Goal: Task Accomplishment & Management: Manage account settings

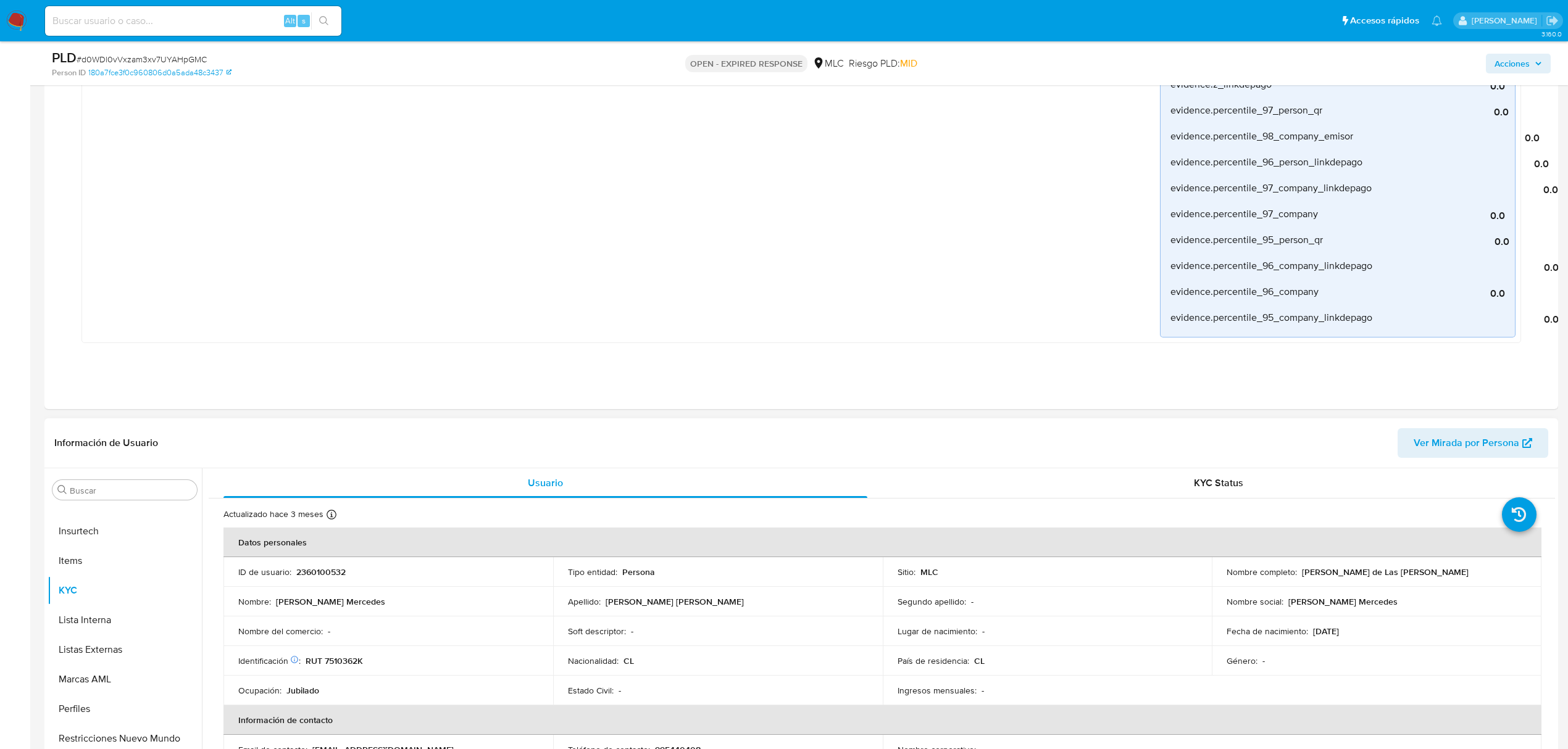
drag, startPoint x: 294, startPoint y: 567, endPoint x: 326, endPoint y: 573, distance: 32.6
click at [326, 573] on p "2360100532" at bounding box center [320, 572] width 49 height 11
copy p "2360100532"
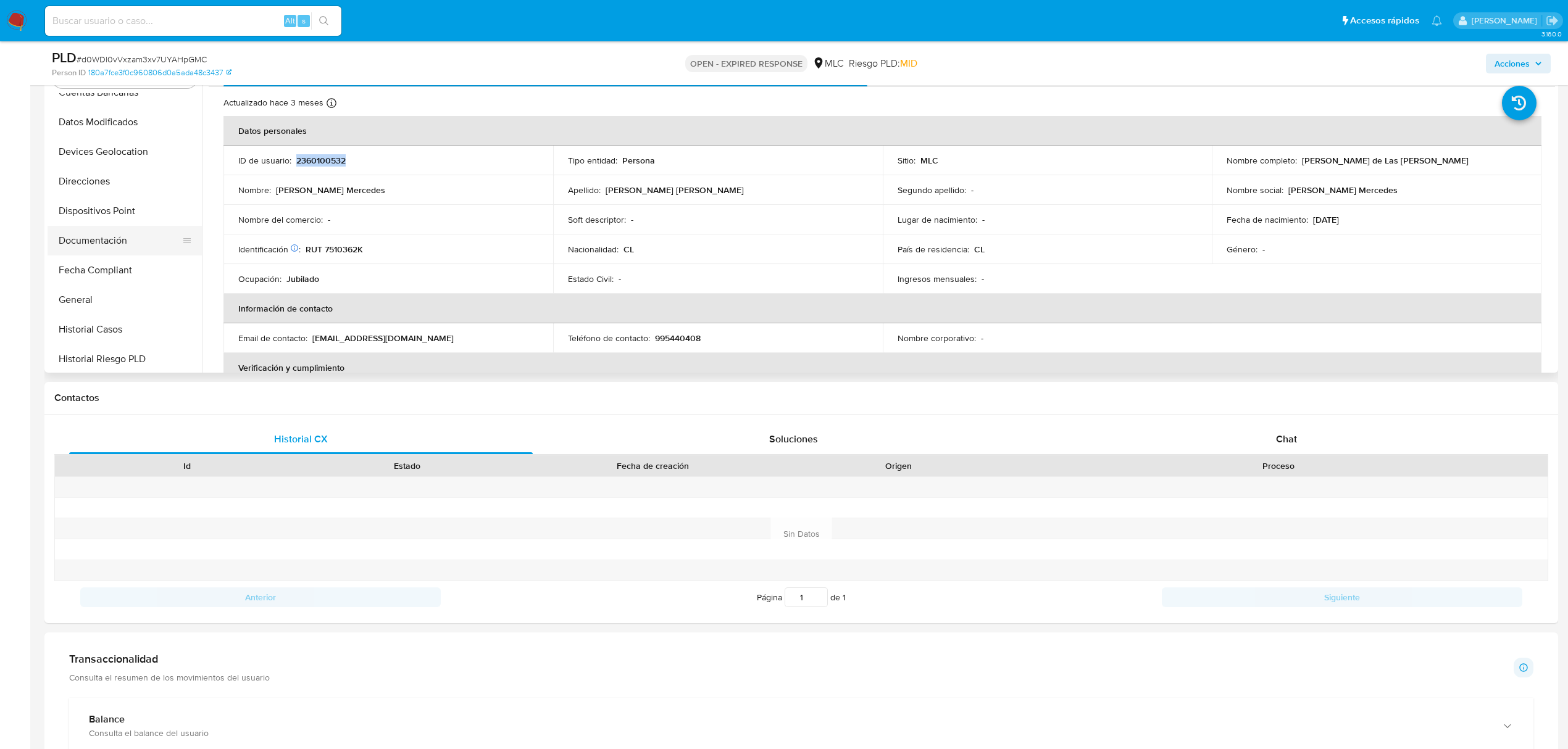
scroll to position [164, 0]
click at [77, 299] on button "General" at bounding box center [120, 299] width 145 height 30
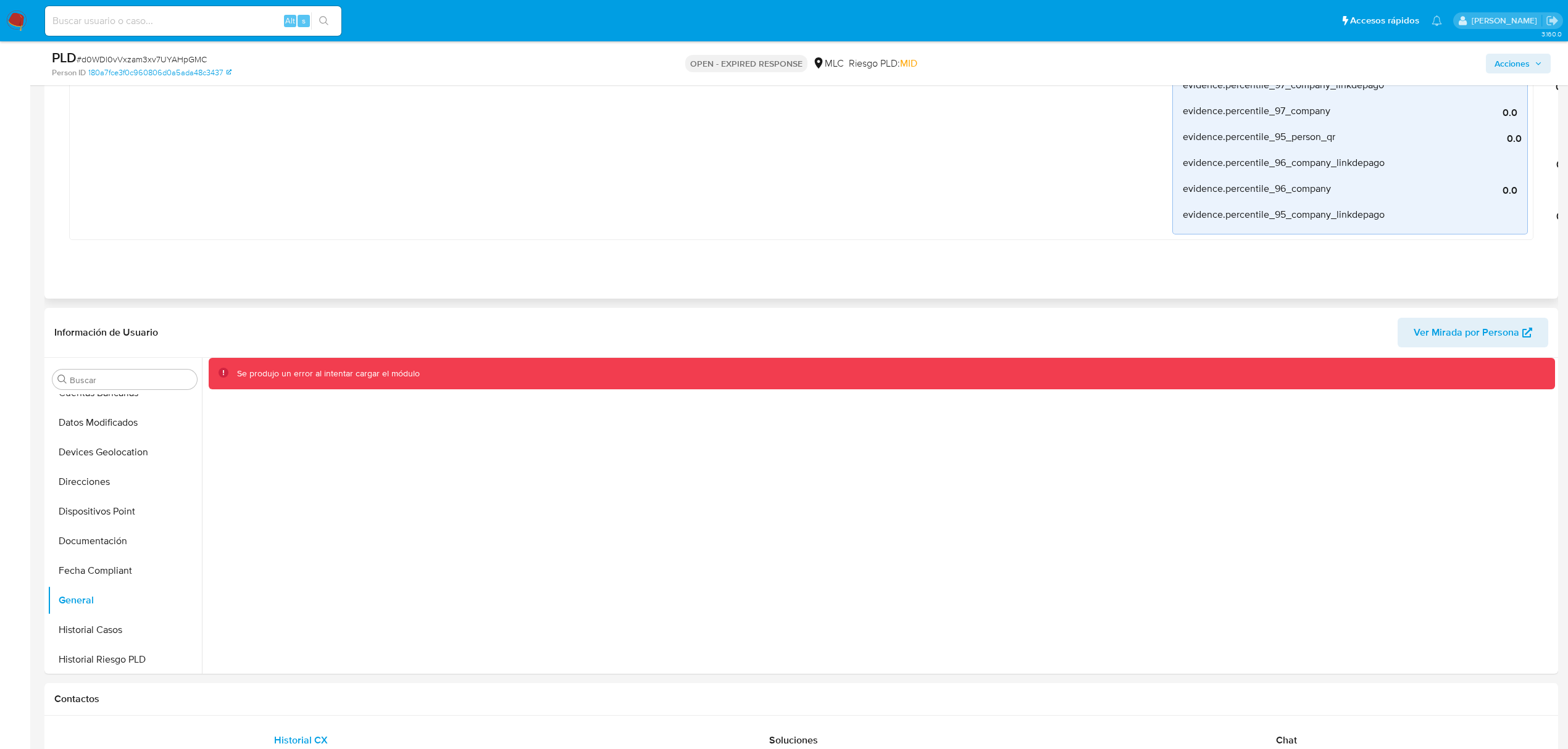
scroll to position [904, 0]
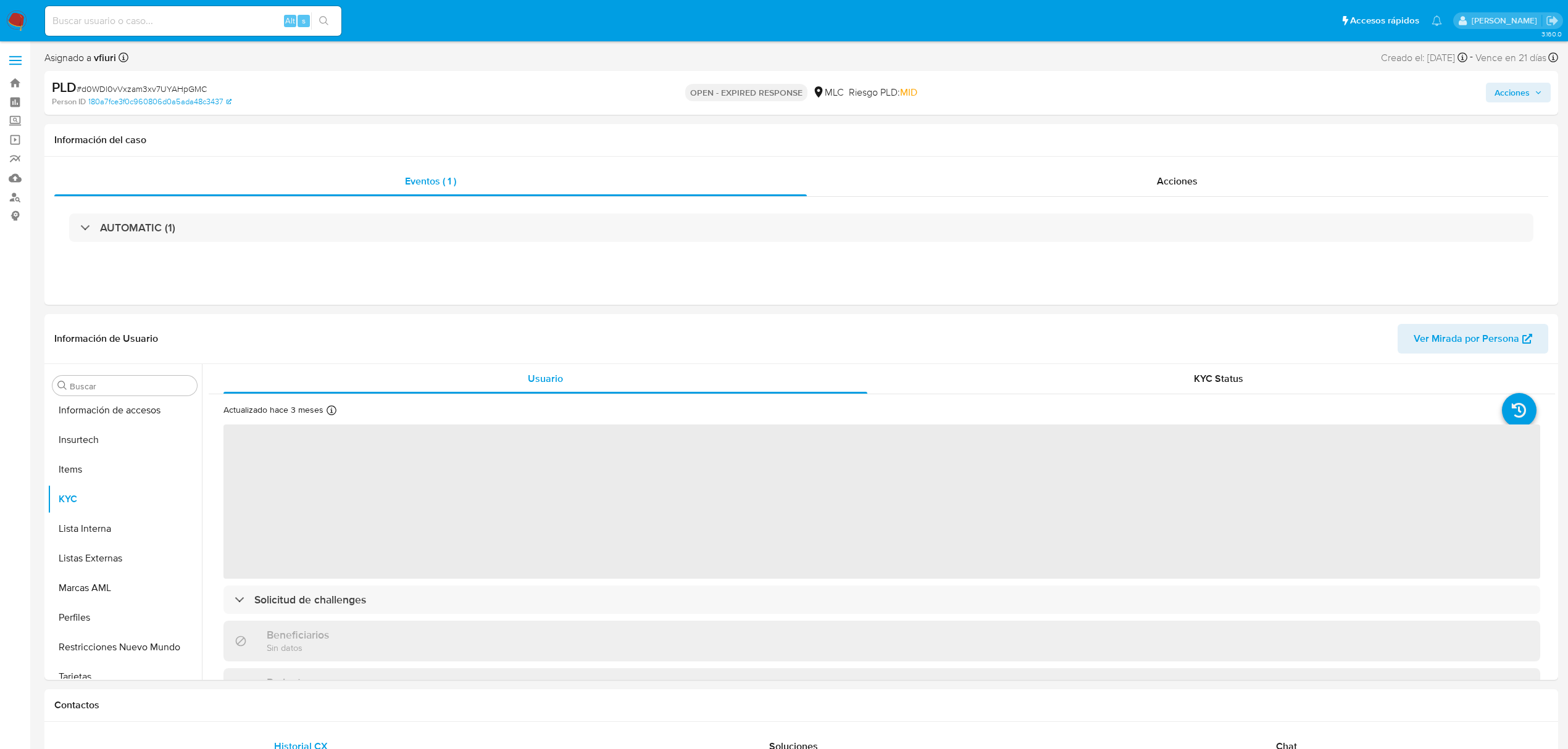
scroll to position [521, 0]
select select "10"
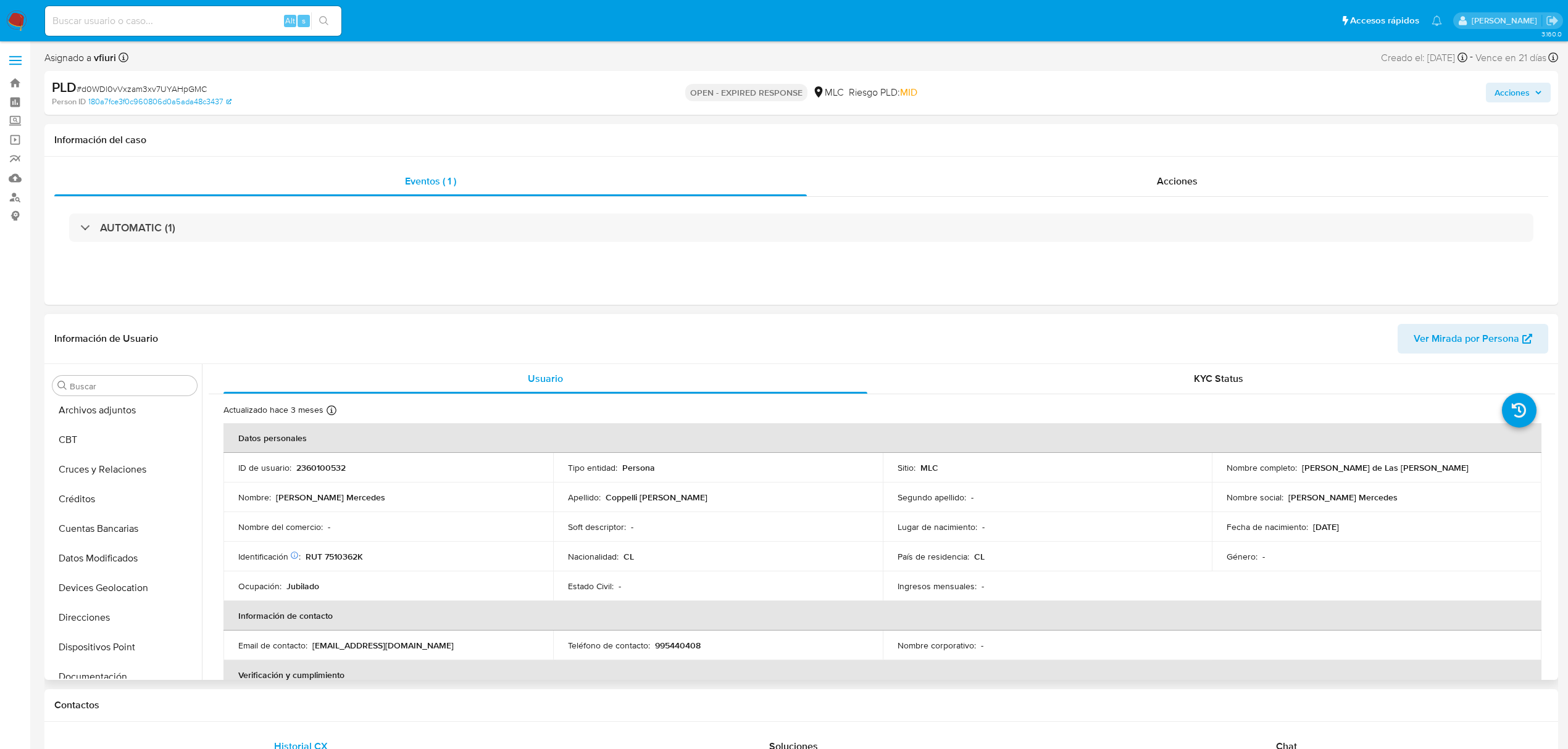
scroll to position [28, 0]
click at [317, 471] on p "2360100532" at bounding box center [320, 468] width 49 height 11
copy p "2360100532"
drag, startPoint x: 314, startPoint y: 475, endPoint x: 317, endPoint y: 466, distance: 9.5
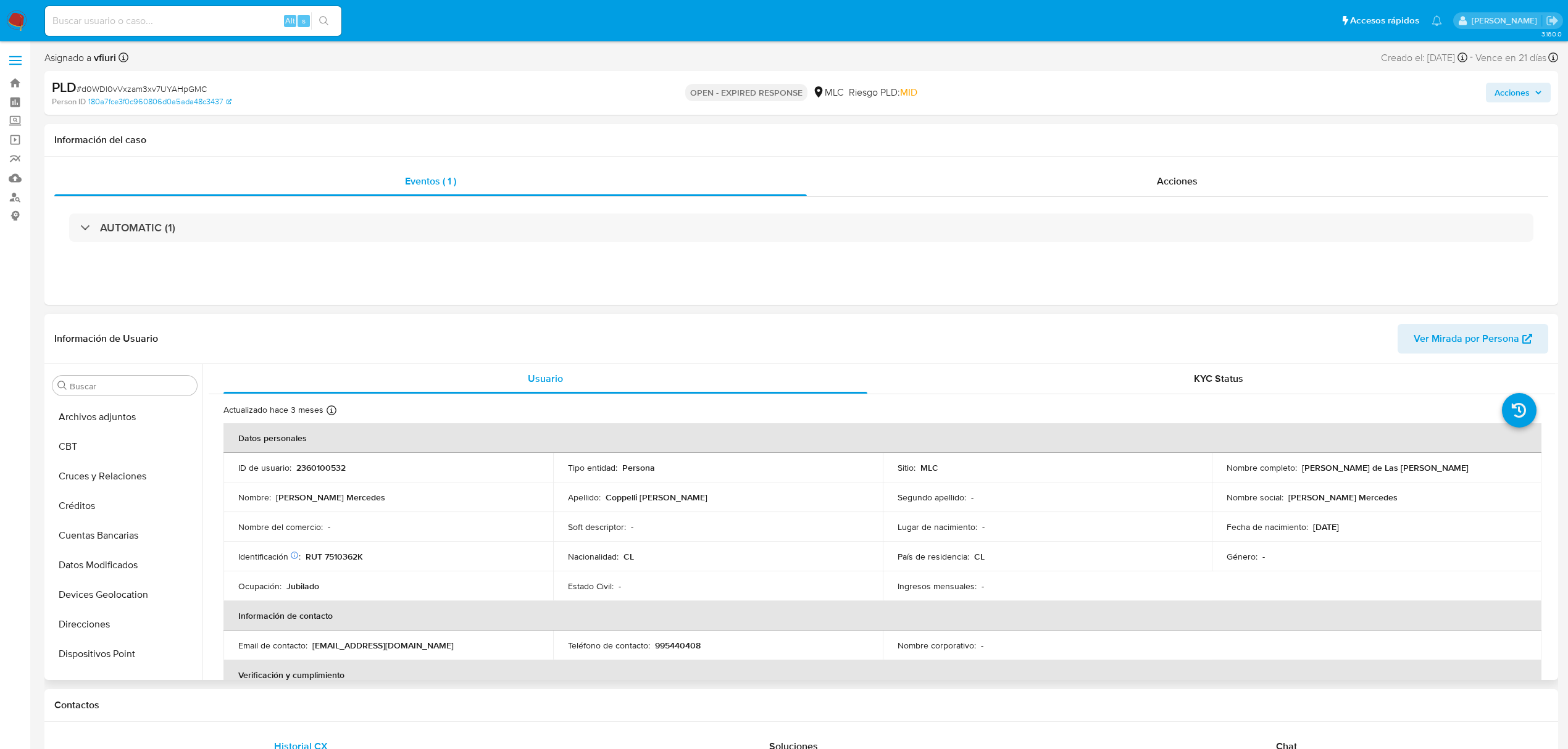
click at [317, 466] on p "2360100532" at bounding box center [320, 468] width 49 height 11
copy p "2360100532"
click at [150, 90] on span "# d0WDl0vVxzam3xv7UYAHpGMC" at bounding box center [141, 88] width 130 height 12
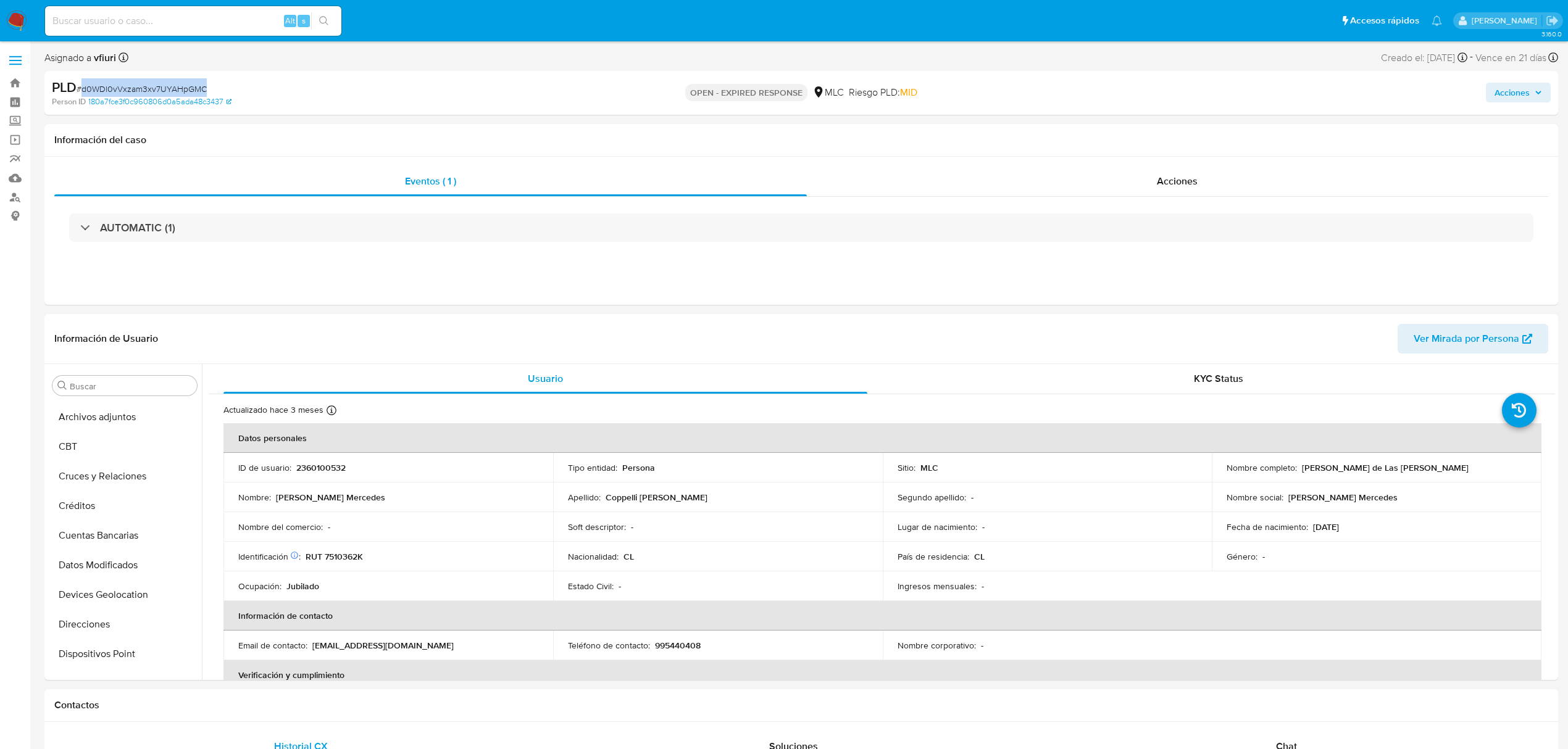
click at [150, 90] on span "# d0WDl0vVxzam3xv7UYAHpGMC" at bounding box center [141, 88] width 130 height 12
copy span "d0WDl0vVxzam3xv7UYAHpGMC"
click at [329, 461] on td "ID de usuario : 2360100532" at bounding box center [388, 468] width 329 height 30
click at [329, 462] on p "2360100532" at bounding box center [320, 468] width 49 height 11
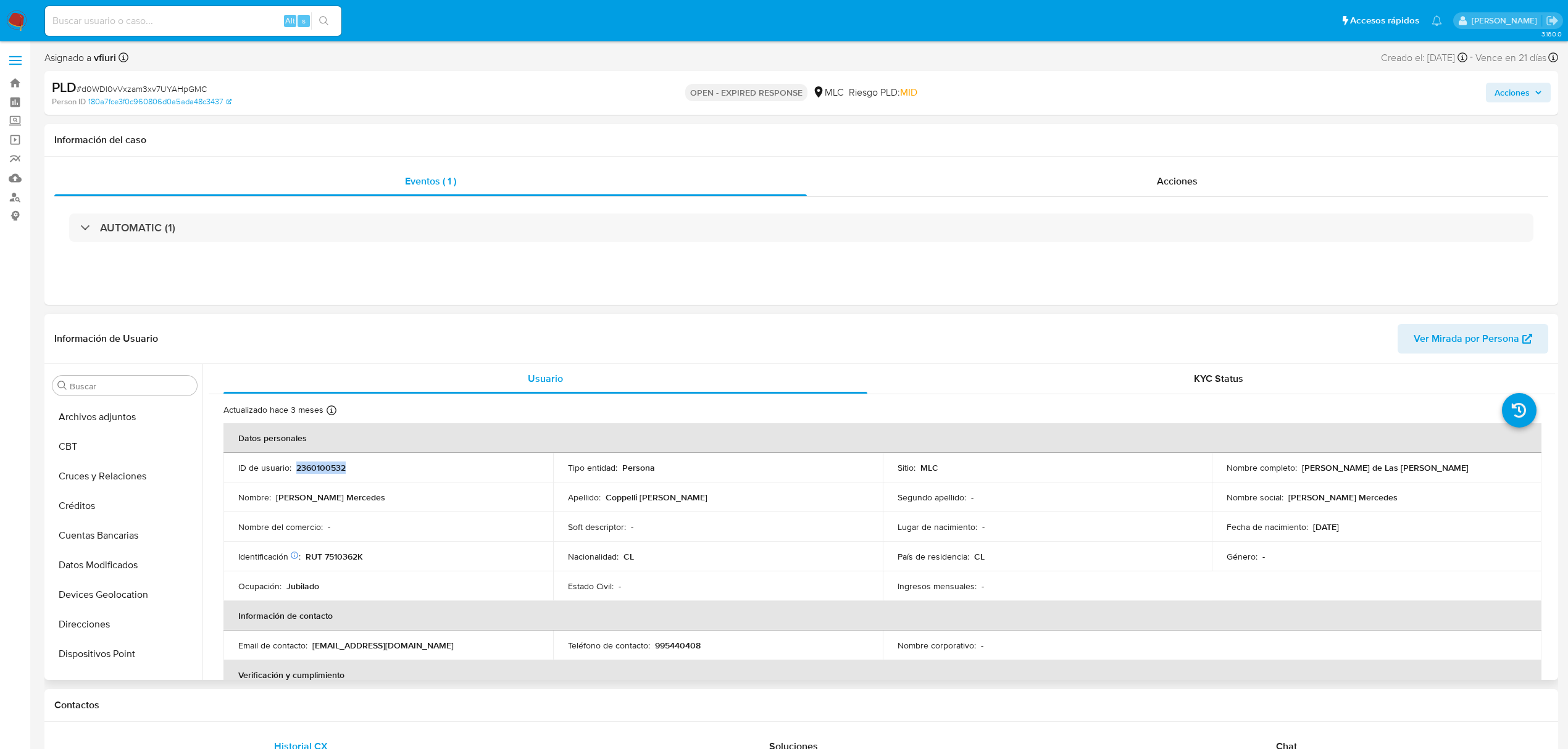
copy p "2360100532"
click at [87, 489] on button "KYC" at bounding box center [120, 486] width 145 height 30
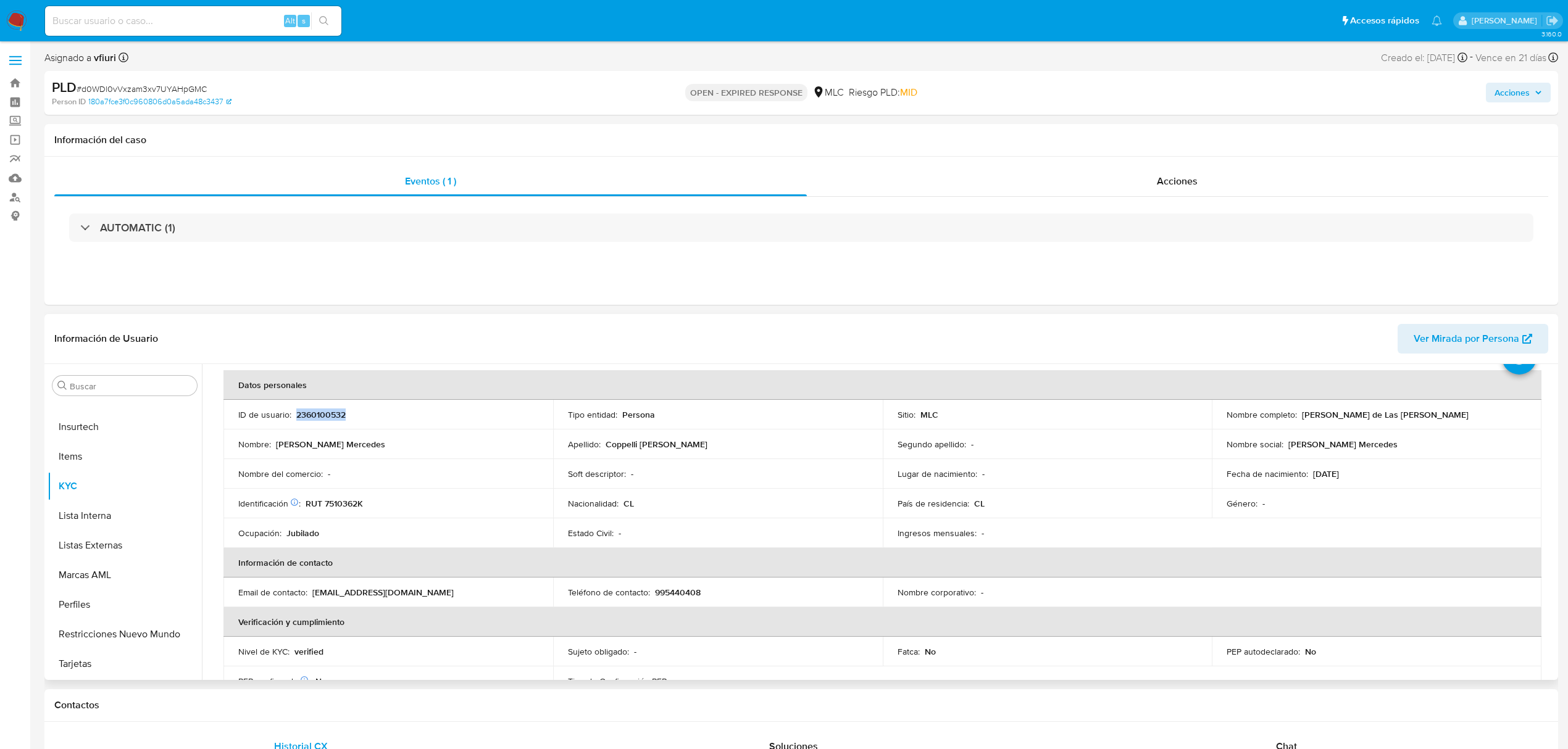
scroll to position [82, 0]
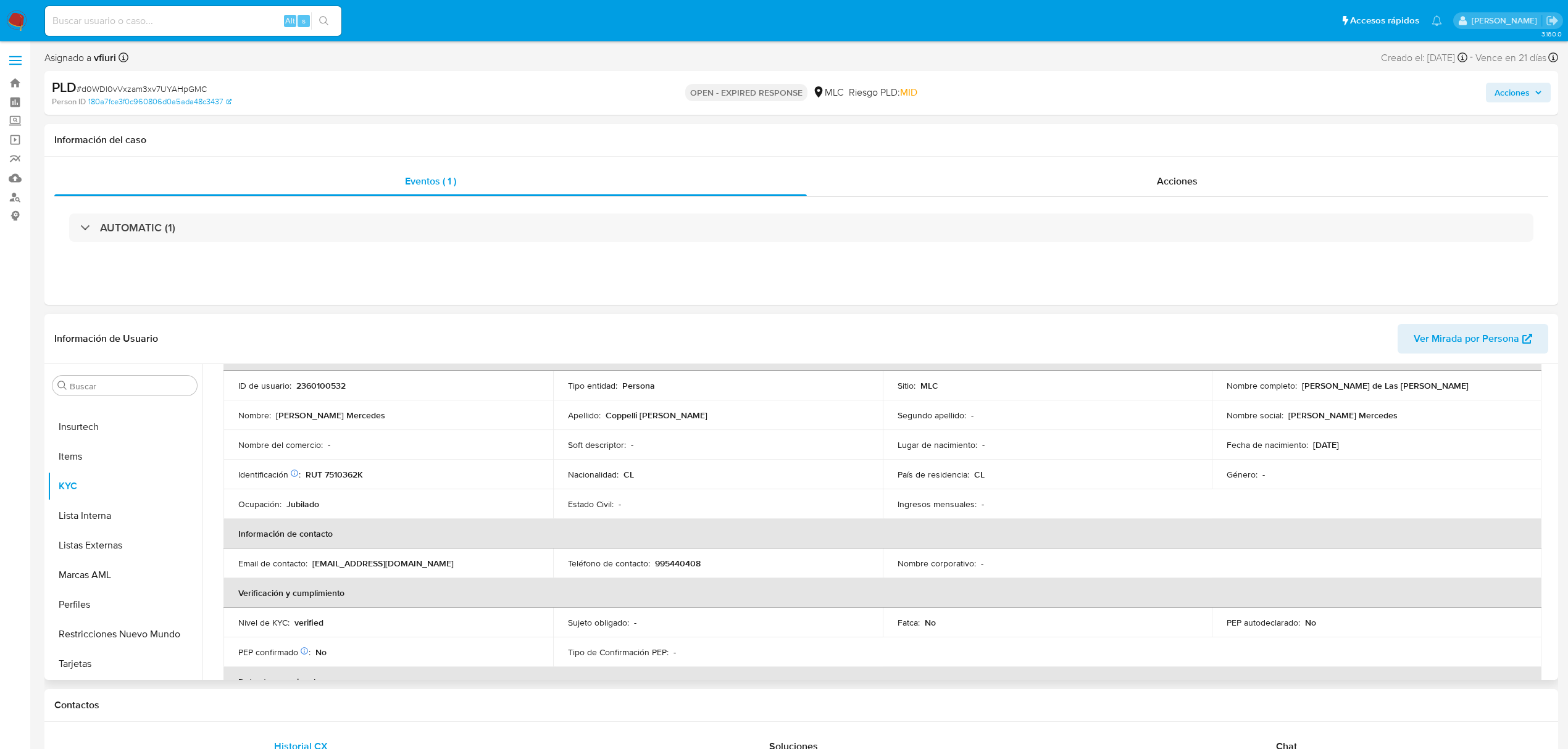
drag, startPoint x: 1500, startPoint y: 434, endPoint x: 1547, endPoint y: 439, distance: 47.3
click at [1502, 434] on td "Fecha de nacimiento : 29/04/1957" at bounding box center [1376, 445] width 329 height 30
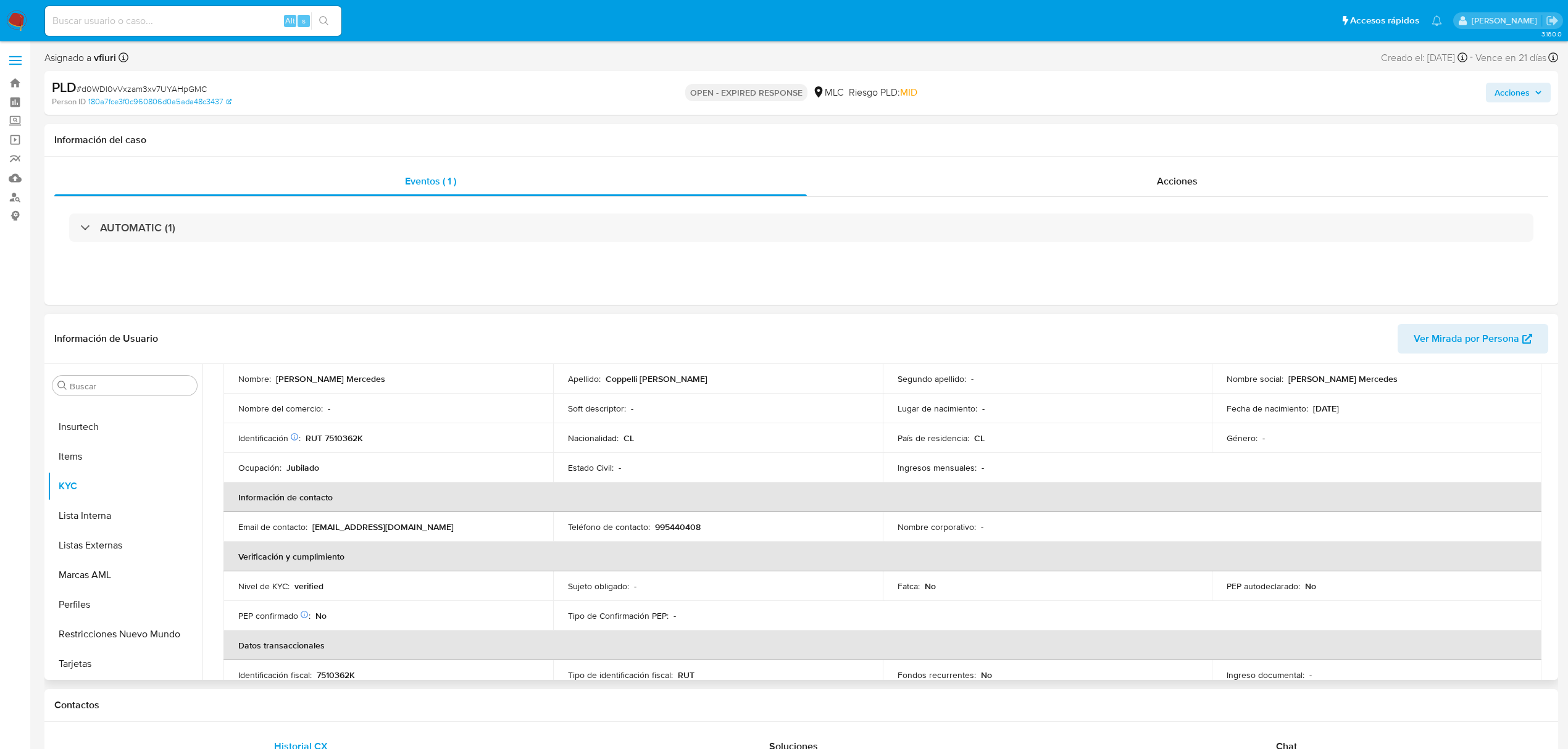
scroll to position [0, 0]
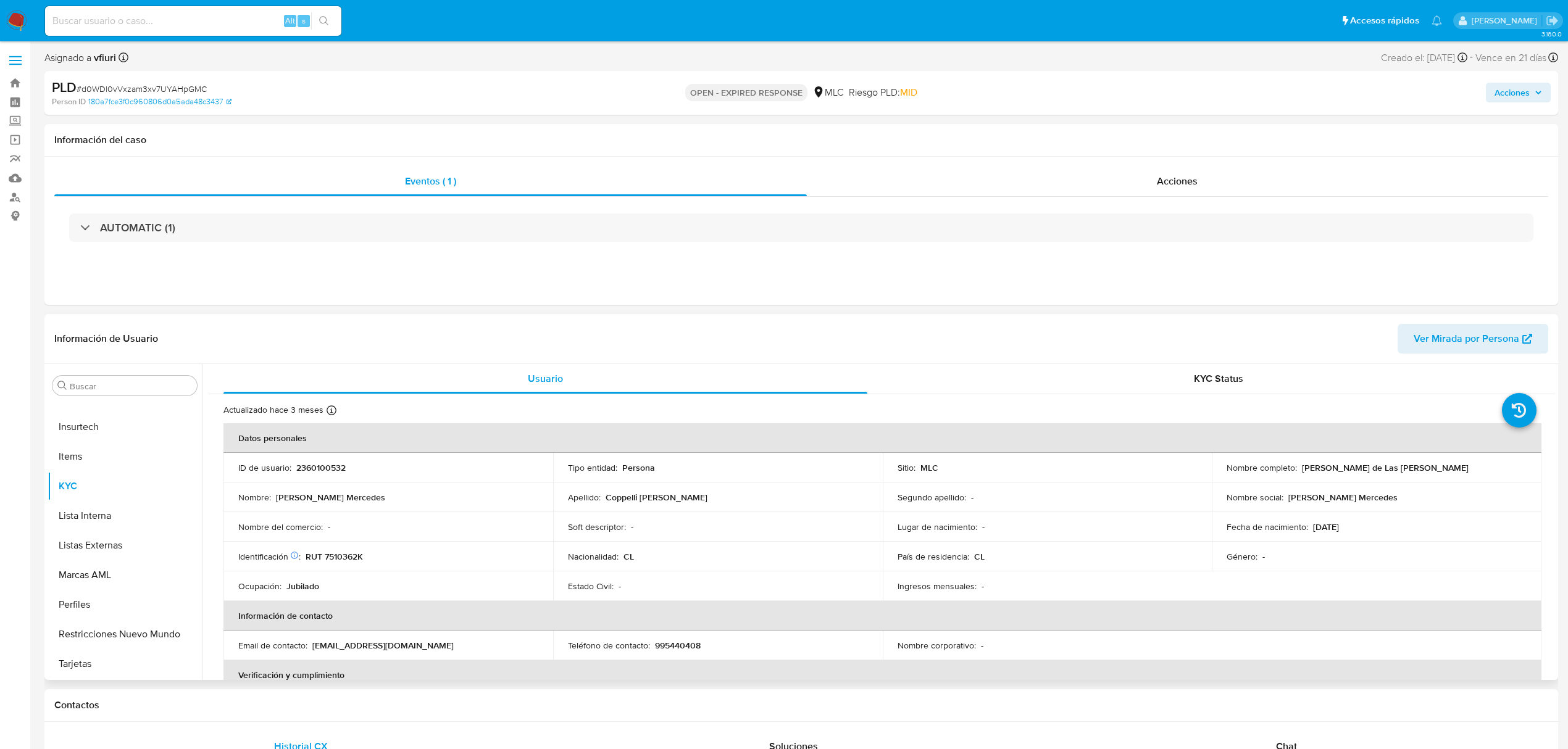
click at [351, 564] on td "Identificación Nº de serie: 529676144 : RUT 7510362K" at bounding box center [388, 557] width 329 height 30
click at [342, 548] on td "Identificación Nº de serie: 529676144 : RUT 7510362K" at bounding box center [388, 557] width 329 height 30
click at [347, 556] on p "RUT 7510362K" at bounding box center [334, 557] width 58 height 11
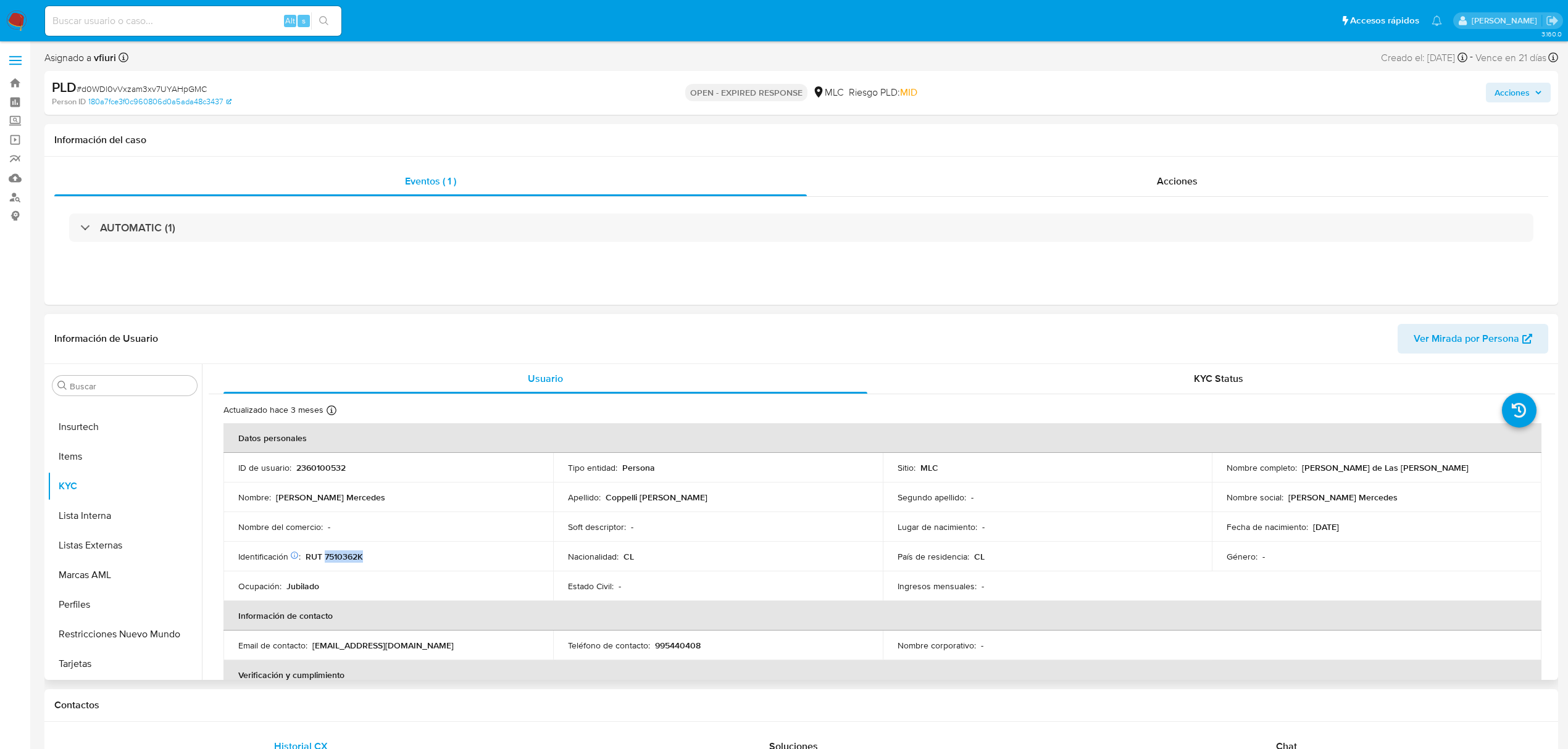
copy p "7510362K"
click at [111, 499] on button "Cruces y Relaciones" at bounding box center [120, 504] width 145 height 30
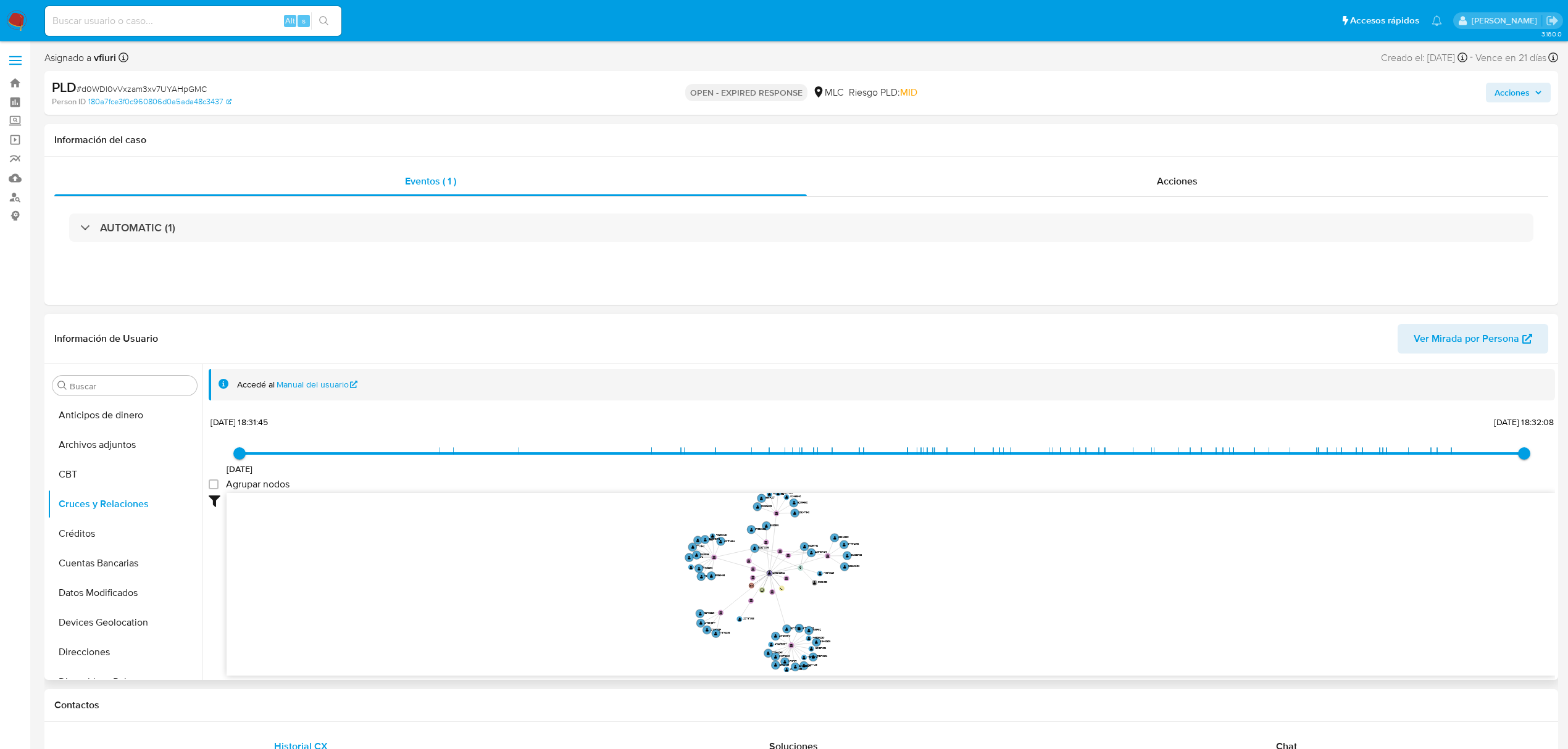
drag, startPoint x: 1050, startPoint y: 612, endPoint x: 1043, endPoint y: 608, distance: 8.1
click at [1043, 608] on icon "device-67e7322340a731847752b38f  user-2360100532  2360100532 person-180a7fce3…" at bounding box center [891, 582] width 1328 height 179
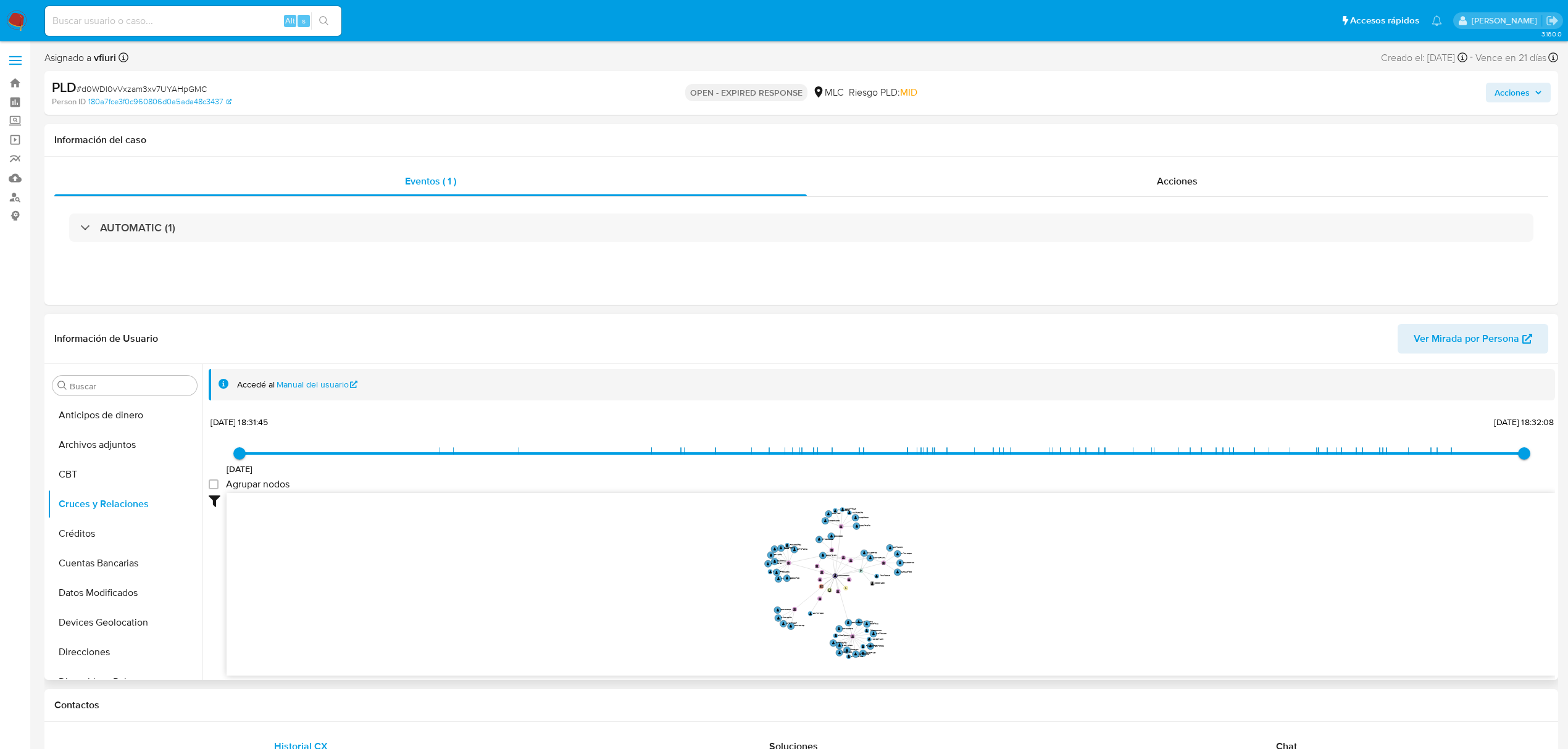
drag, startPoint x: 1045, startPoint y: 604, endPoint x: 1064, endPoint y: 603, distance: 19.0
click at [1064, 603] on icon "device-67e7322340a731847752b38f  user-2360100532  2360100532 person-180a7fce3…" at bounding box center [891, 582] width 1328 height 179
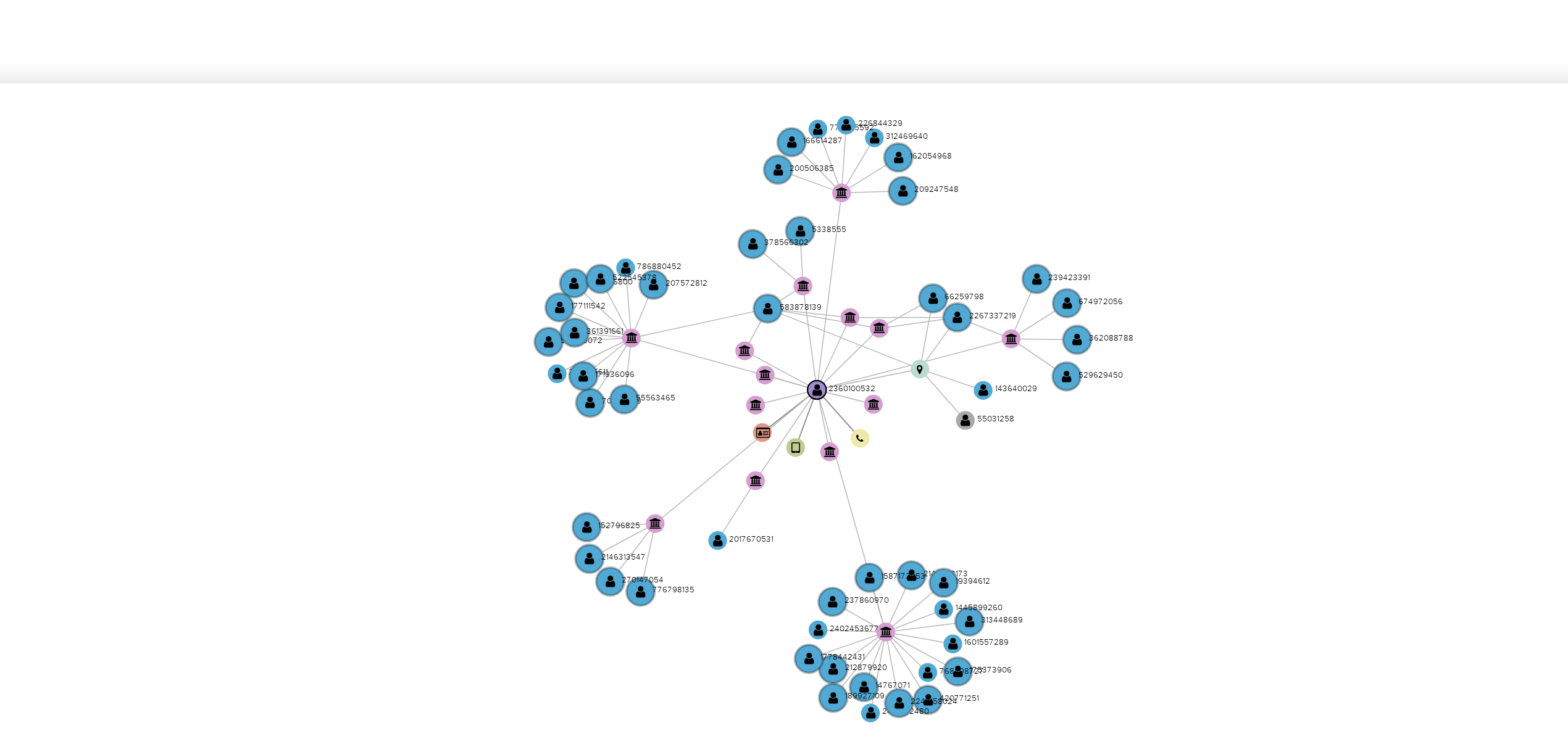
drag, startPoint x: 866, startPoint y: 539, endPoint x: 811, endPoint y: 532, distance: 55.4
click at [811, 532] on icon "device-67e7322340a731847752b38f  user-2360100532  2360100532 person-180a7fce3…" at bounding box center [891, 582] width 1328 height 179
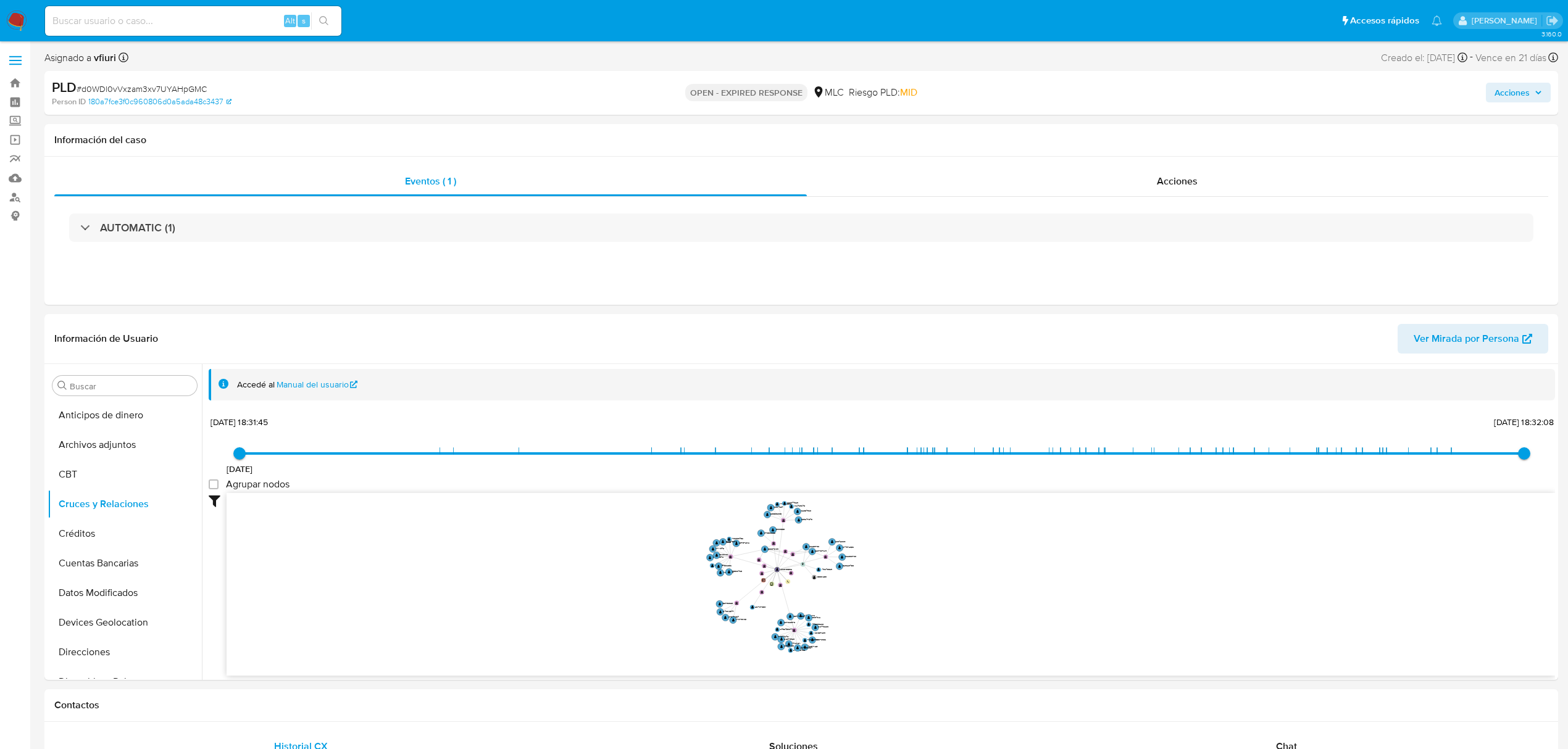
click at [138, 84] on span "# d0WDl0vVxzam3xv7UYAHpGMC" at bounding box center [141, 88] width 130 height 12
copy span "d0WDl0vVxzam3xv7UYAHpGMC"
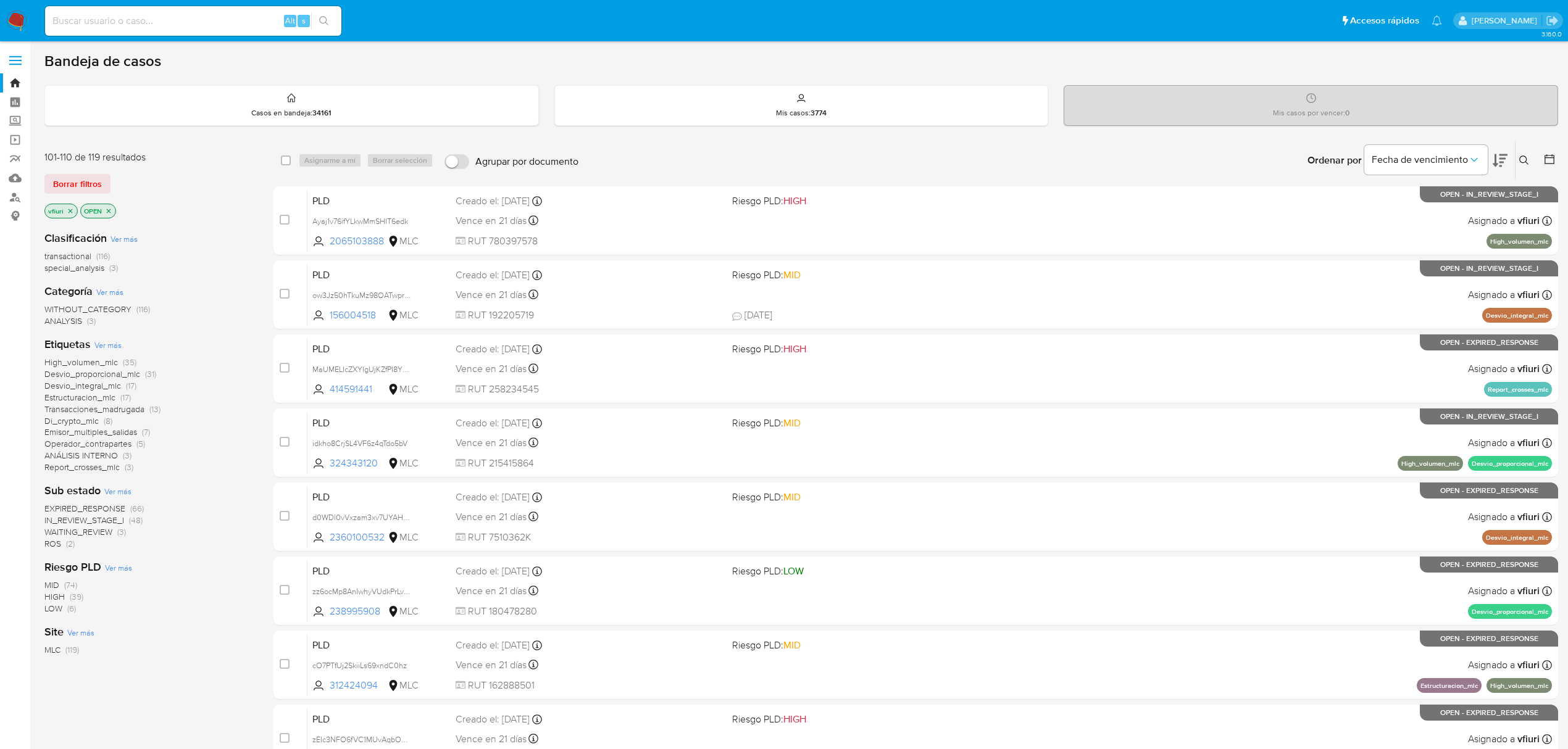
scroll to position [104, 0]
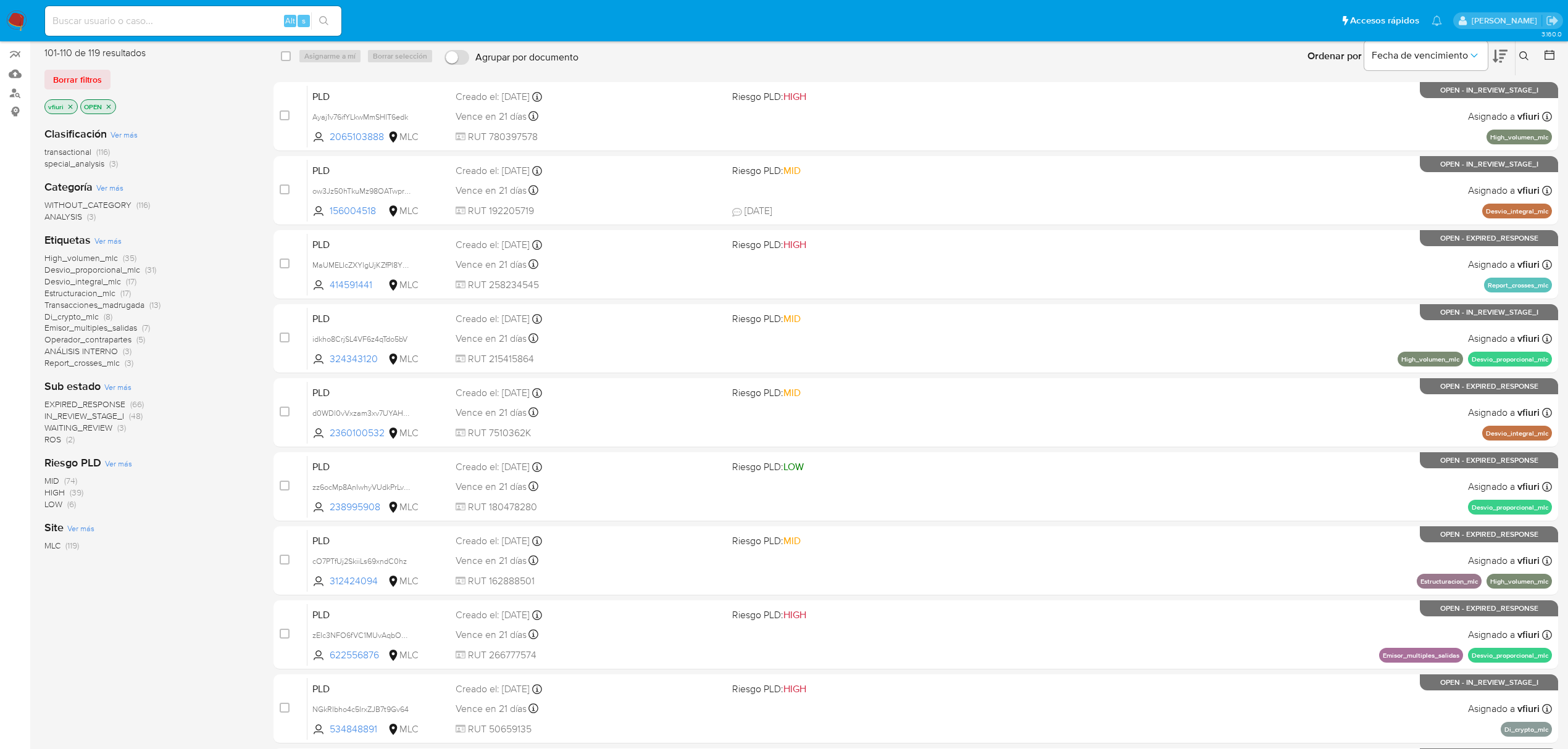
click at [141, 31] on div "Alt s" at bounding box center [193, 21] width 296 height 30
click at [139, 26] on input at bounding box center [193, 21] width 296 height 16
paste input "583878139"
type input "583878139"
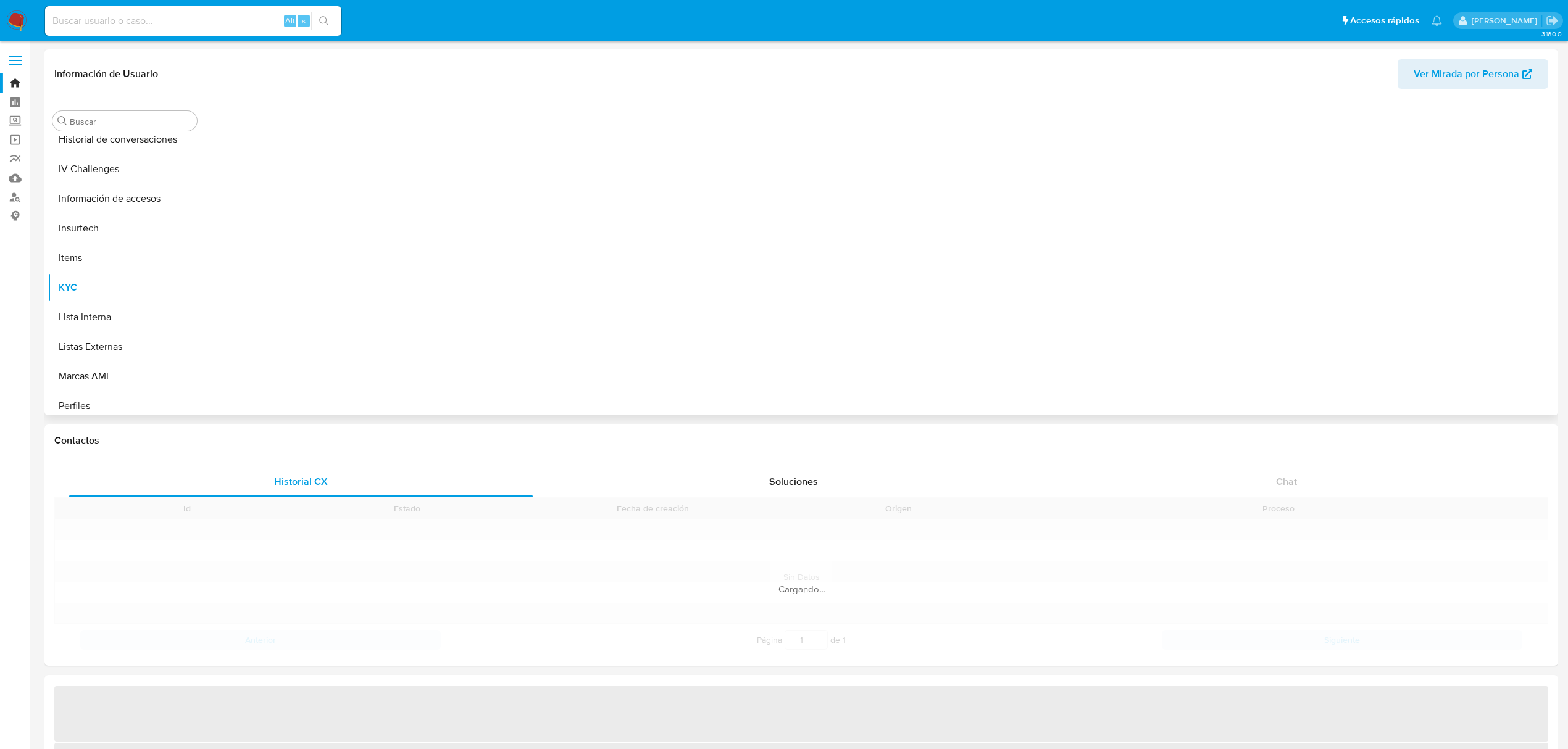
scroll to position [521, 0]
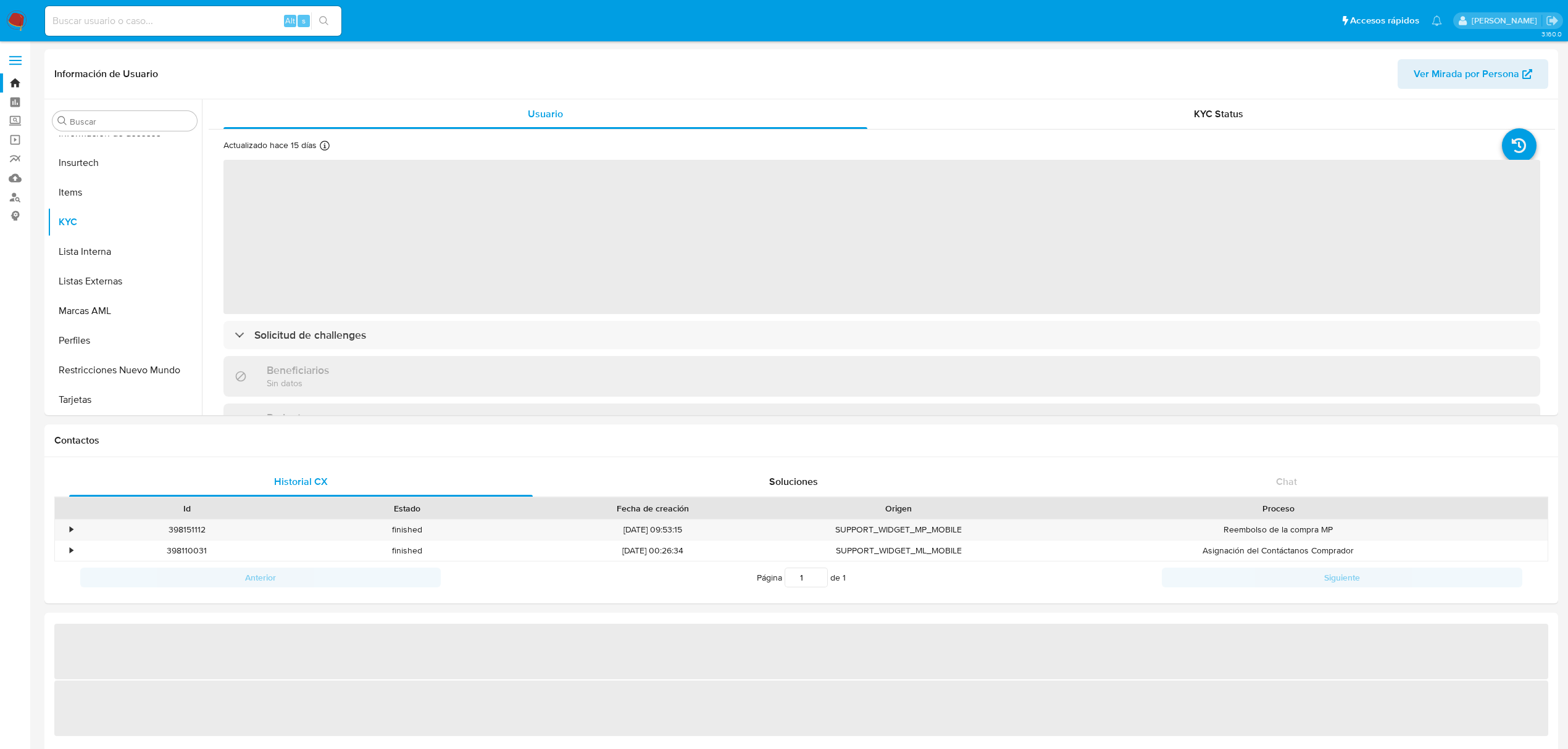
select select "10"
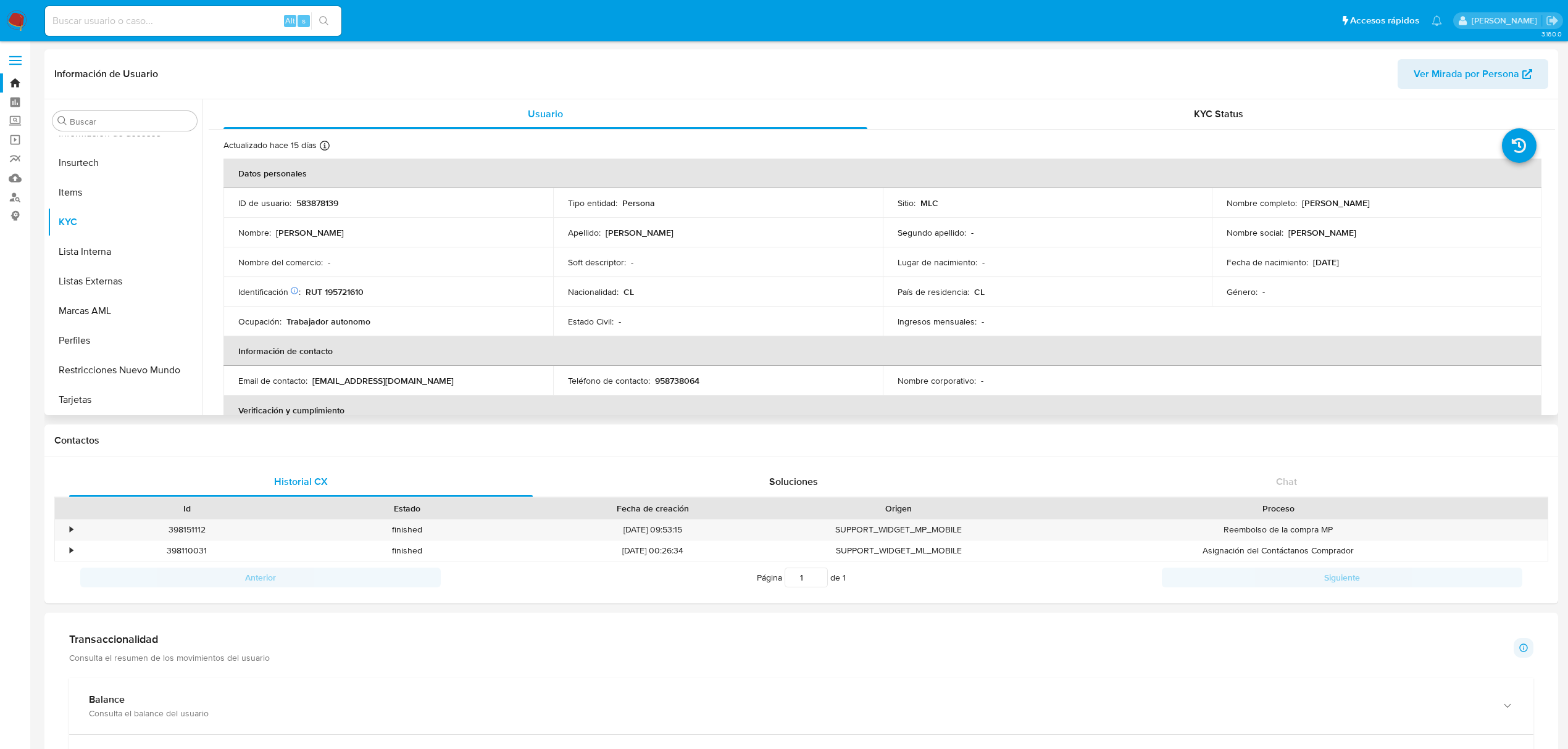
click at [354, 286] on p "RUT 195721610" at bounding box center [334, 292] width 58 height 11
drag, startPoint x: 354, startPoint y: 285, endPoint x: 342, endPoint y: 289, distance: 12.6
click at [342, 289] on p "RUT 195721610" at bounding box center [334, 292] width 58 height 11
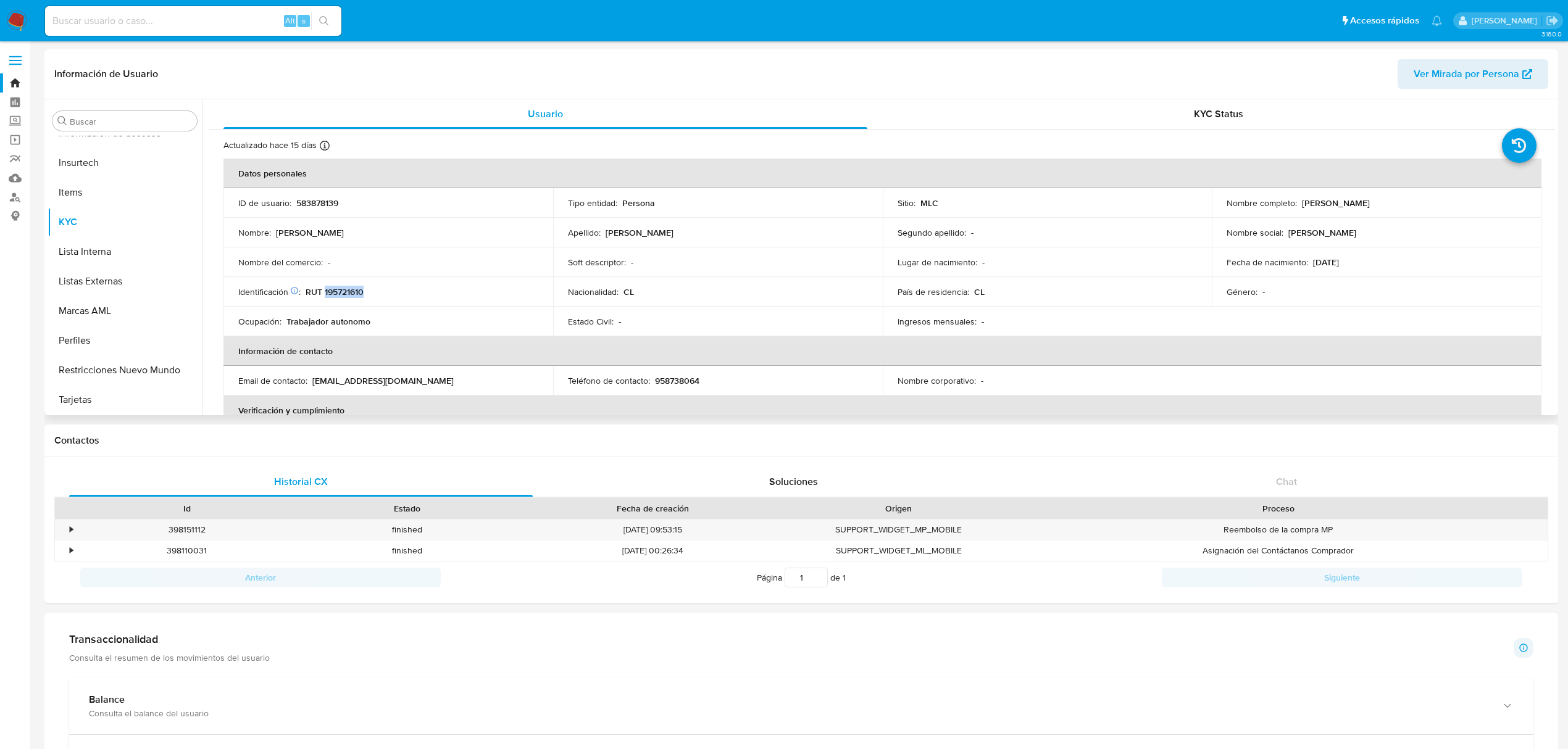
copy p "195721610"
drag, startPoint x: 1302, startPoint y: 193, endPoint x: 1421, endPoint y: 207, distance: 119.8
click at [1421, 207] on td "Nombre completo : Camila Paz Álvarez Coppelli" at bounding box center [1376, 203] width 329 height 30
click at [353, 291] on p "RUT 195721610" at bounding box center [334, 292] width 58 height 11
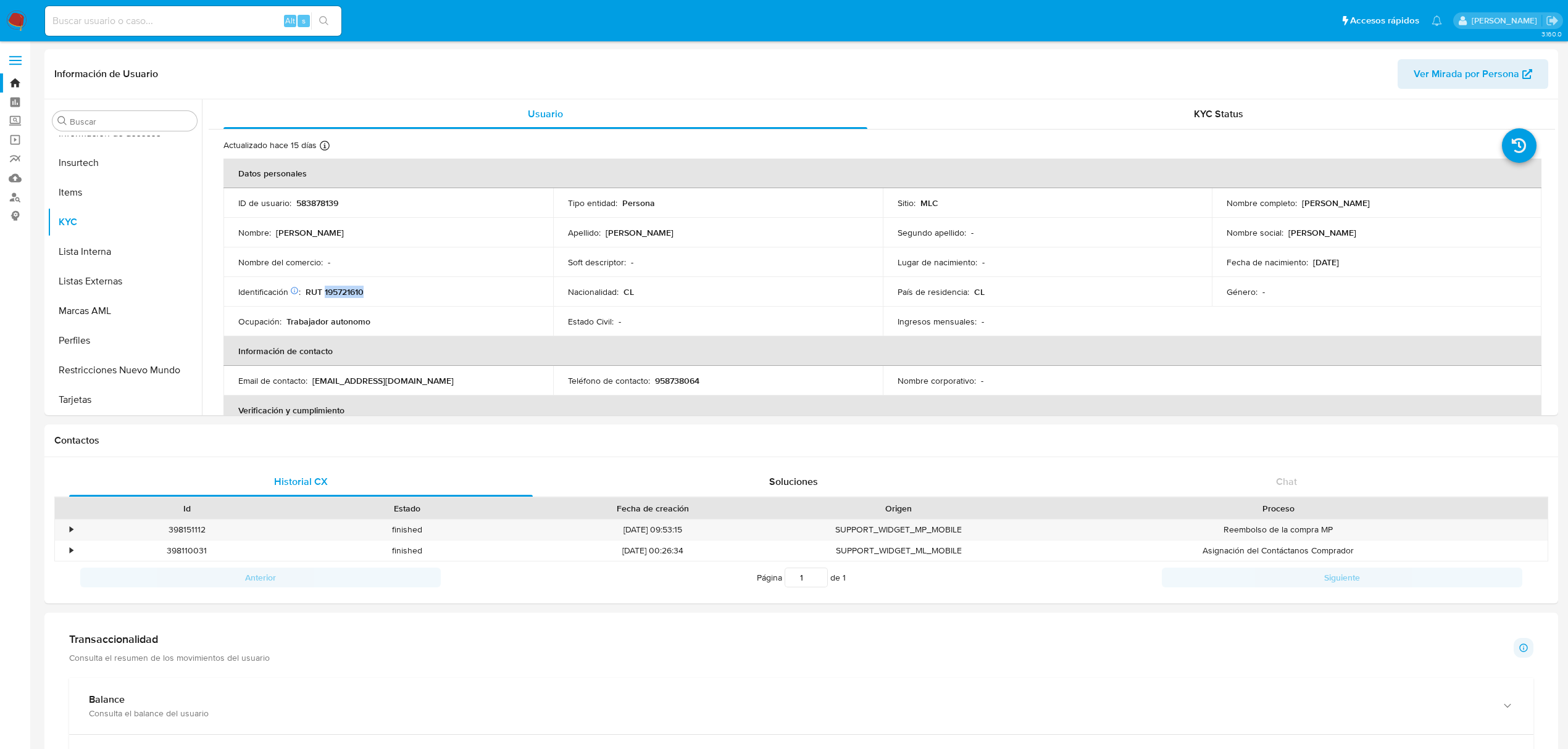
copy p "195721610"
click at [23, 73] on link "Bandeja" at bounding box center [73, 83] width 147 height 19
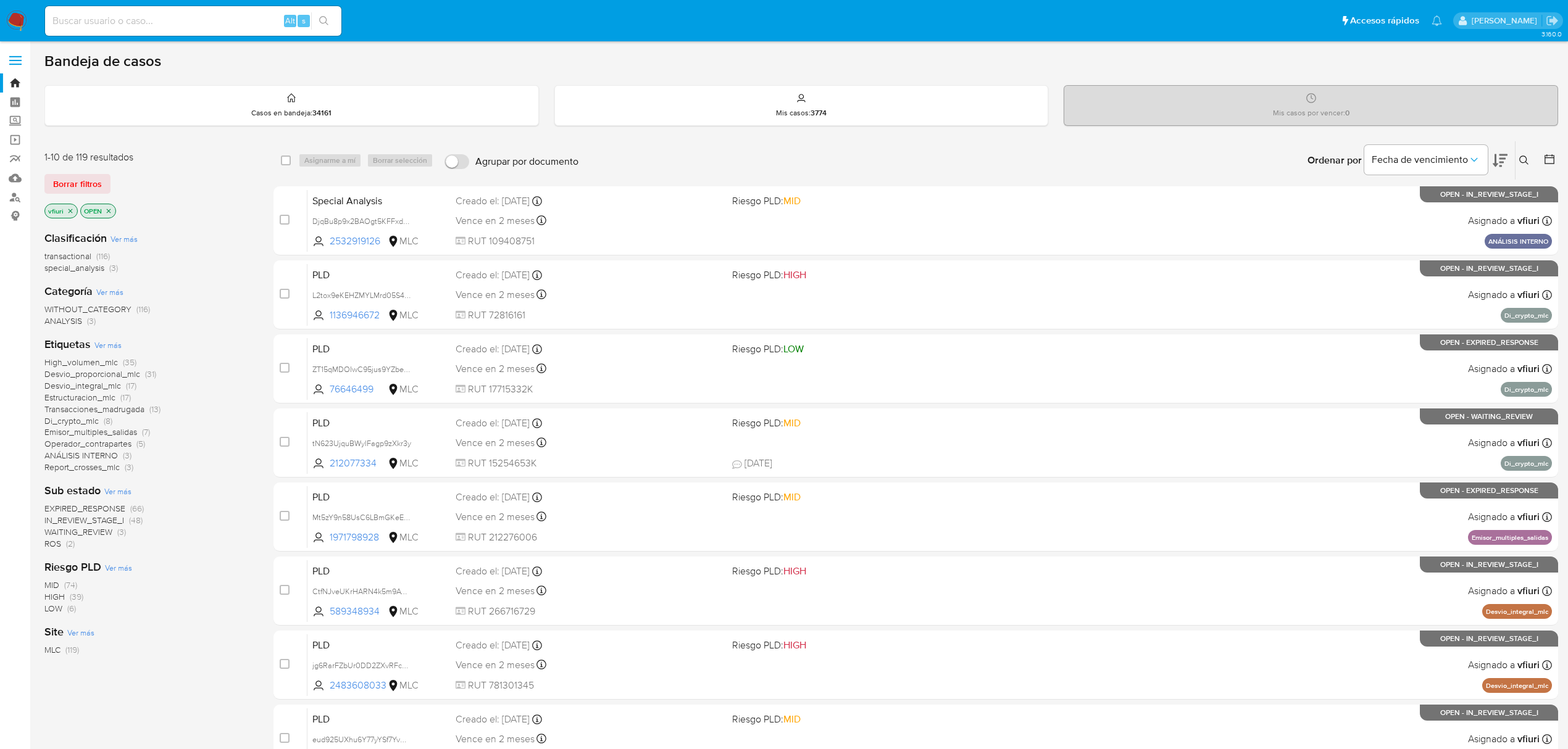
click at [1521, 162] on icon at bounding box center [1524, 160] width 10 height 10
click at [1418, 221] on div at bounding box center [1421, 207] width 209 height 30
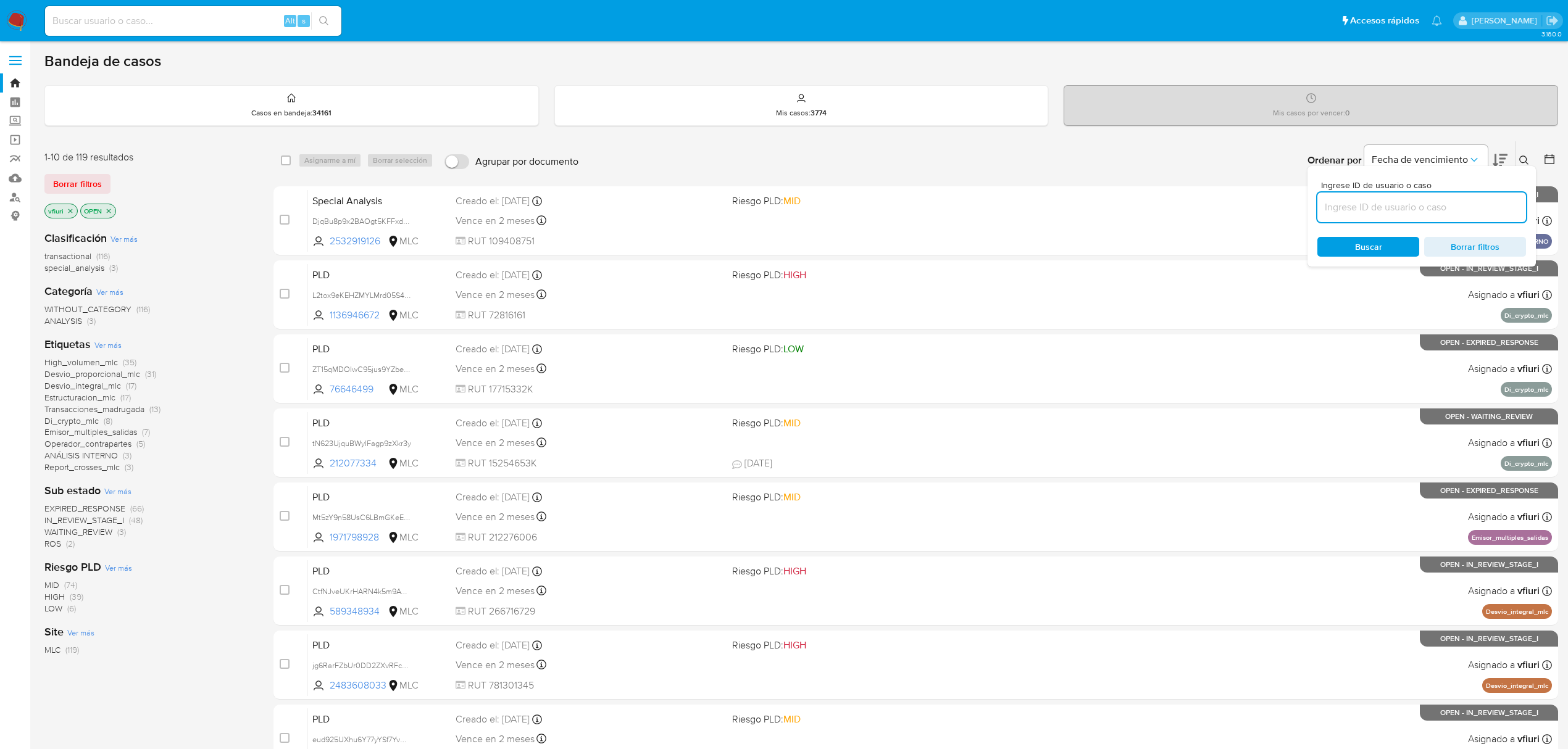
click at [1408, 211] on input at bounding box center [1421, 207] width 209 height 16
paste input "d0WDl0vVxzam3xv7UYAHpGMC"
type input "d0WDl0vVxzam3xv7UYAHpGMC"
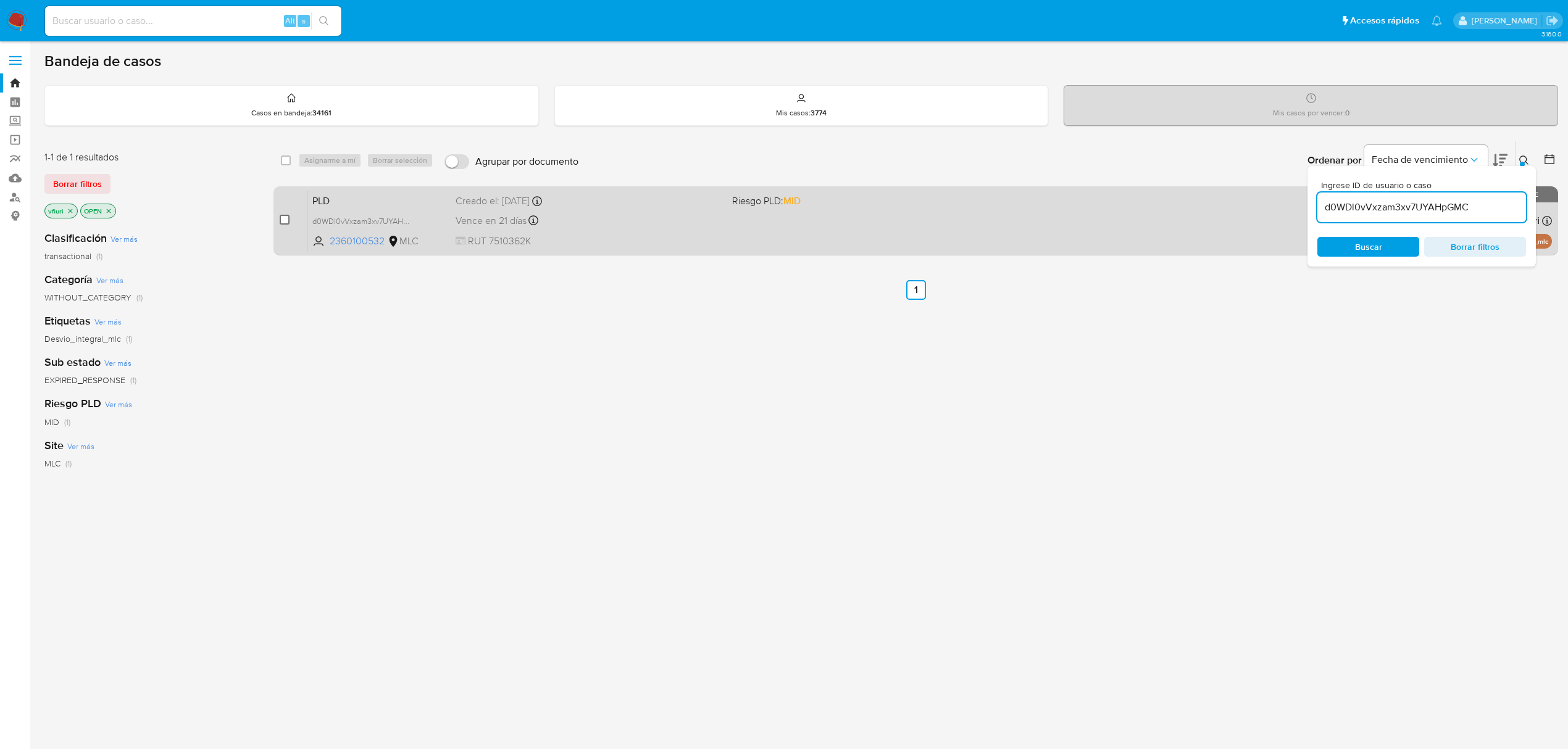
click at [284, 222] on input "checkbox" at bounding box center [285, 219] width 10 height 10
checkbox input "true"
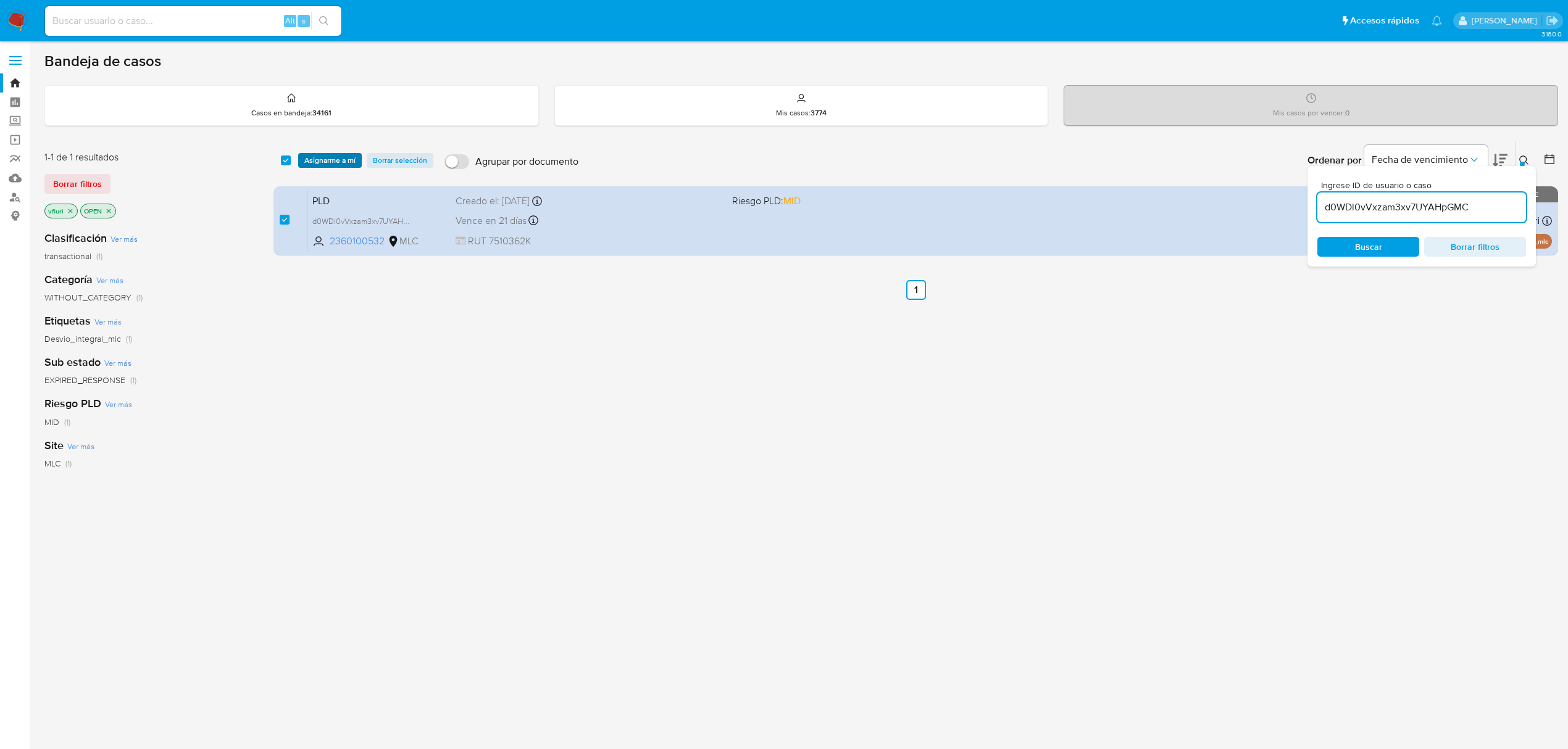
click at [309, 167] on span "Asignarme a mí" at bounding box center [330, 160] width 51 height 12
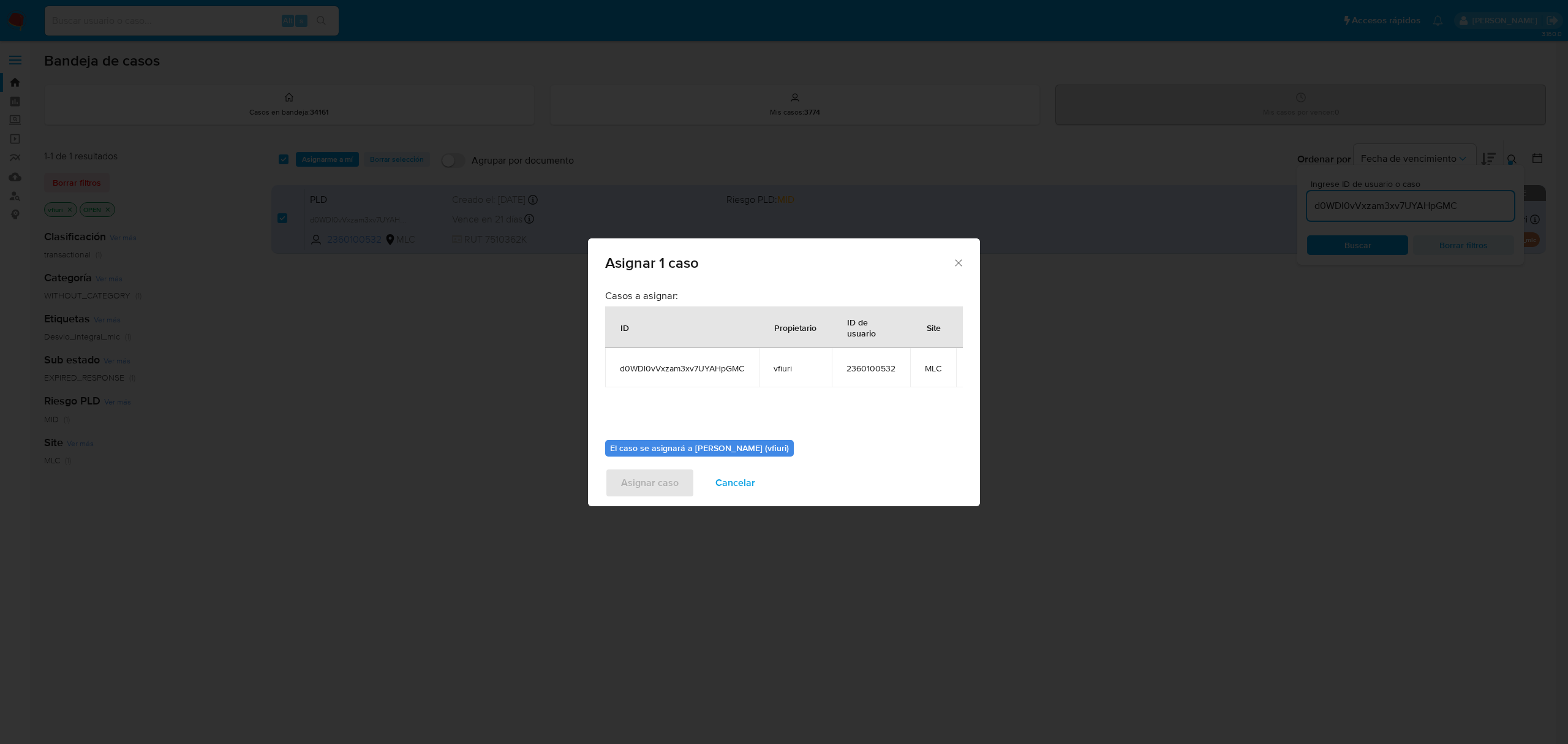
scroll to position [75, 0]
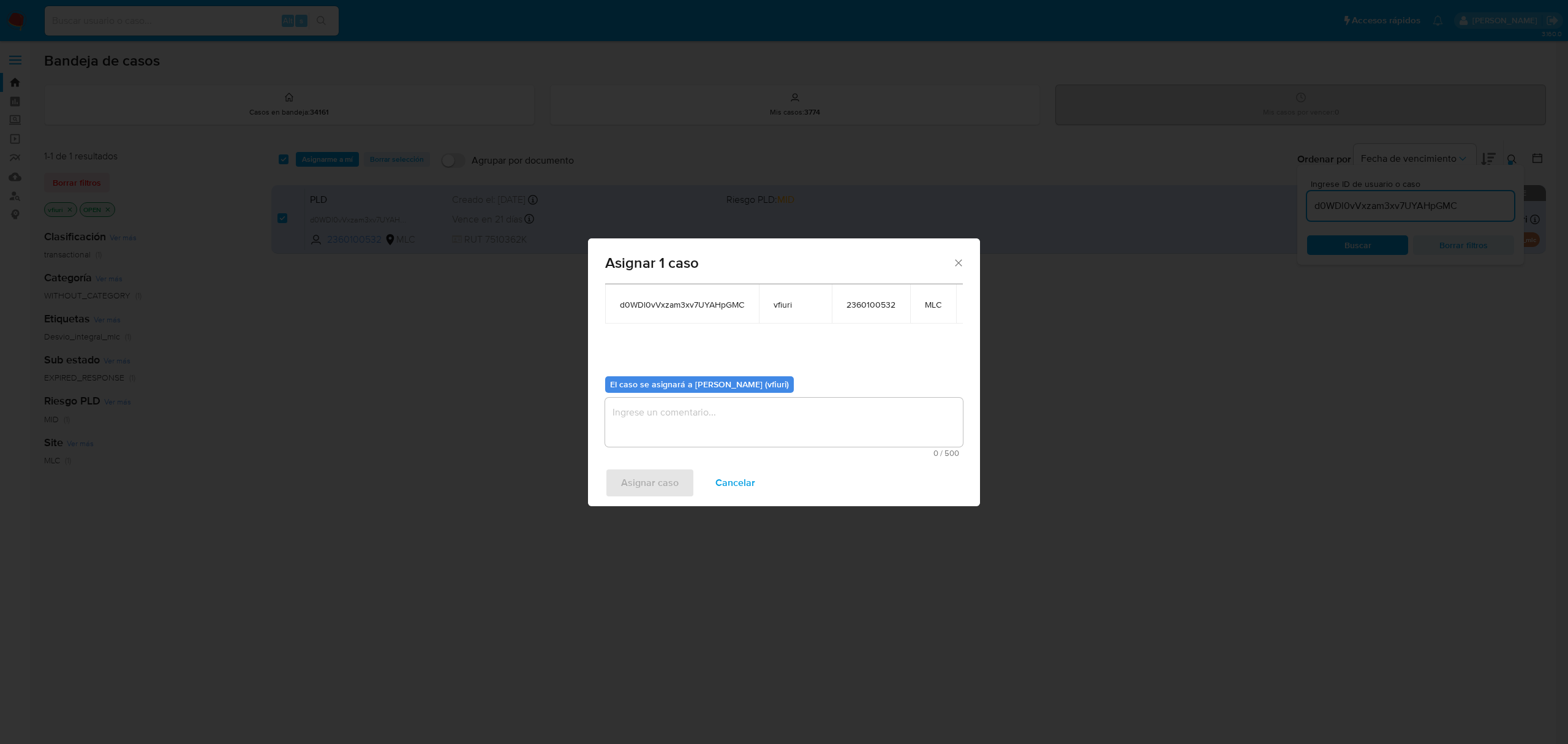
click at [679, 427] on textarea "assign-modal" at bounding box center [784, 422] width 358 height 49
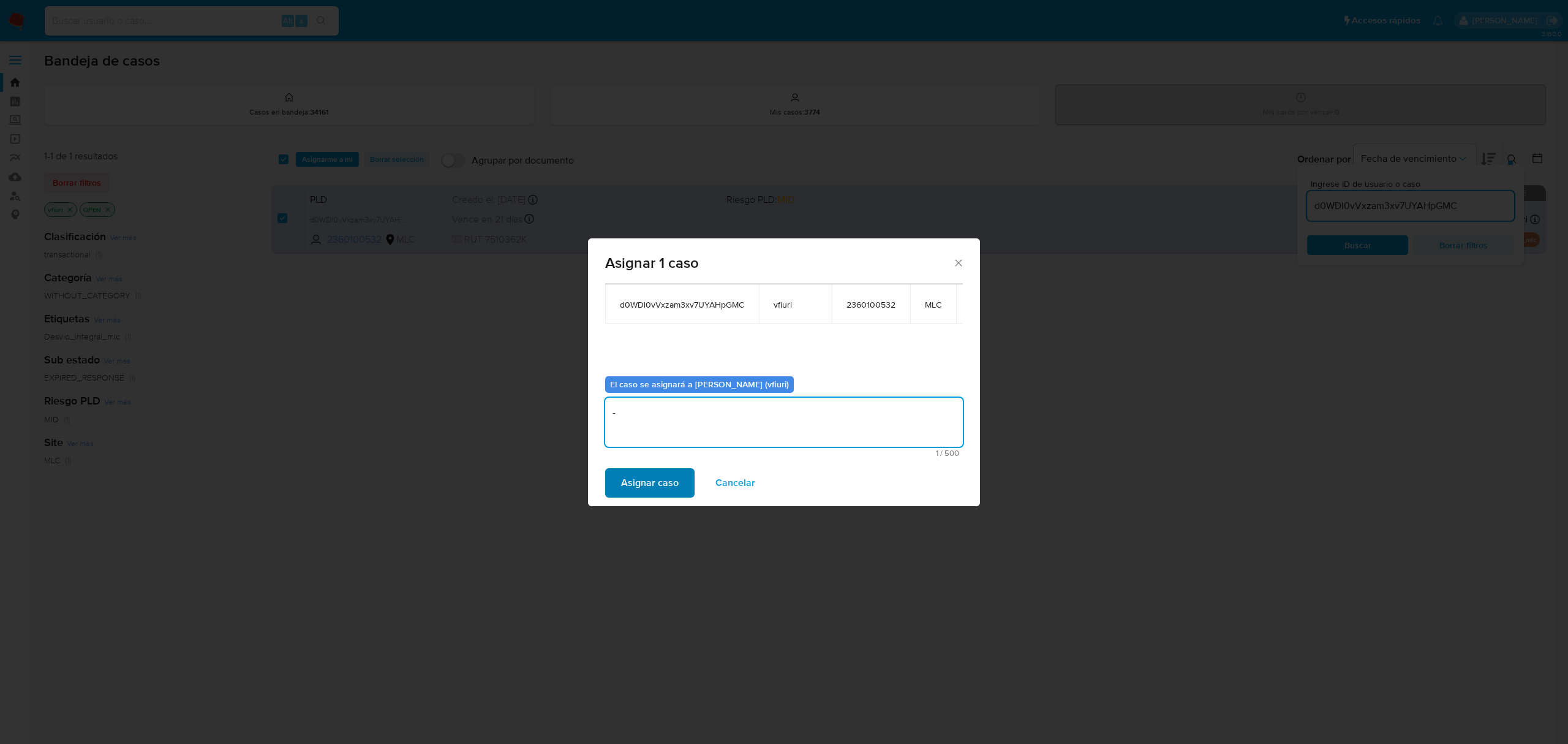
type textarea "-"
click at [609, 486] on button "Asignar caso" at bounding box center [650, 483] width 89 height 30
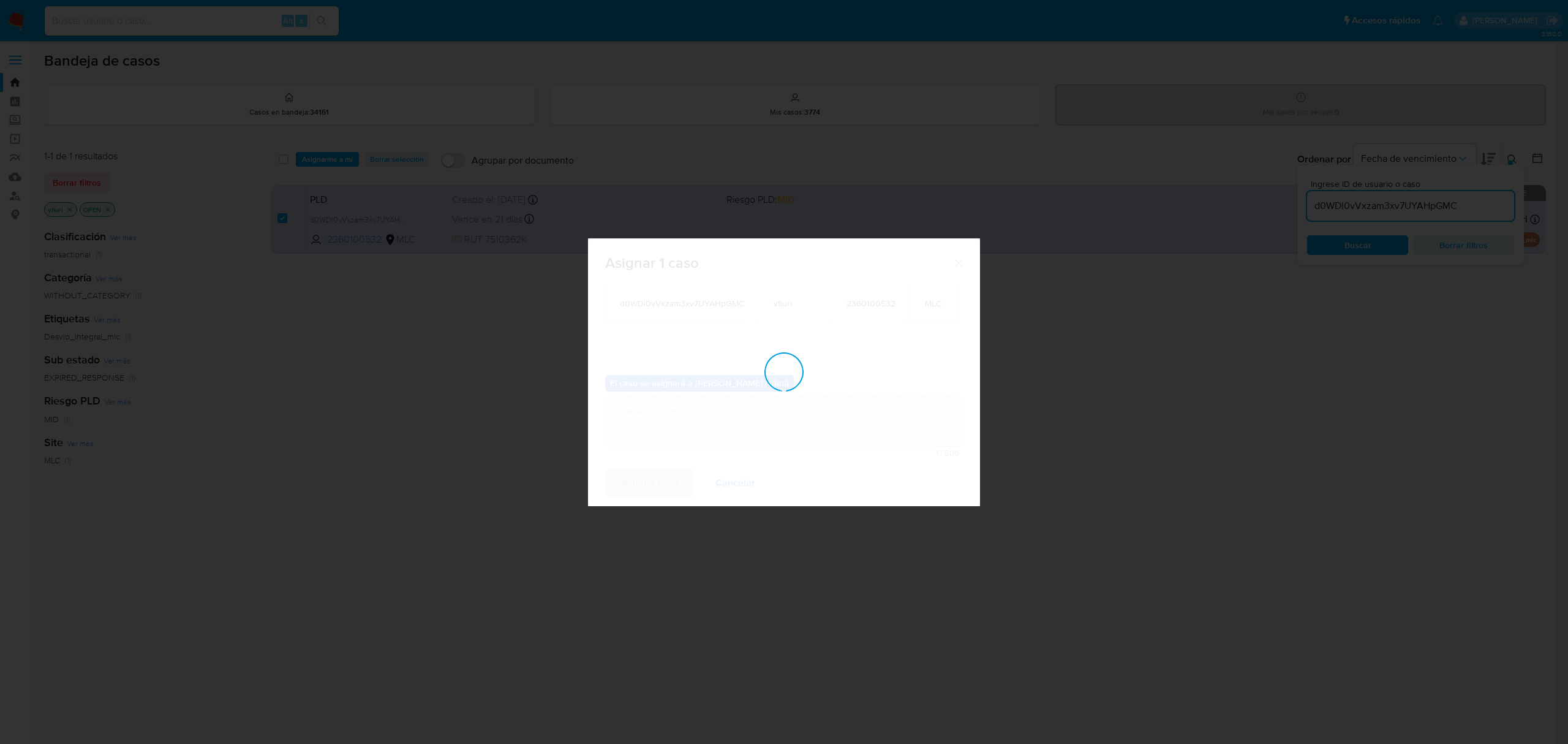
checkbox input "false"
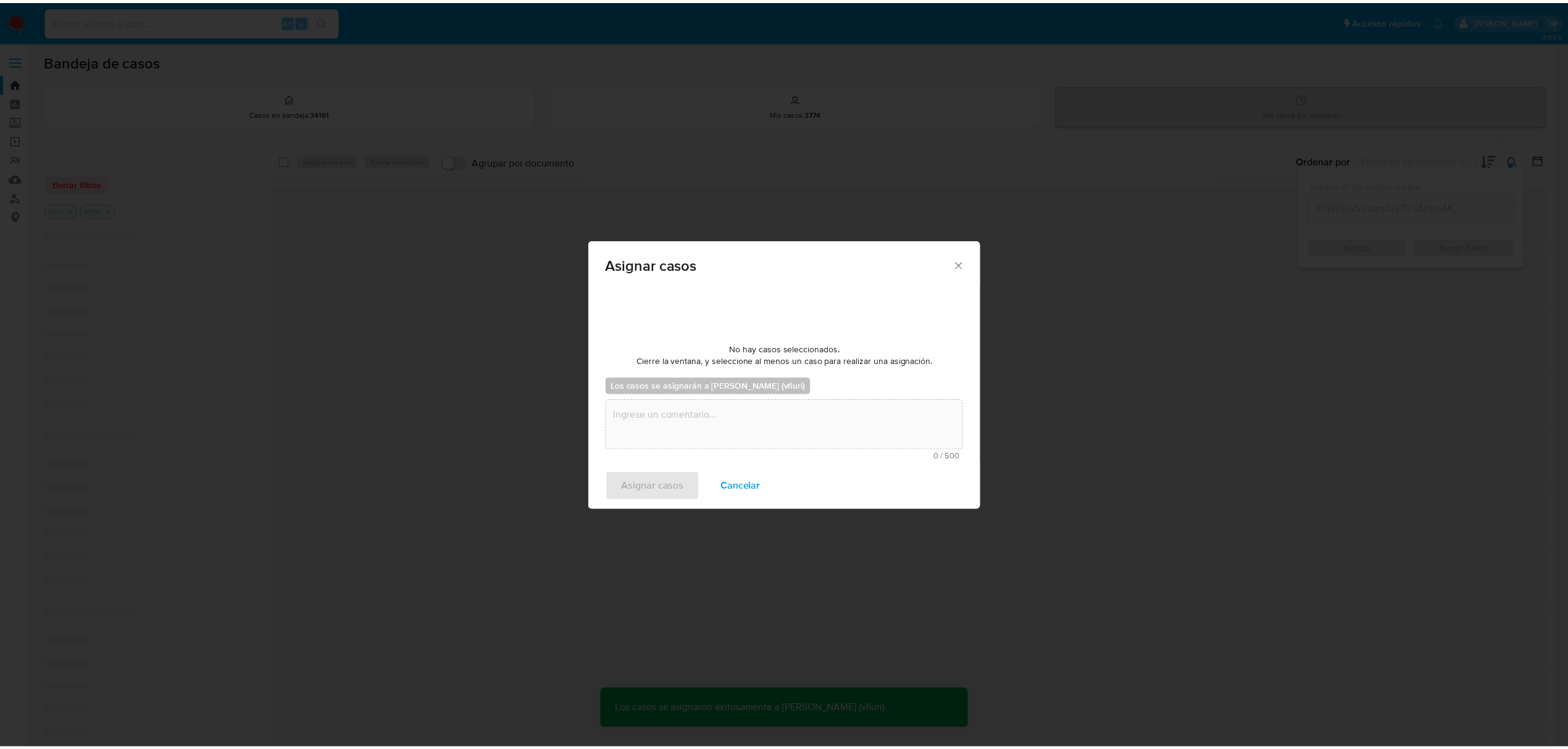
scroll to position [74, 0]
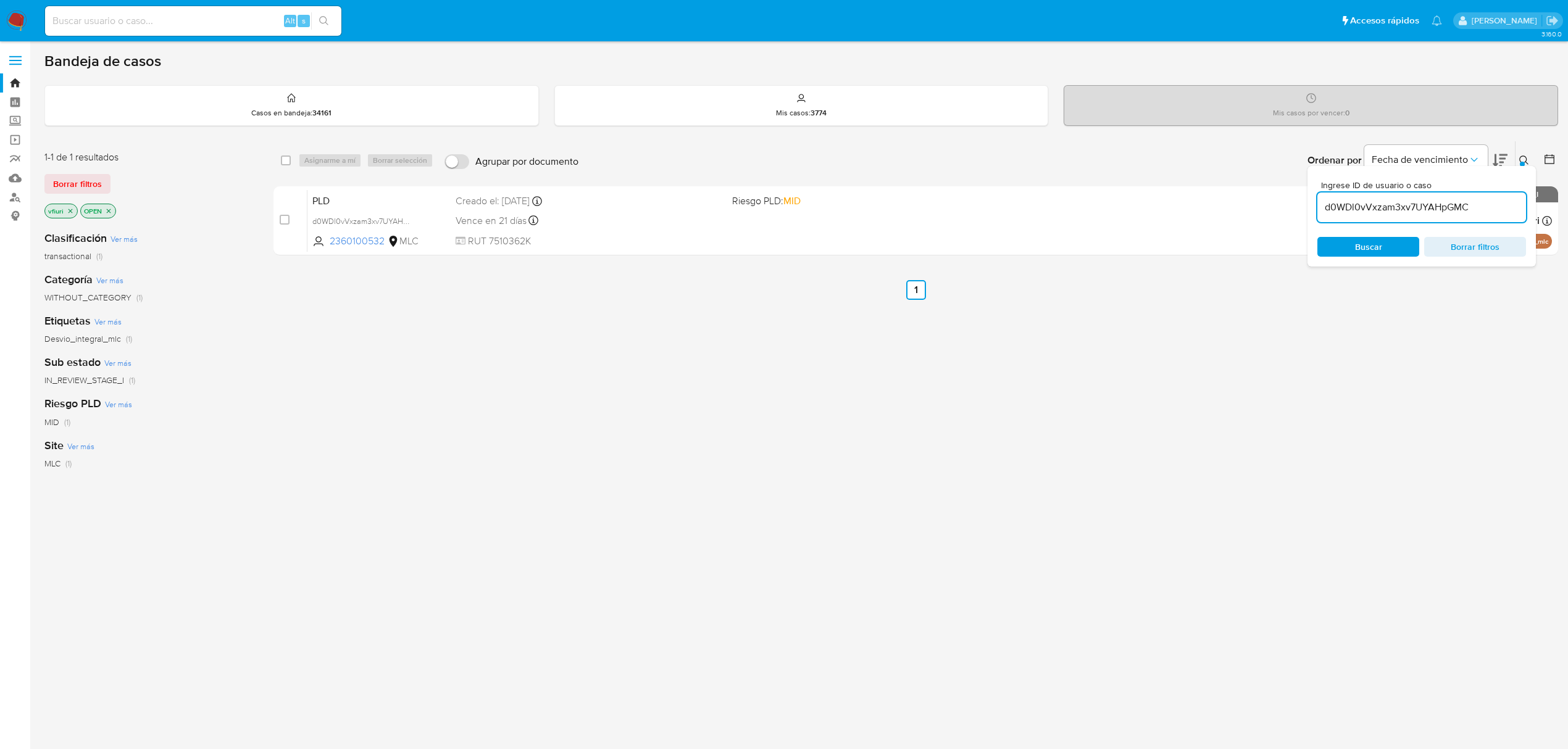
click at [118, 14] on input at bounding box center [193, 21] width 296 height 16
paste input "583878139"
type input "583878139"
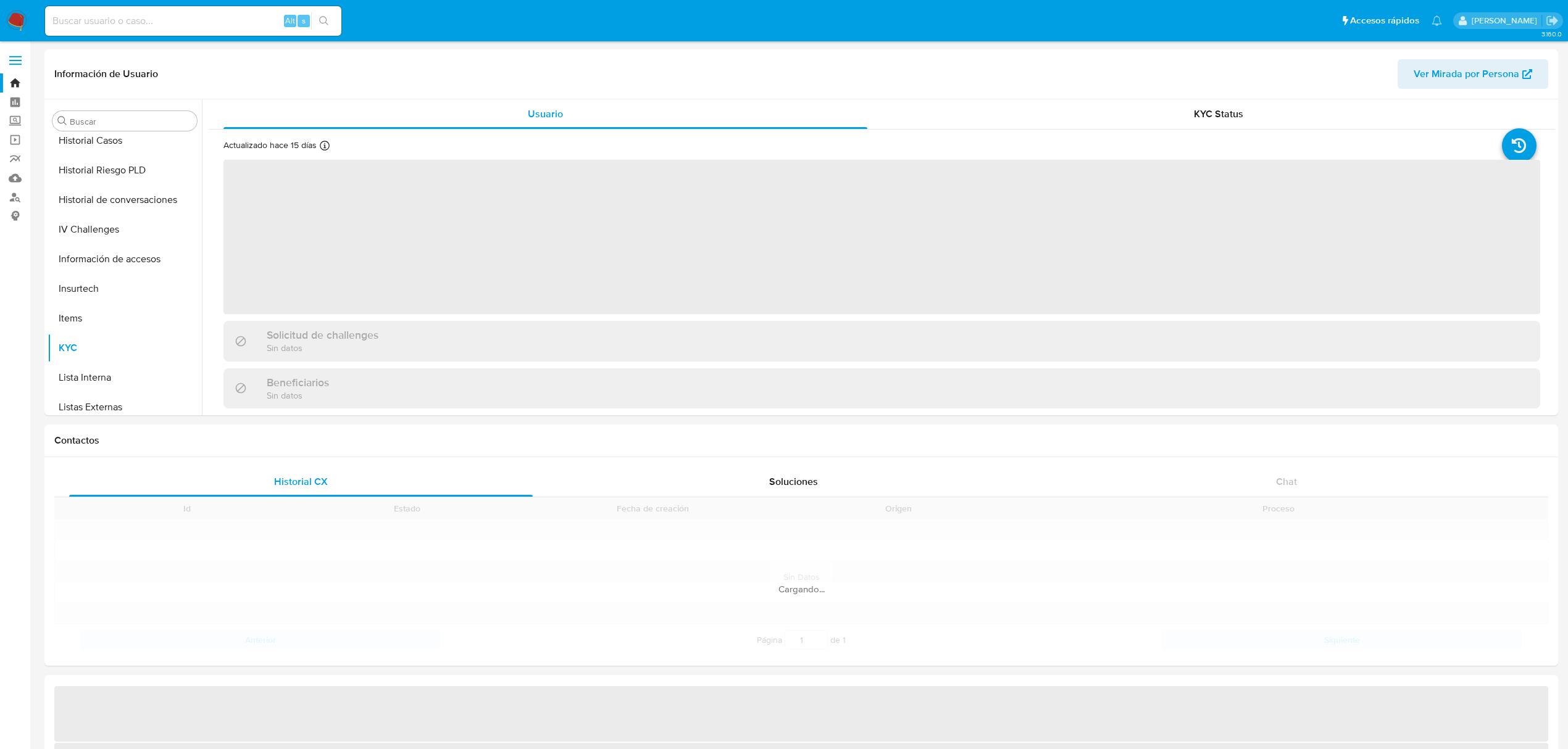
scroll to position [521, 0]
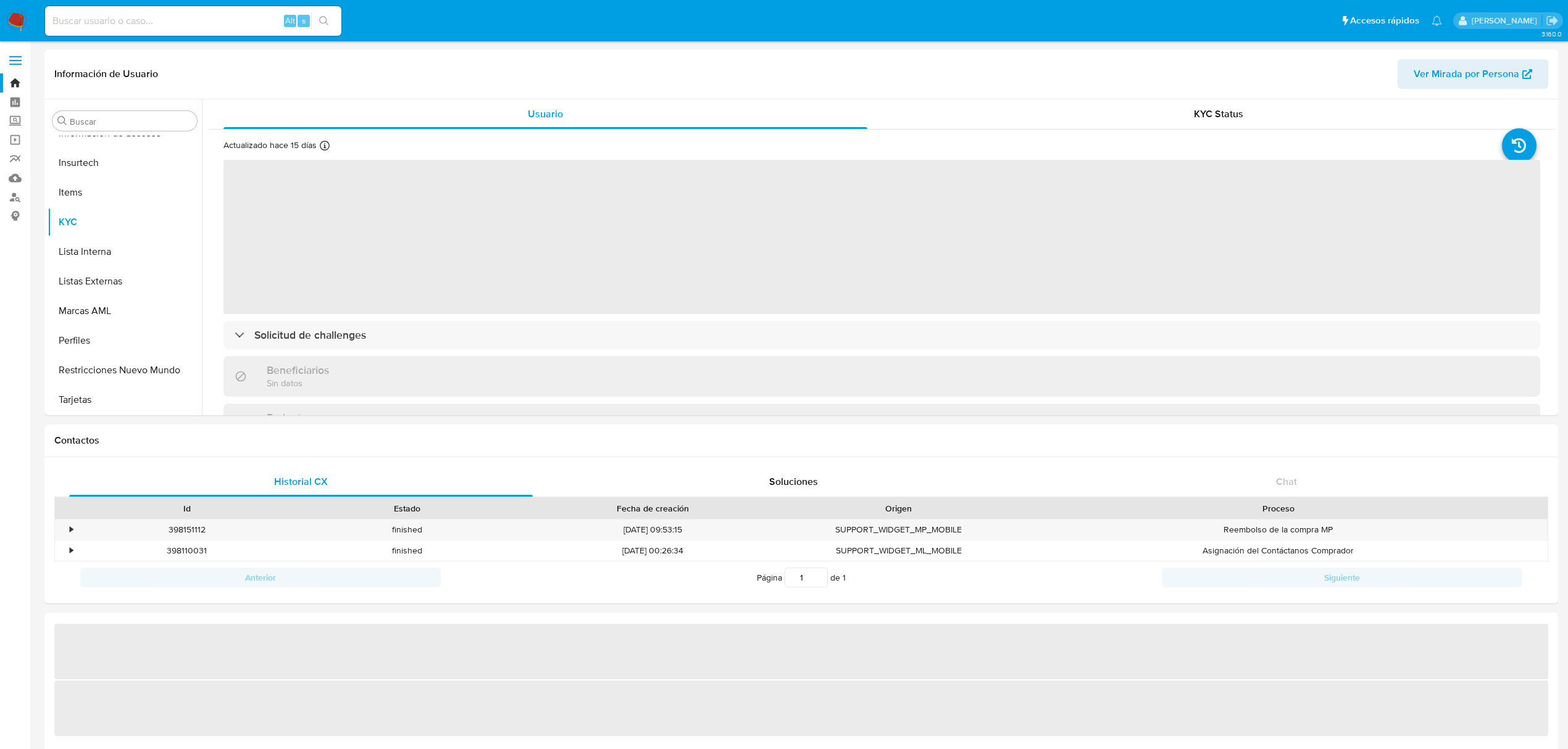
select select "10"
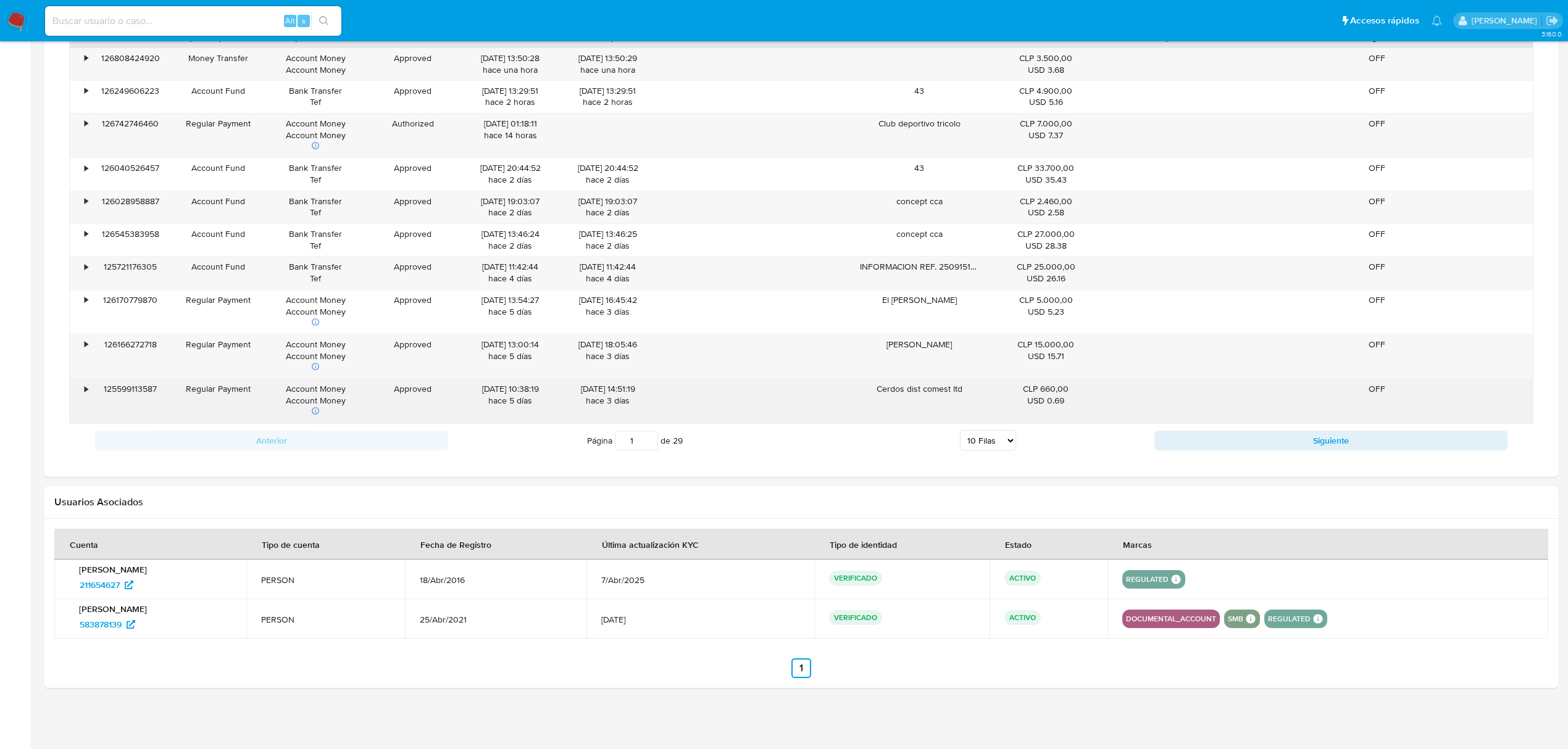
scroll to position [477, 0]
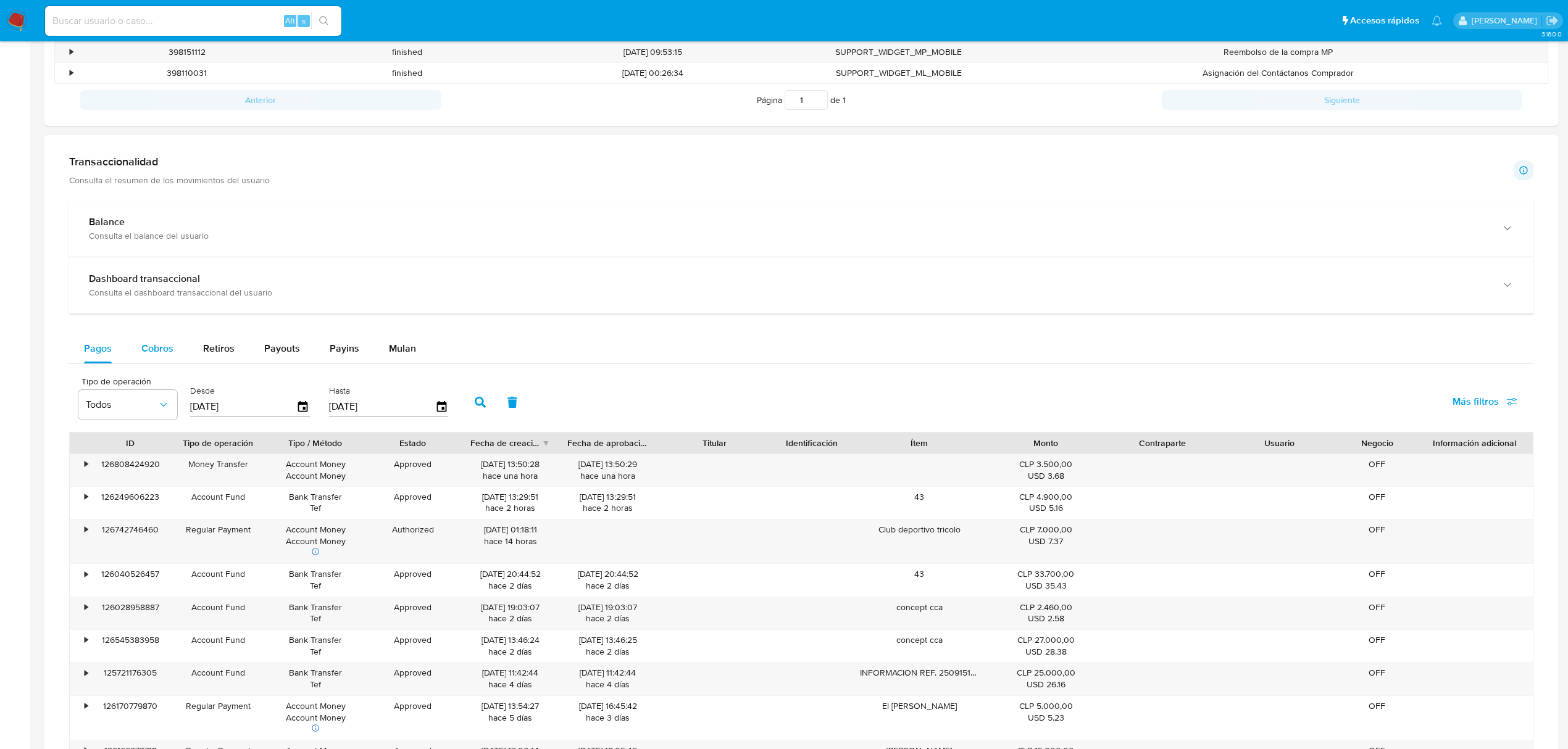
click at [159, 359] on div "Cobros" at bounding box center [157, 348] width 32 height 30
select select "10"
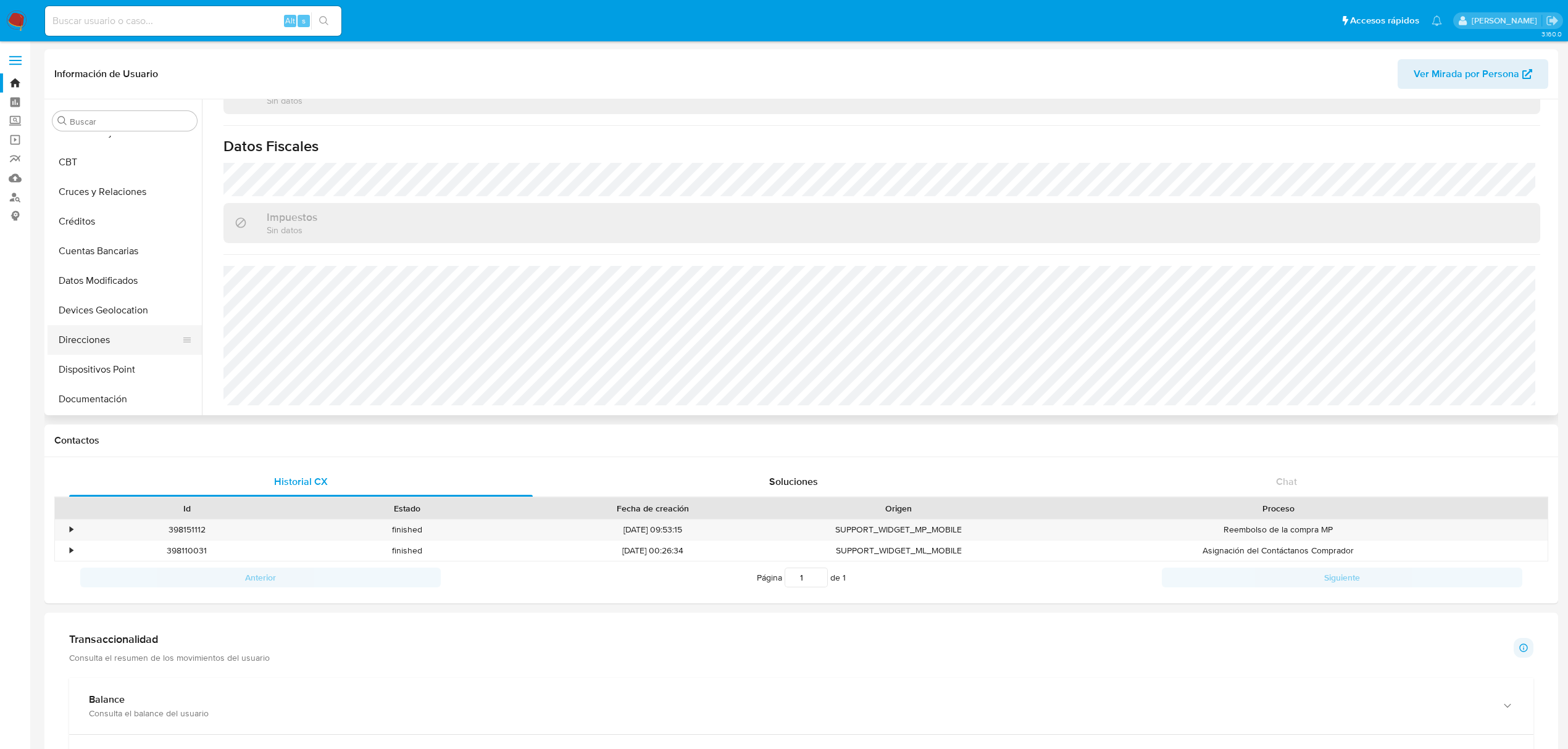
scroll to position [0, 0]
click at [103, 238] on button "Cruces y Relaciones" at bounding box center [120, 239] width 145 height 30
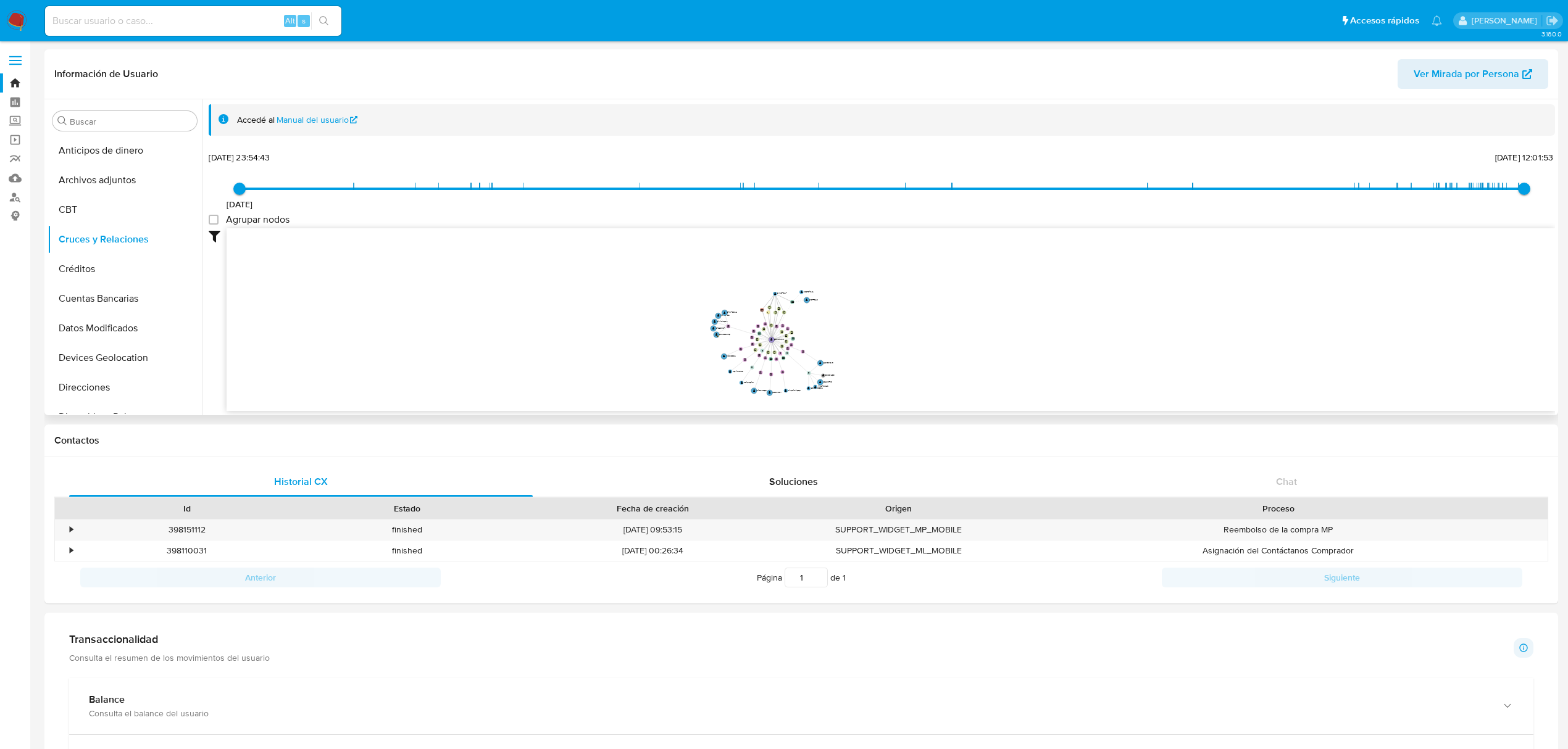
drag, startPoint x: 631, startPoint y: 343, endPoint x: 631, endPoint y: 361, distance: 18.0
click at [631, 361] on icon "device-634242cd08813b00184b81ad  user-583878139  583878139 device-64c03d3ad04…" at bounding box center [891, 317] width 1328 height 179
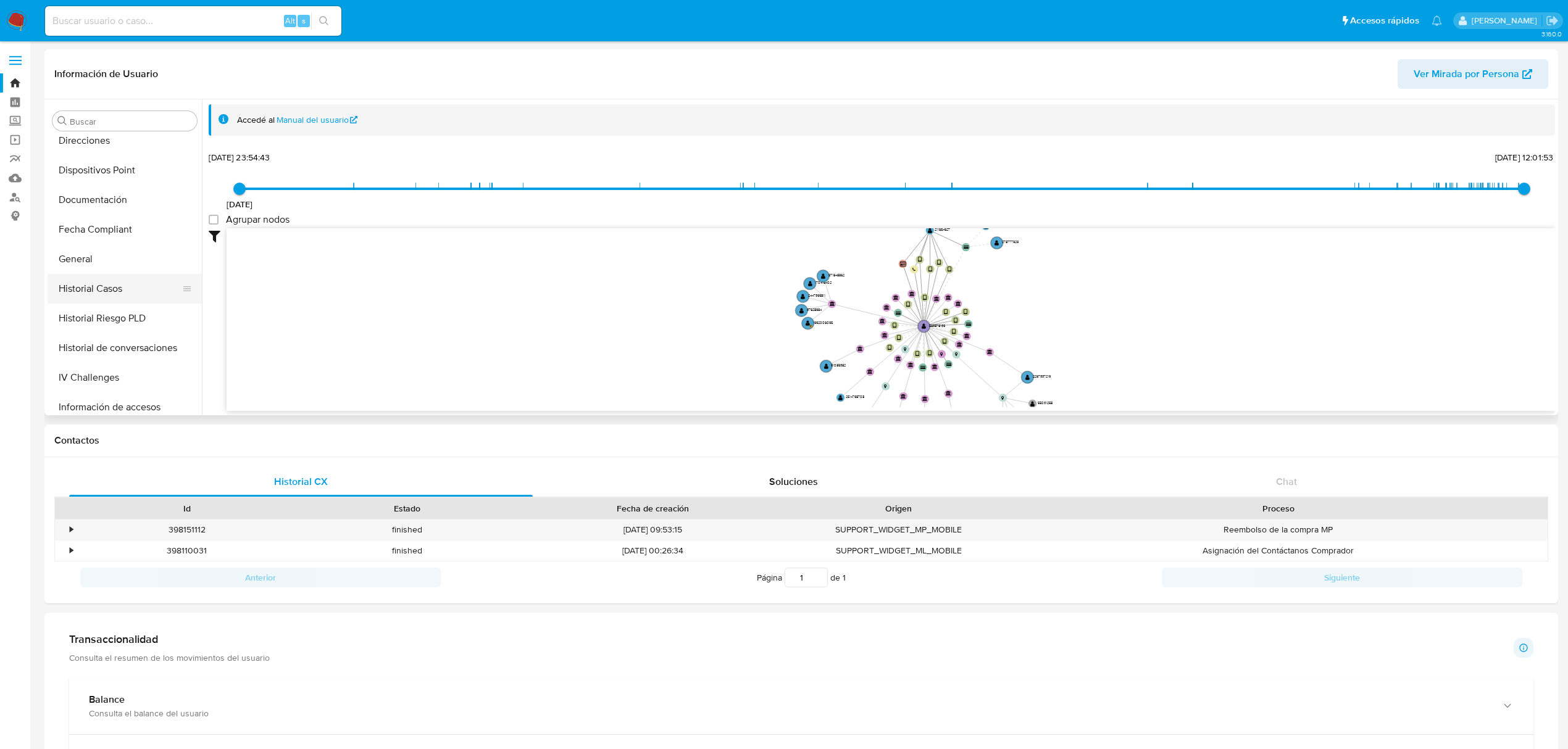
scroll to position [521, 0]
click at [81, 220] on button "KYC" at bounding box center [120, 222] width 145 height 30
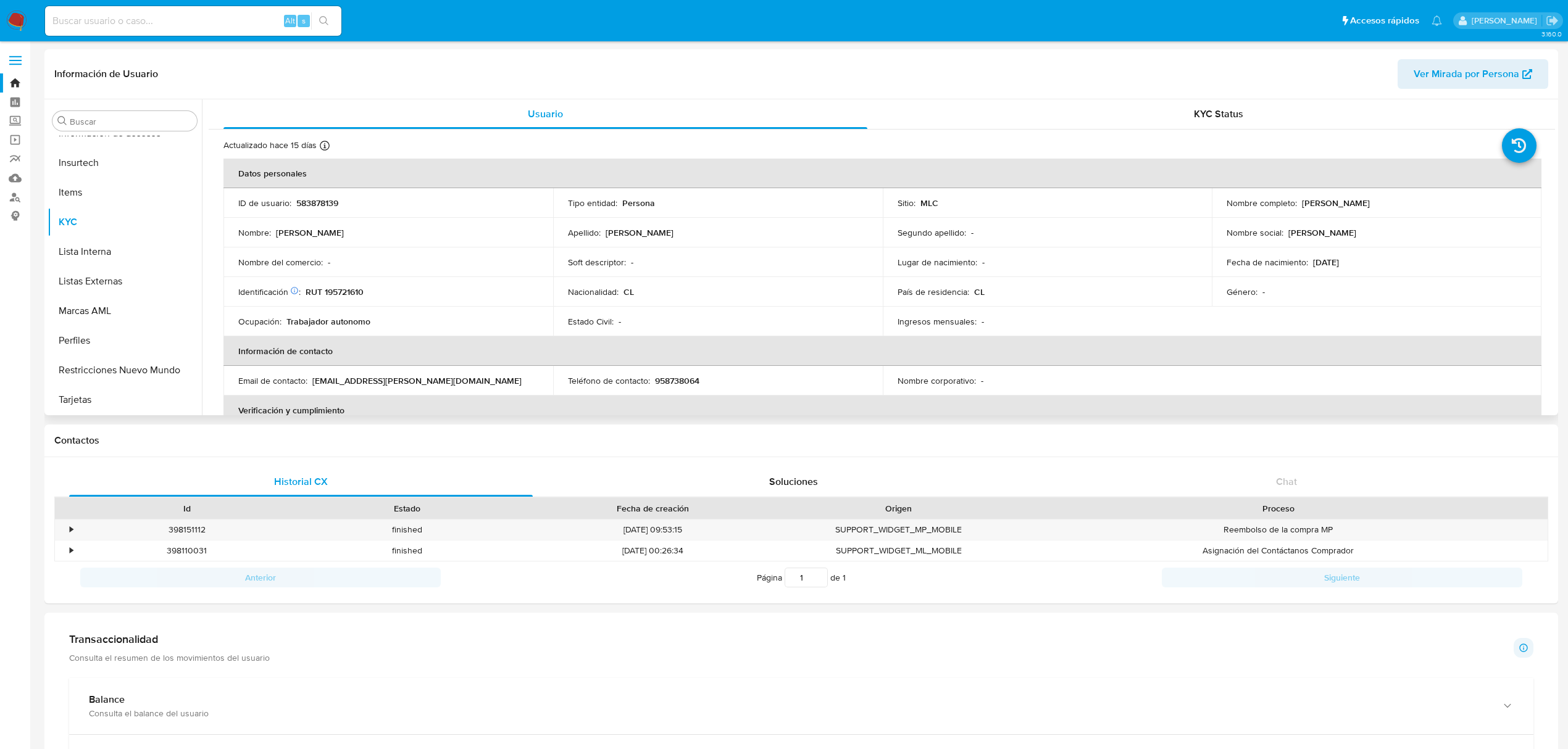
drag, startPoint x: 1298, startPoint y: 205, endPoint x: 1437, endPoint y: 203, distance: 139.0
click at [1437, 203] on div "Nombre completo : Camila Paz Álvarez Coppelli" at bounding box center [1376, 203] width 300 height 11
copy p "Camila Paz Álvarez Coppelli"
drag, startPoint x: 306, startPoint y: 292, endPoint x: 380, endPoint y: 291, distance: 74.0
click at [380, 291] on div "Identificación Nº de serie: 111357730 : RUT 195721610" at bounding box center [388, 292] width 300 height 11
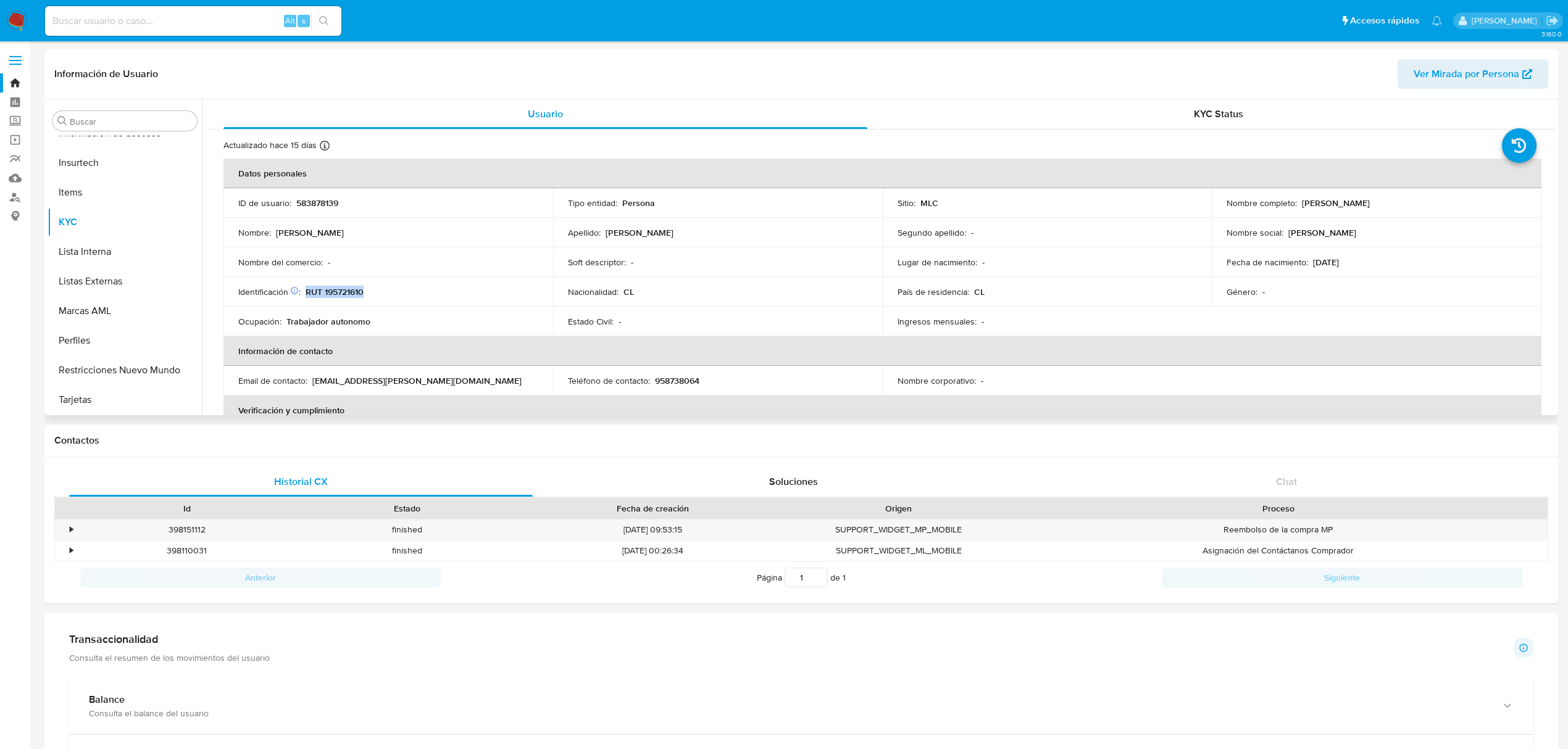
copy p "RUT 195721610"
click at [429, 287] on div "Identificación Nº de serie: 111357730 : RUT 195721610" at bounding box center [388, 292] width 300 height 11
click at [332, 281] on td "Identificación Nº de serie: 111357730 : RUT 195721610" at bounding box center [388, 292] width 329 height 30
click at [334, 286] on p "RUT 195721610" at bounding box center [334, 292] width 58 height 11
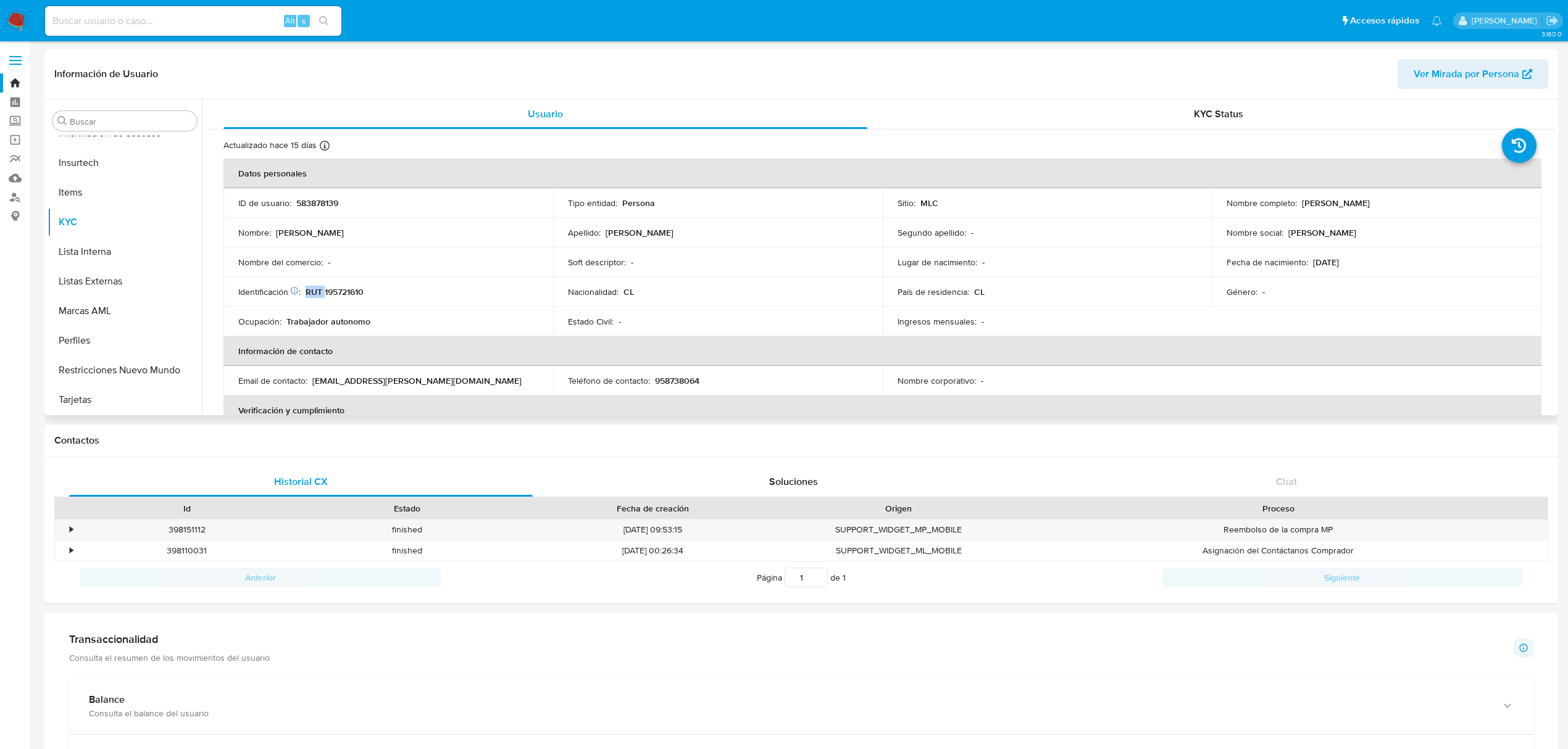
click at [334, 286] on p "RUT 195721610" at bounding box center [334, 292] width 58 height 11
click at [334, 295] on p "RUT 195721610" at bounding box center [334, 292] width 58 height 11
copy p "195721610"
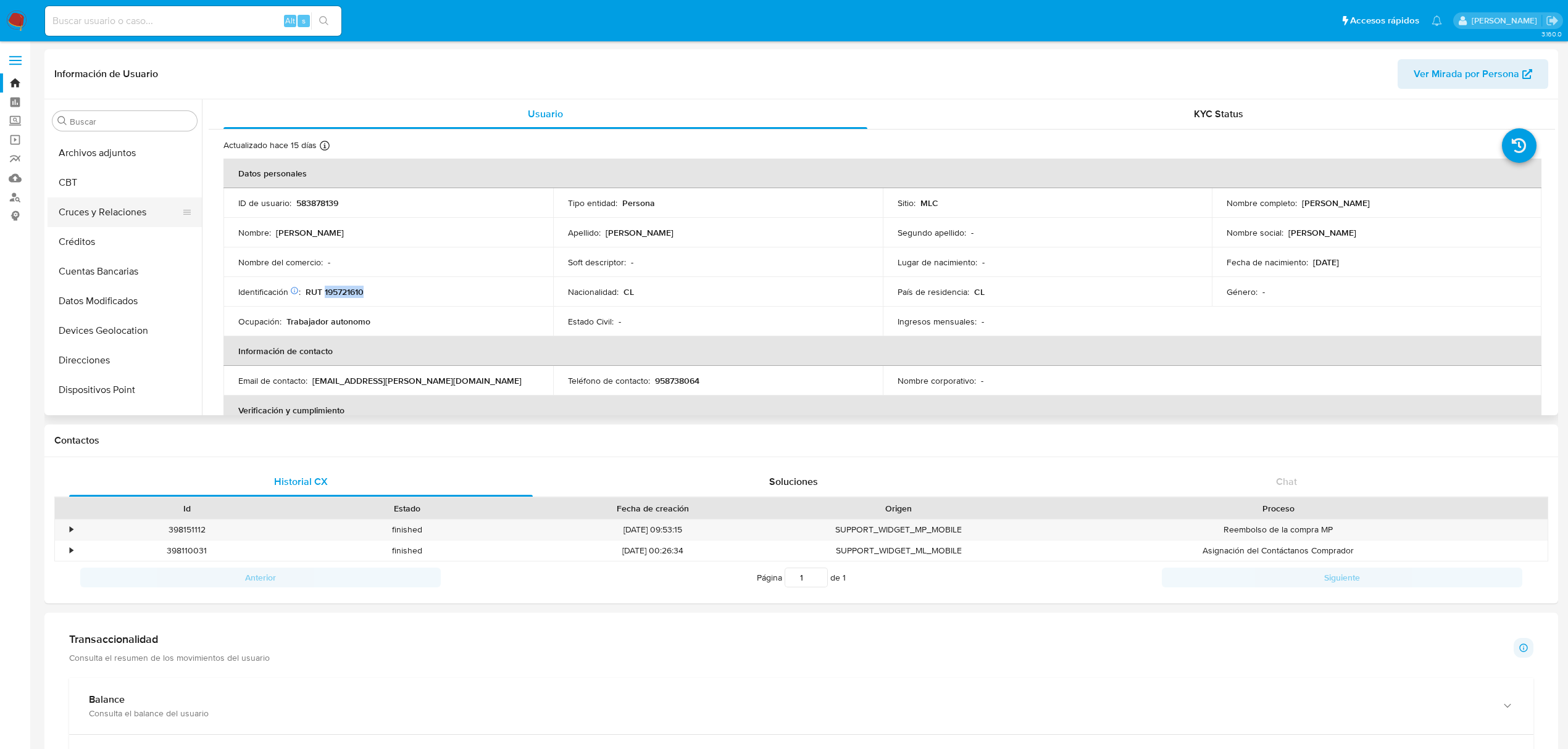
click at [101, 217] on button "Cruces y Relaciones" at bounding box center [120, 212] width 145 height 30
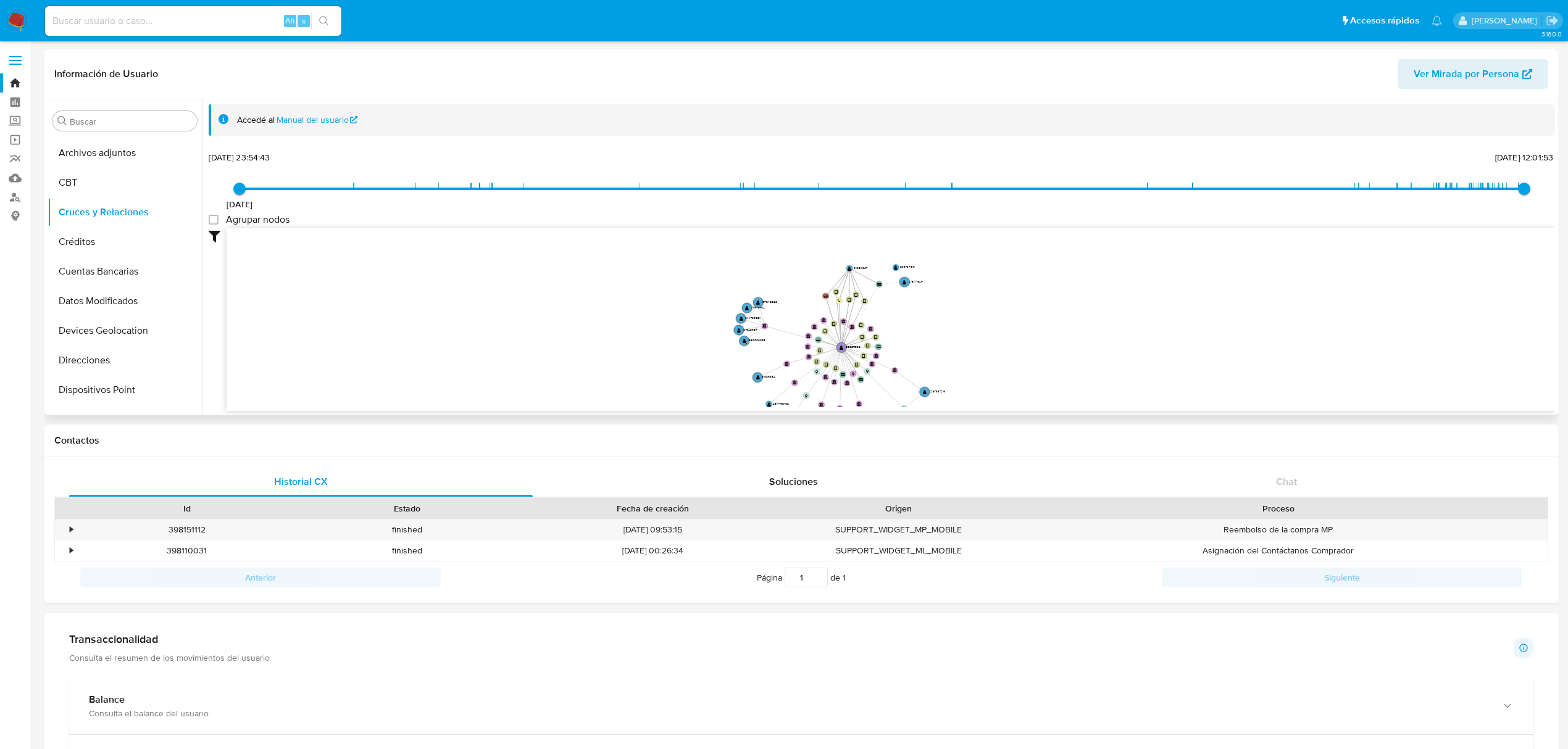
drag, startPoint x: 727, startPoint y: 368, endPoint x: 722, endPoint y: 400, distance: 32.4
click at [722, 401] on icon "device-634242cd08813b00184b81ad  user-583878139  583878139 device-64c03d3ad04…" at bounding box center [891, 317] width 1328 height 179
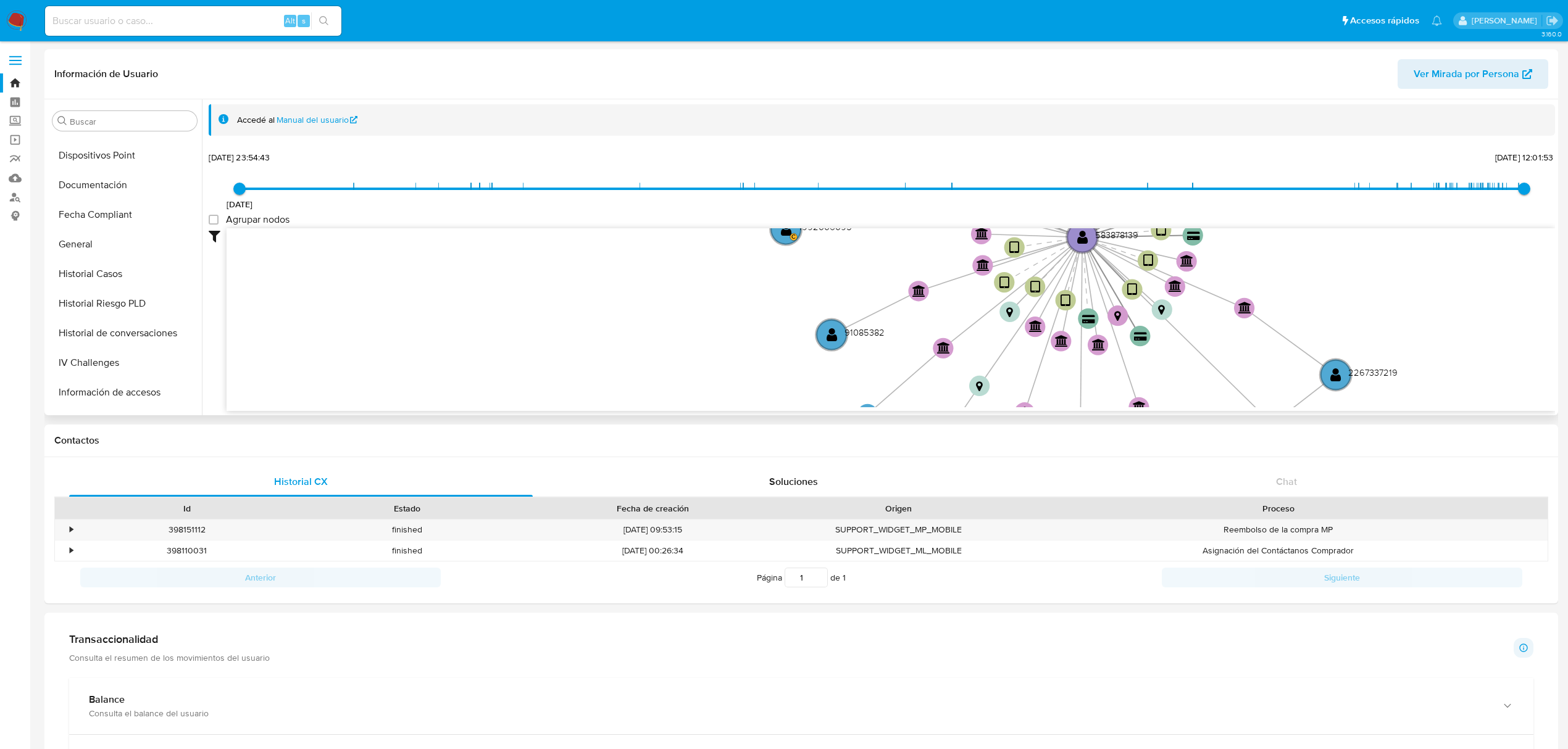
scroll to position [521, 0]
click at [109, 238] on button "Lista Interna" at bounding box center [120, 252] width 145 height 30
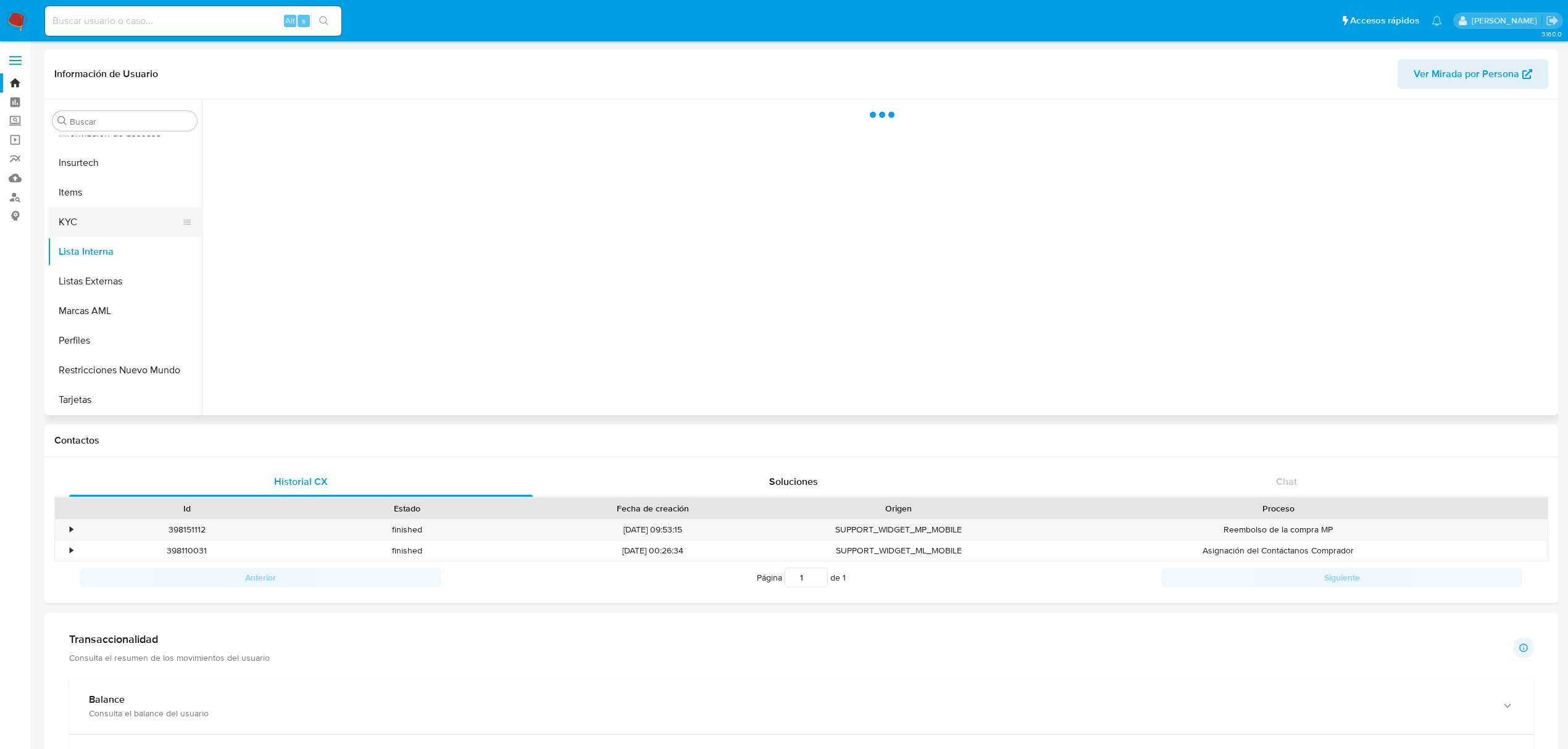
click at [108, 230] on button "KYC" at bounding box center [120, 222] width 145 height 30
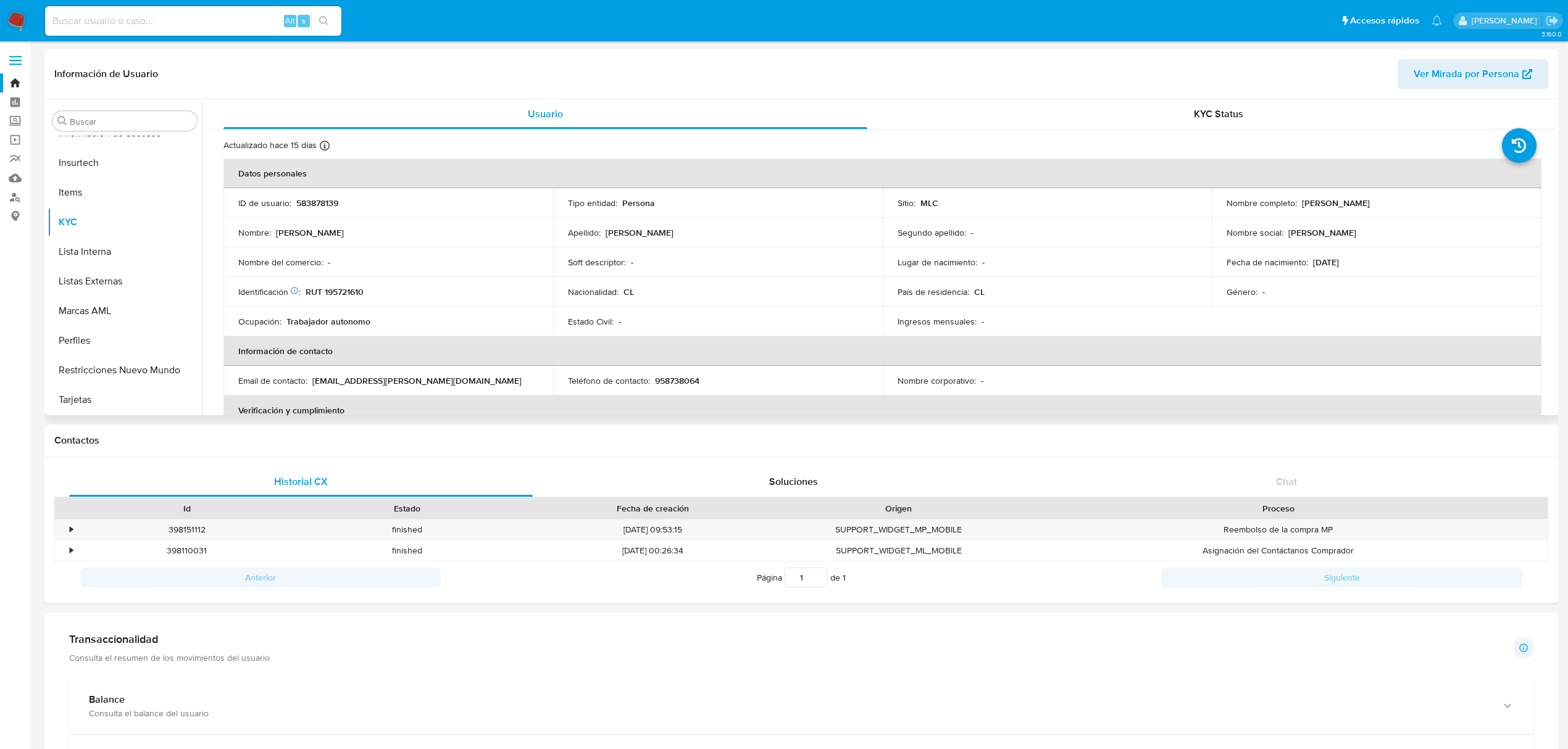
drag, startPoint x: 1298, startPoint y: 204, endPoint x: 1420, endPoint y: 203, distance: 122.0
click at [1420, 203] on div "Nombre completo : Camila Paz Álvarez Coppelli" at bounding box center [1376, 203] width 300 height 11
copy p "Camila Paz Álvarez Coppelli"
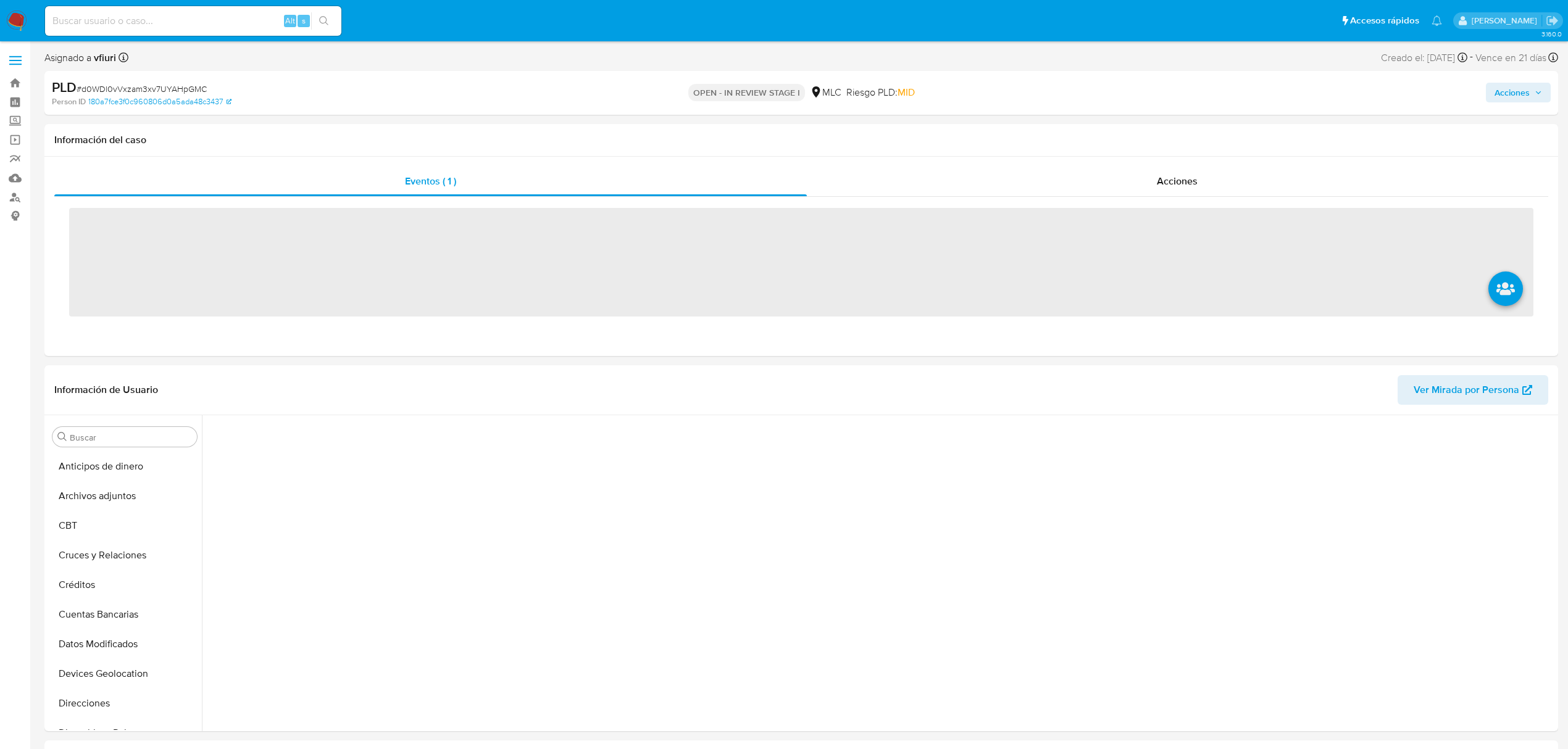
scroll to position [521, 0]
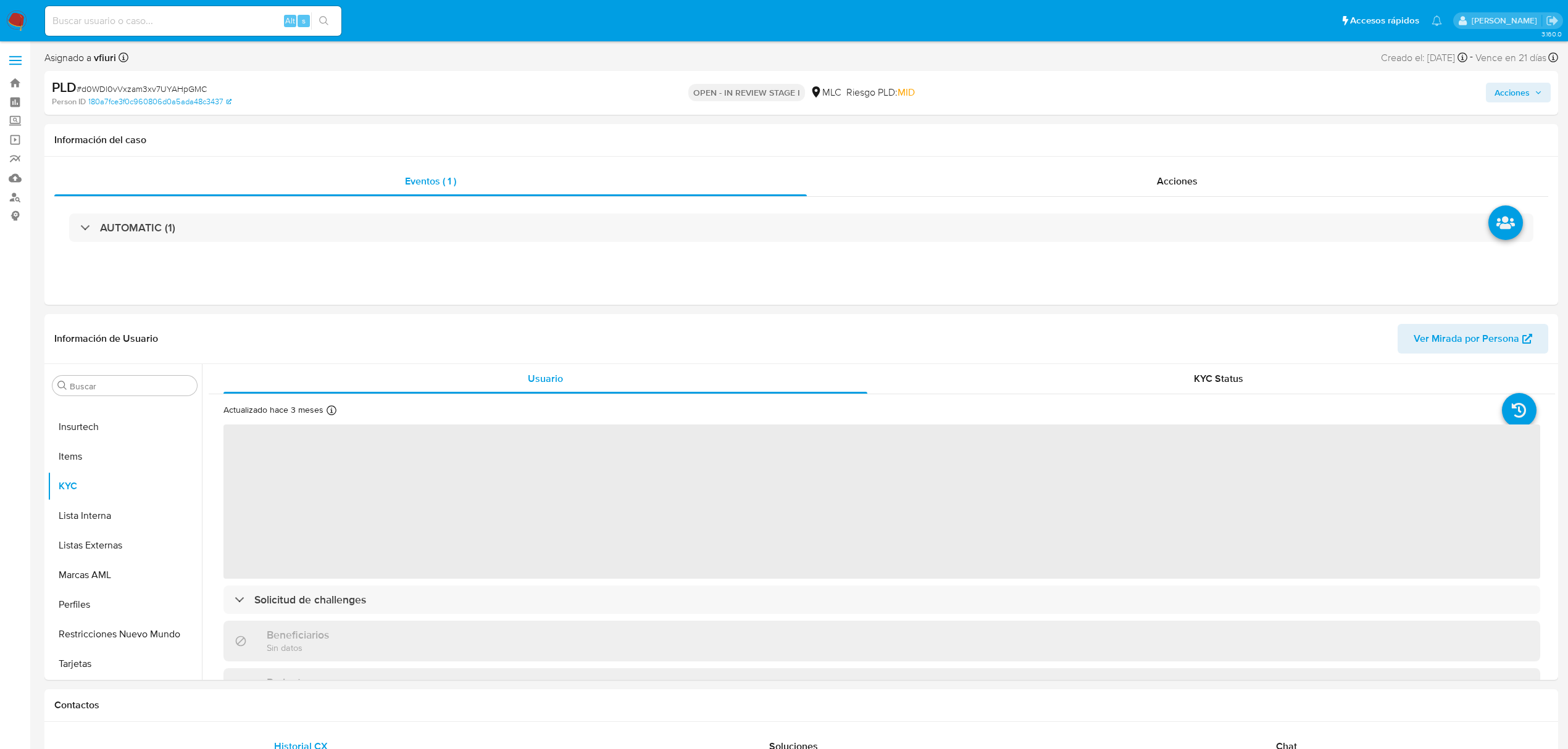
select select "10"
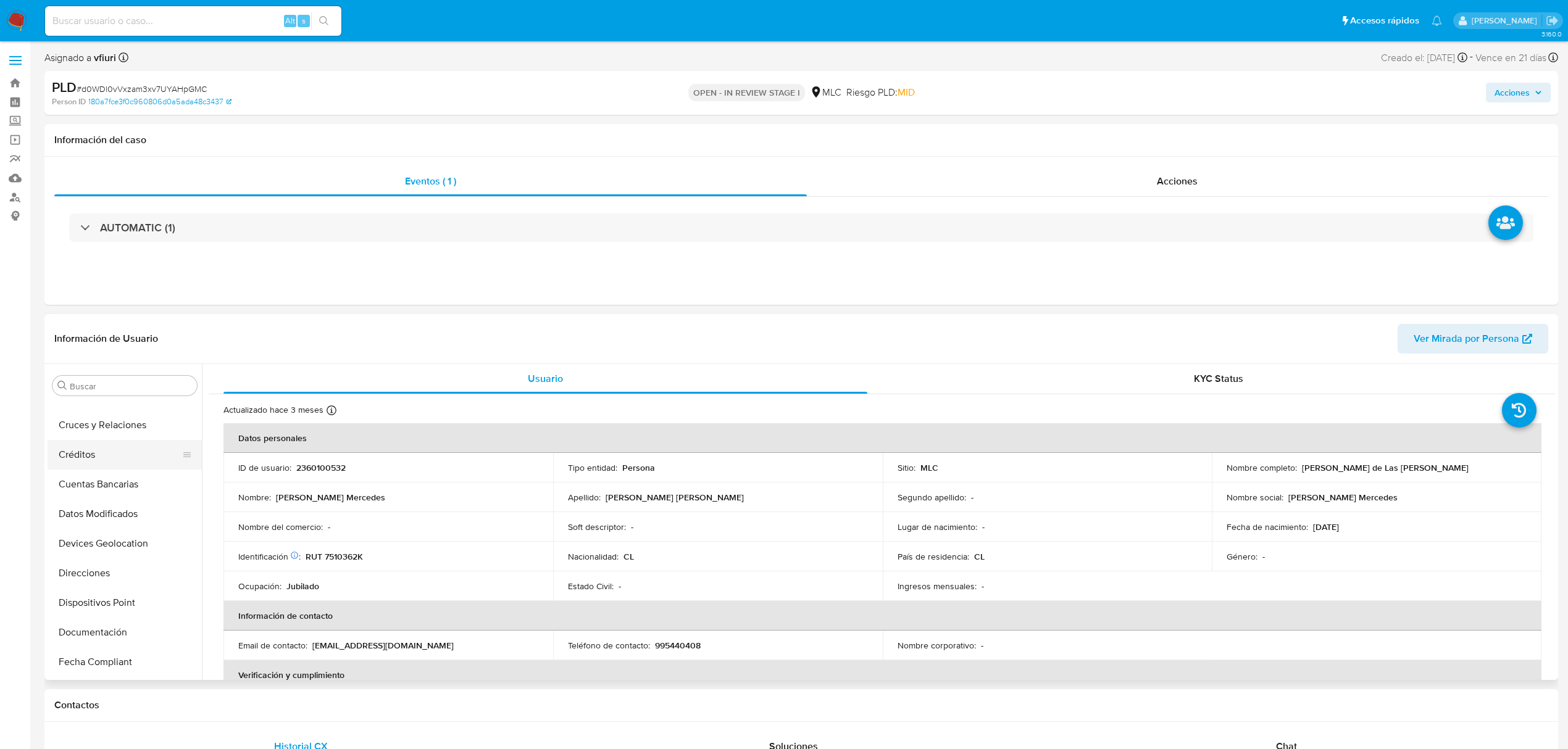
scroll to position [28, 0]
click at [104, 475] on button "Cruces y Relaciones" at bounding box center [120, 476] width 145 height 30
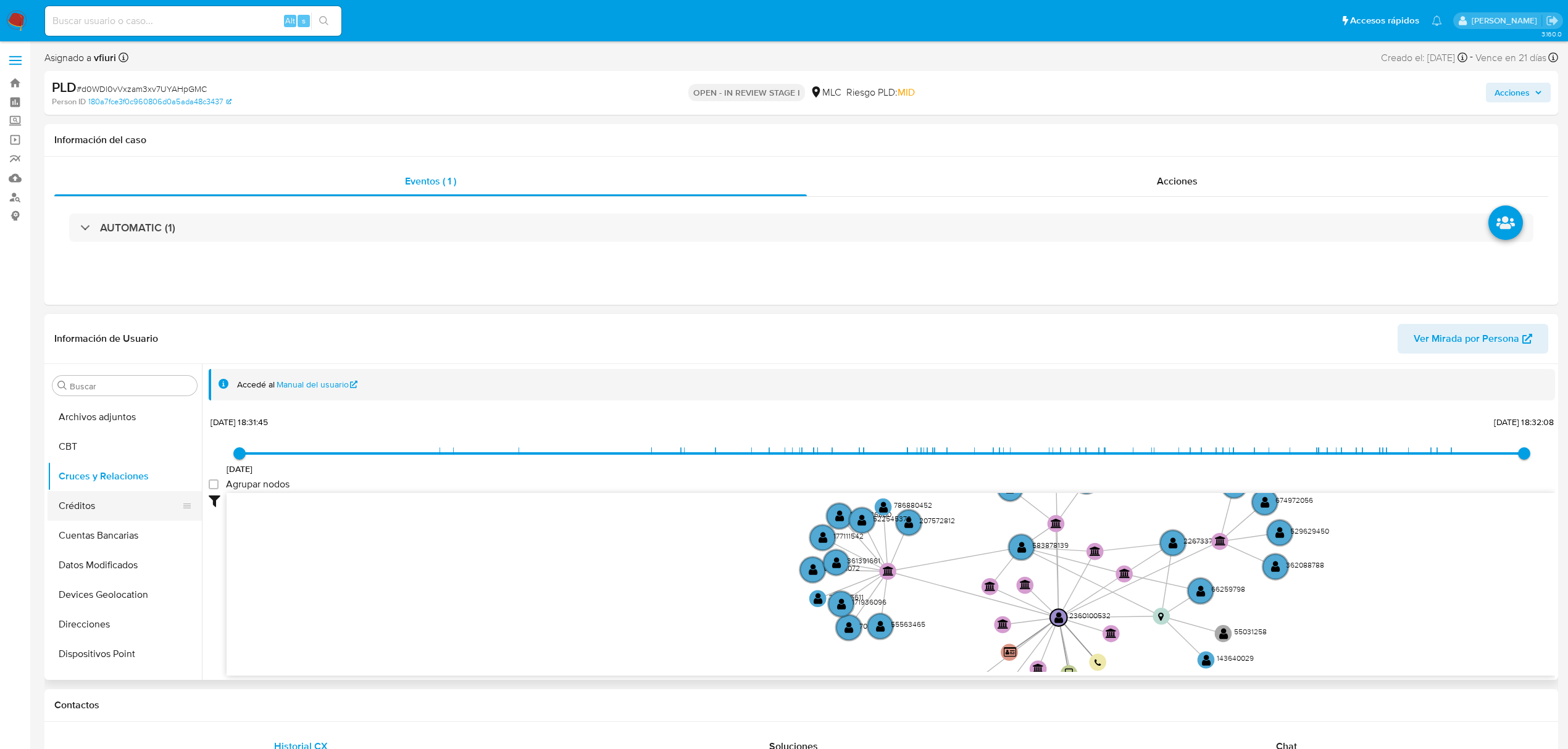
scroll to position [521, 0]
click at [76, 482] on button "KYC" at bounding box center [120, 486] width 145 height 30
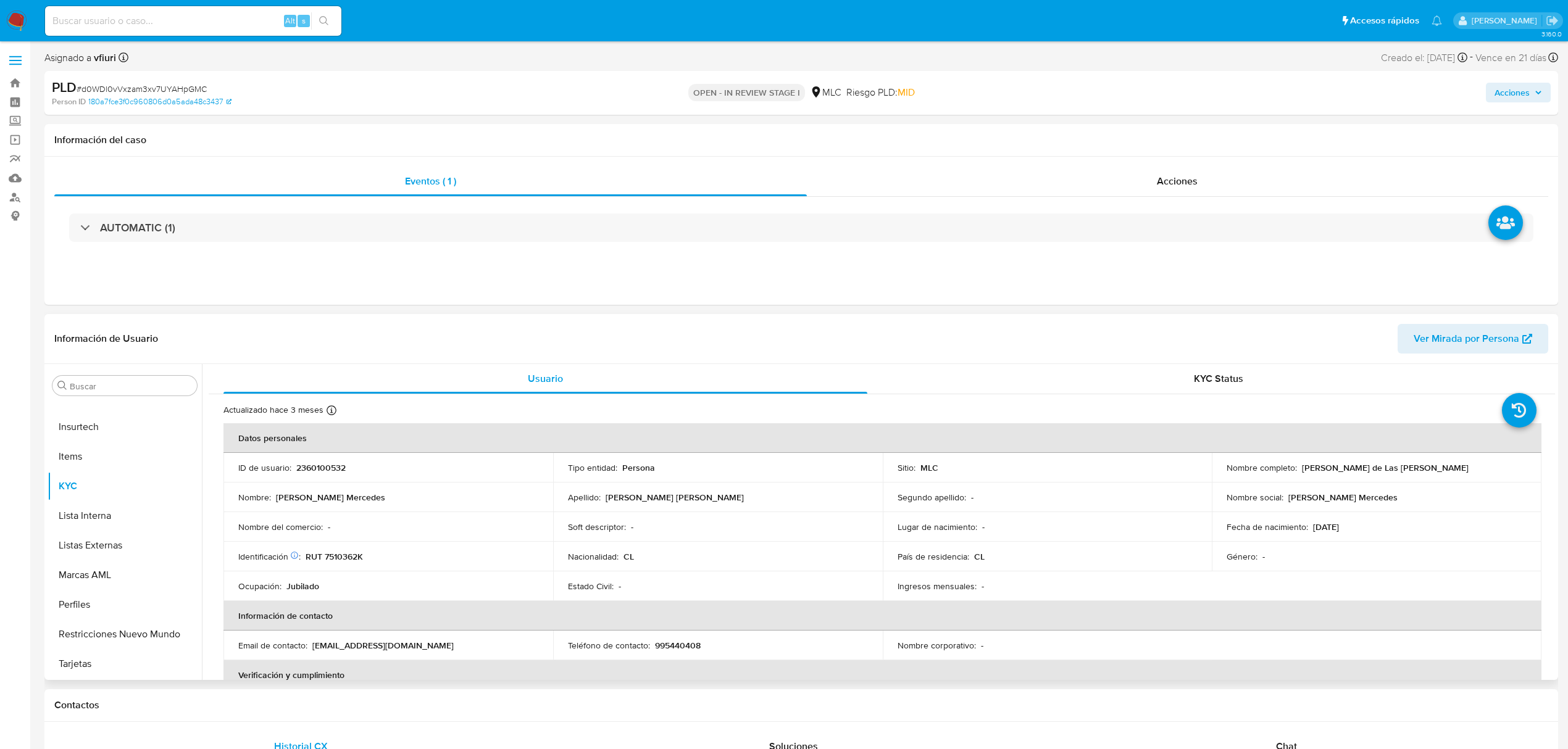
drag, startPoint x: 1298, startPoint y: 464, endPoint x: 1489, endPoint y: 465, distance: 191.0
click at [1489, 465] on div "Nombre completo : [PERSON_NAME] de Las [PERSON_NAME]" at bounding box center [1376, 468] width 300 height 11
copy p "[PERSON_NAME] de Las [PERSON_NAME]"
click at [138, 435] on button "Archivos adjuntos" at bounding box center [120, 445] width 145 height 30
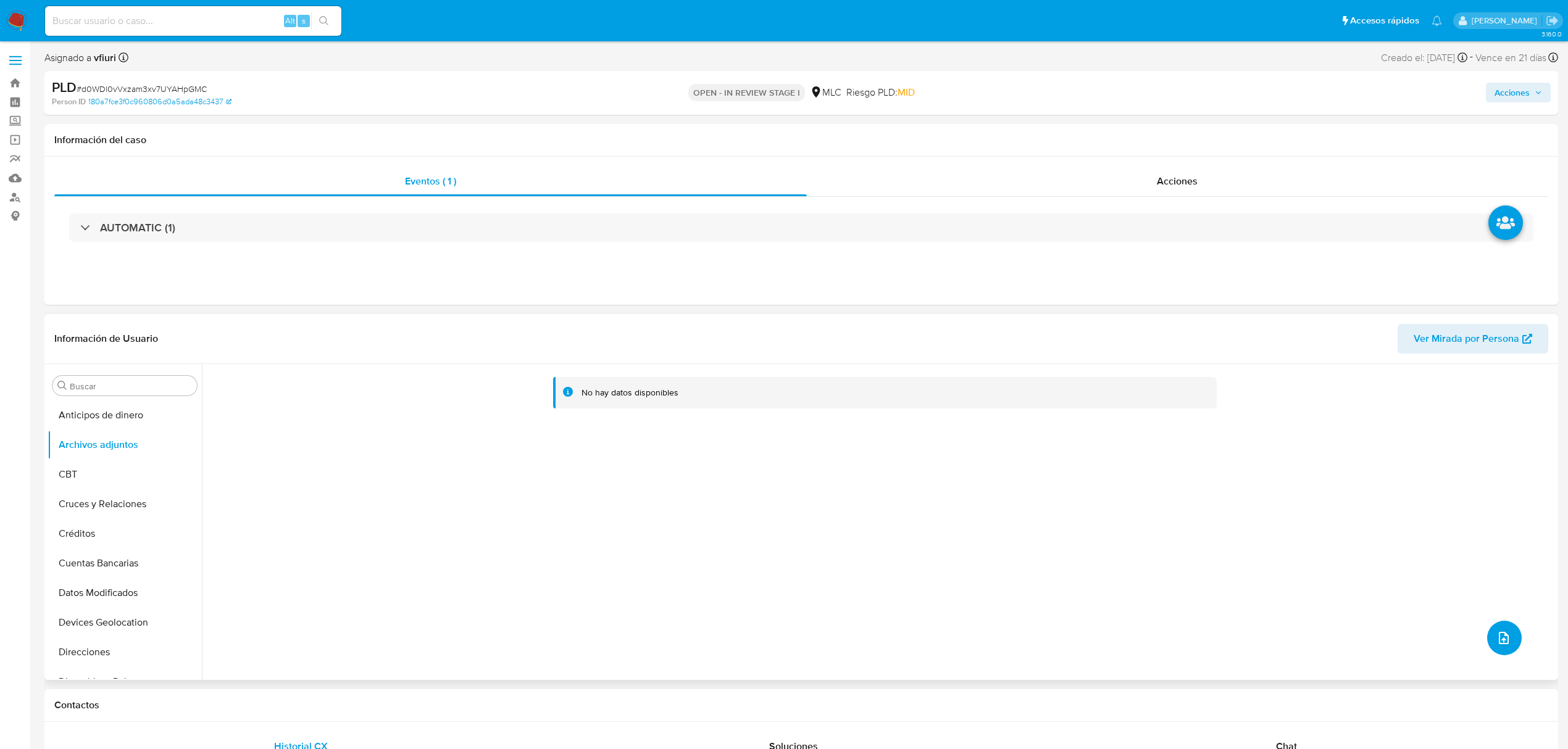
click at [1500, 649] on button "upload-file" at bounding box center [1504, 638] width 34 height 34
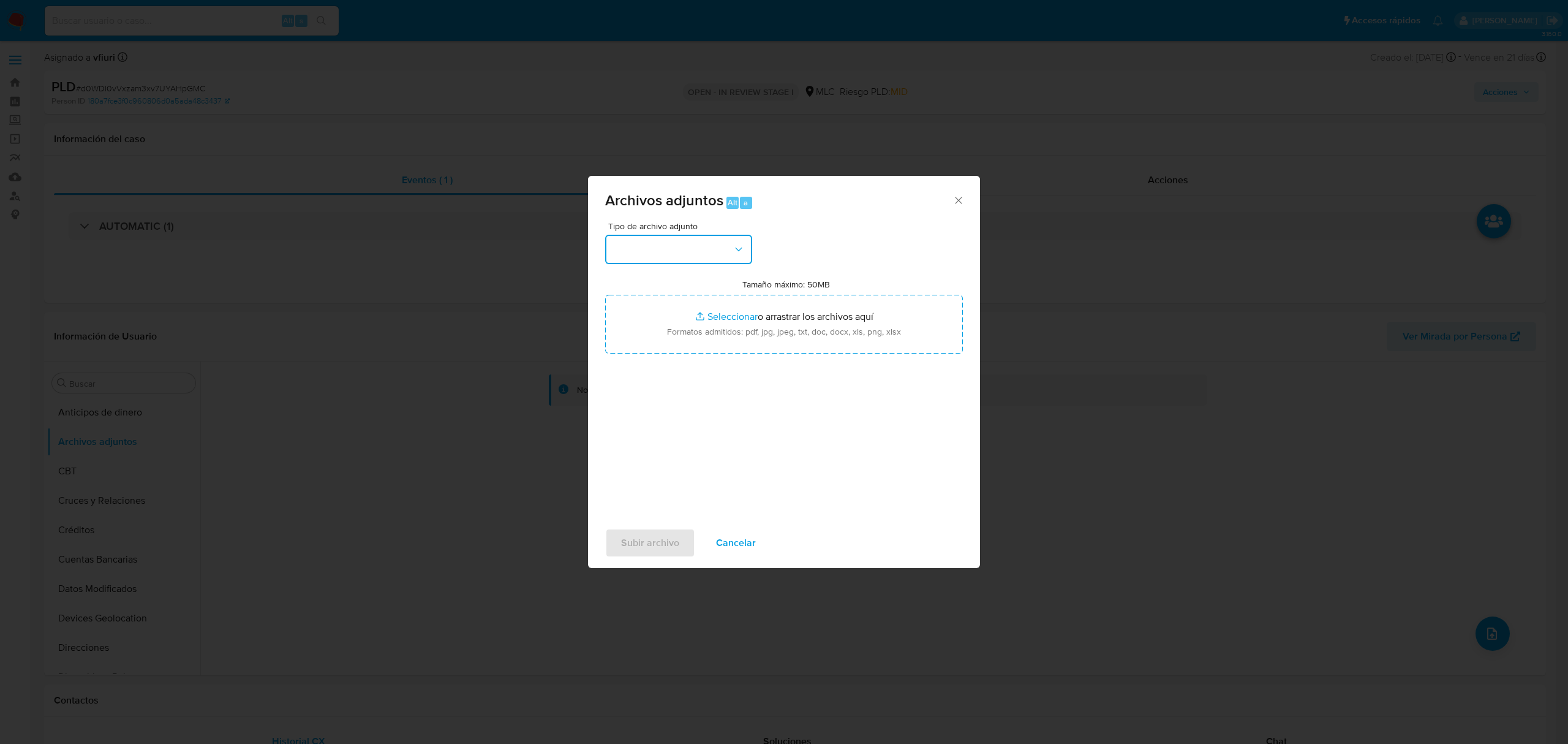
click at [654, 243] on button "button" at bounding box center [679, 250] width 147 height 30
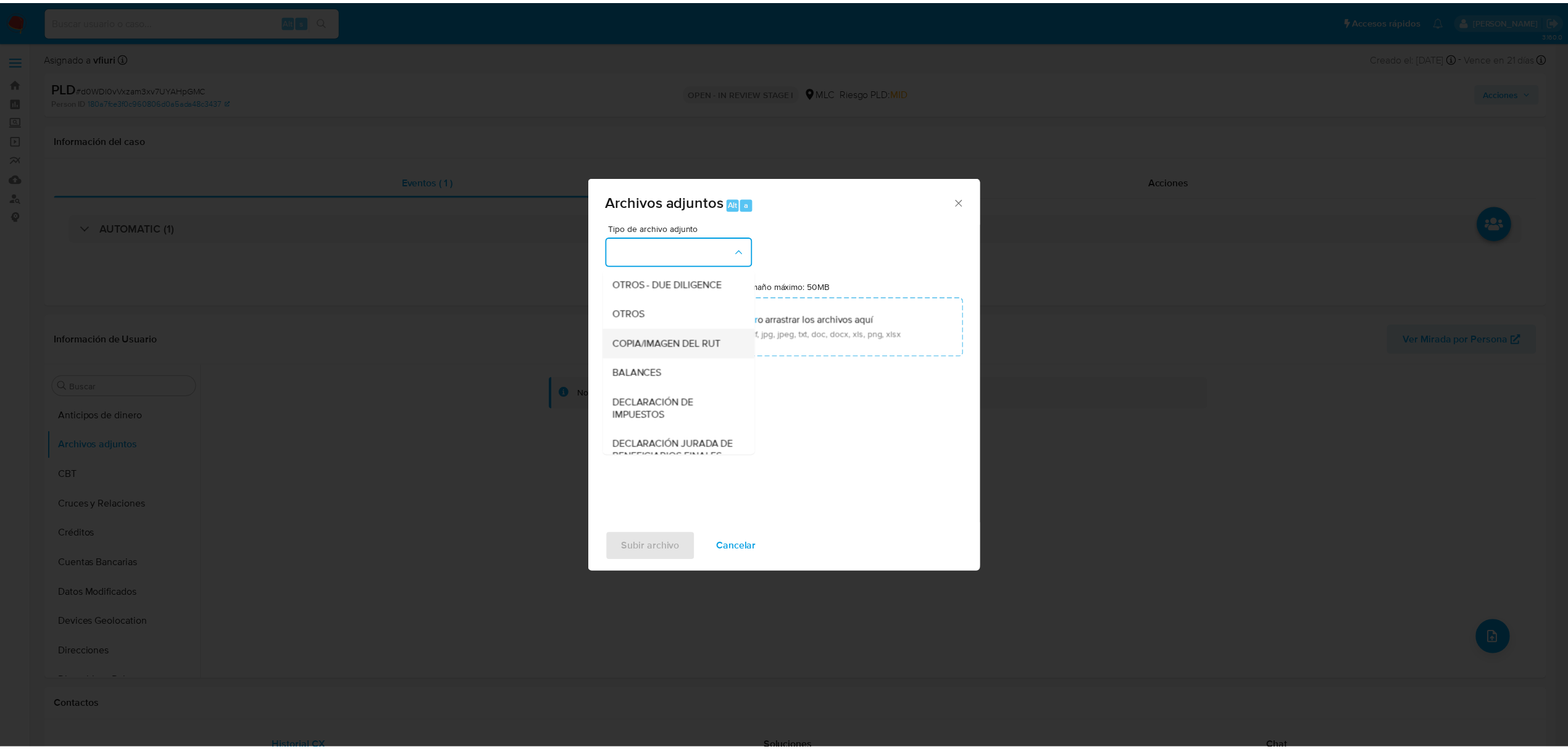
scroll to position [184, 0]
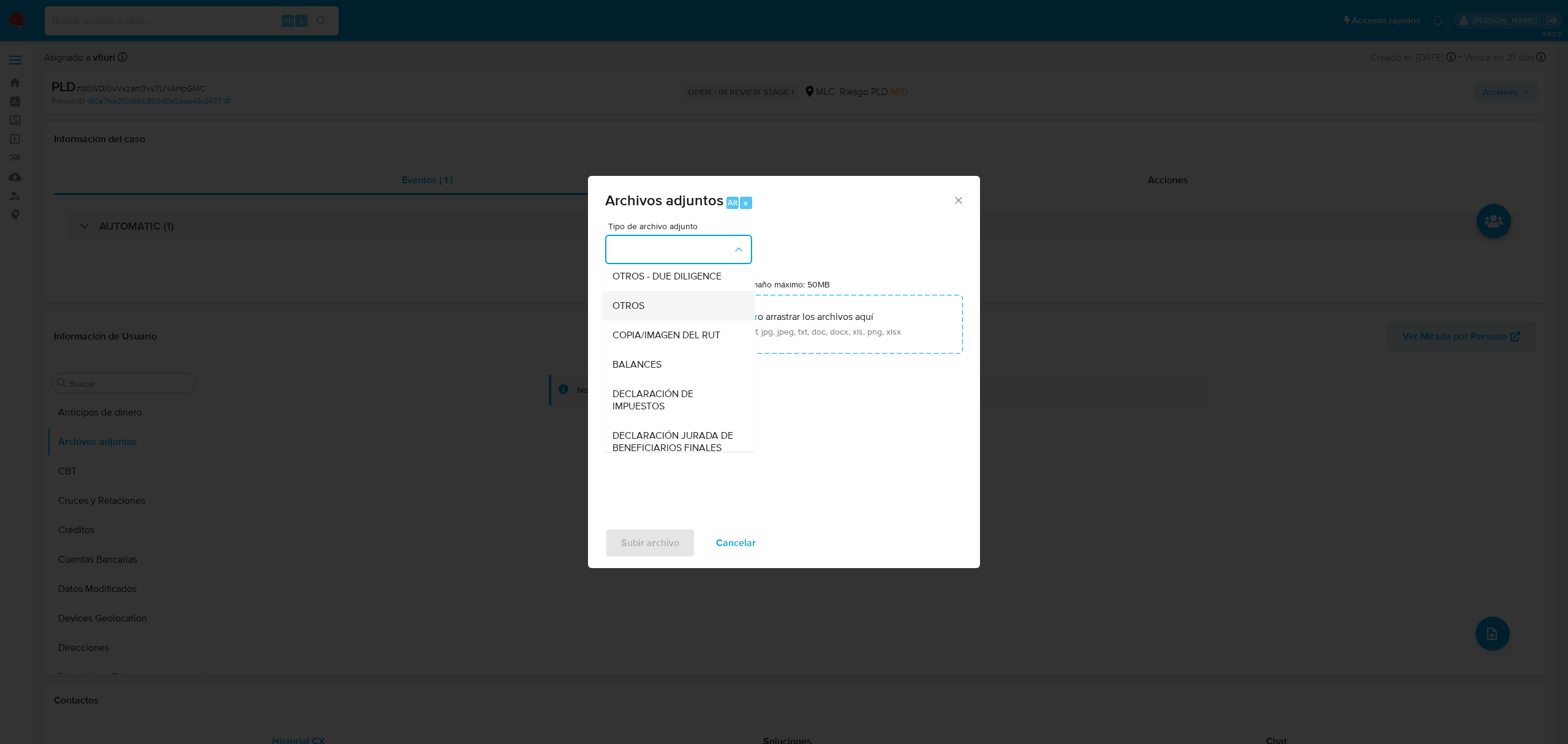
click at [664, 321] on div "OTROS" at bounding box center [675, 306] width 125 height 30
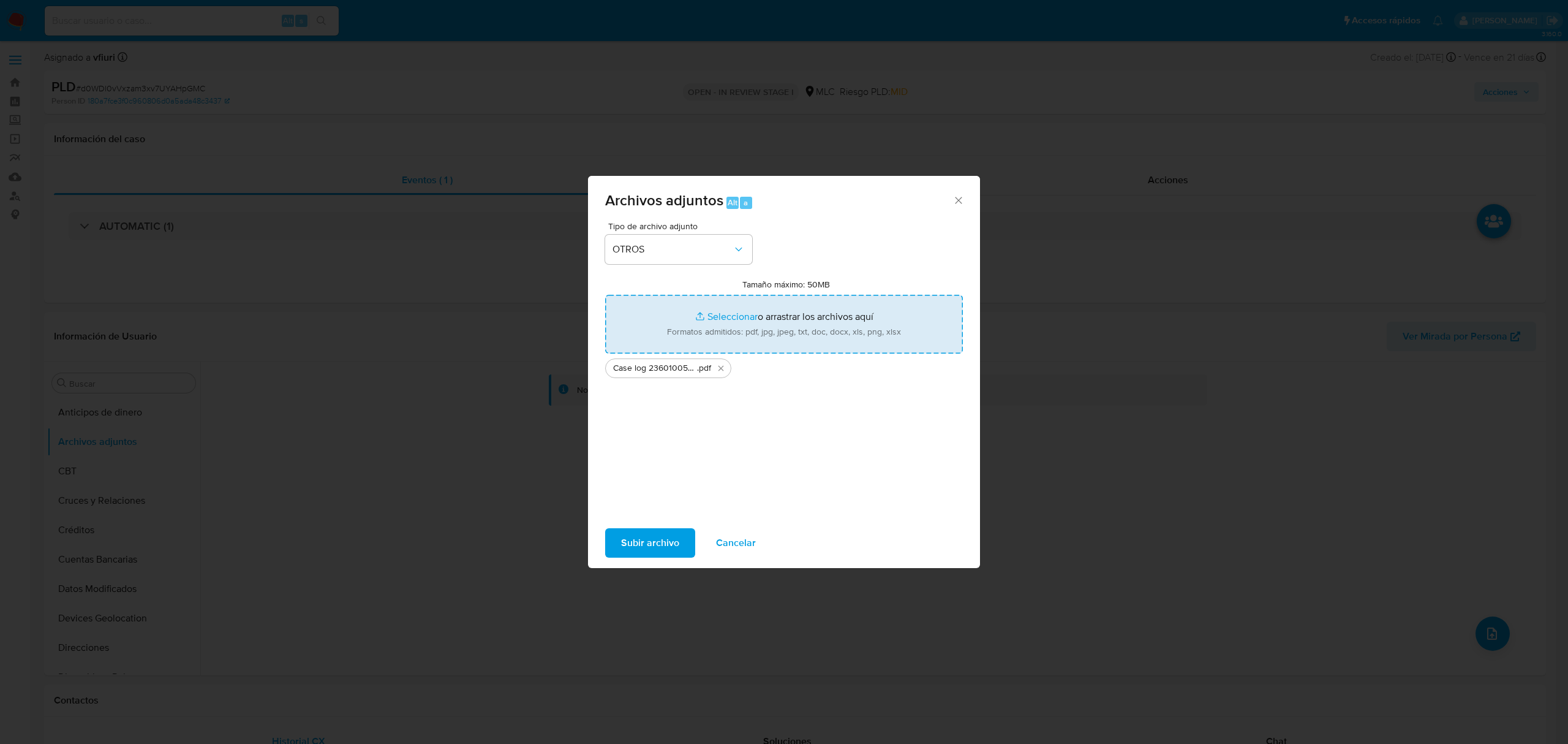
type input "C:\fakepath\Tabla 2360100532.xlsx"
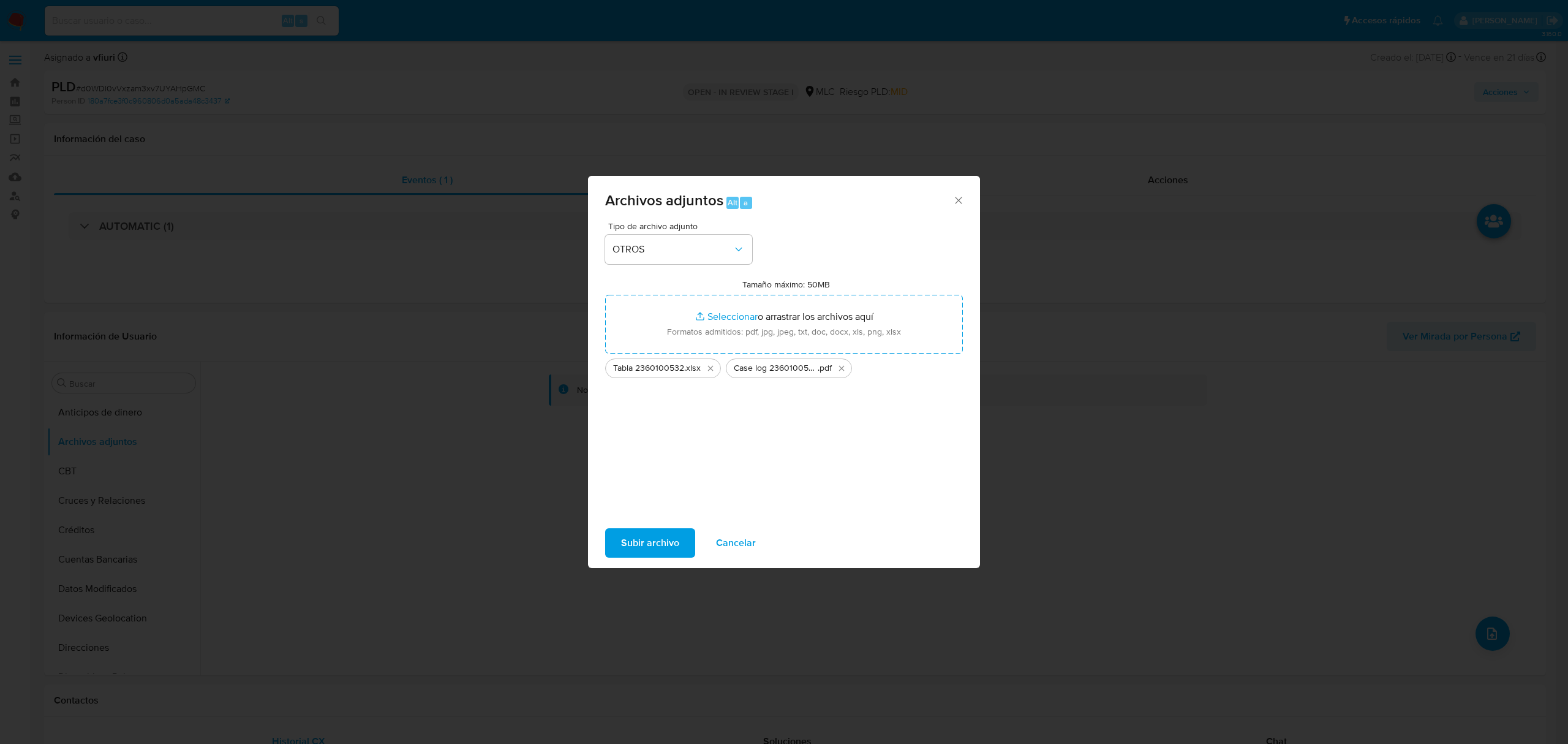
click at [663, 547] on span "Subir archivo" at bounding box center [650, 543] width 58 height 27
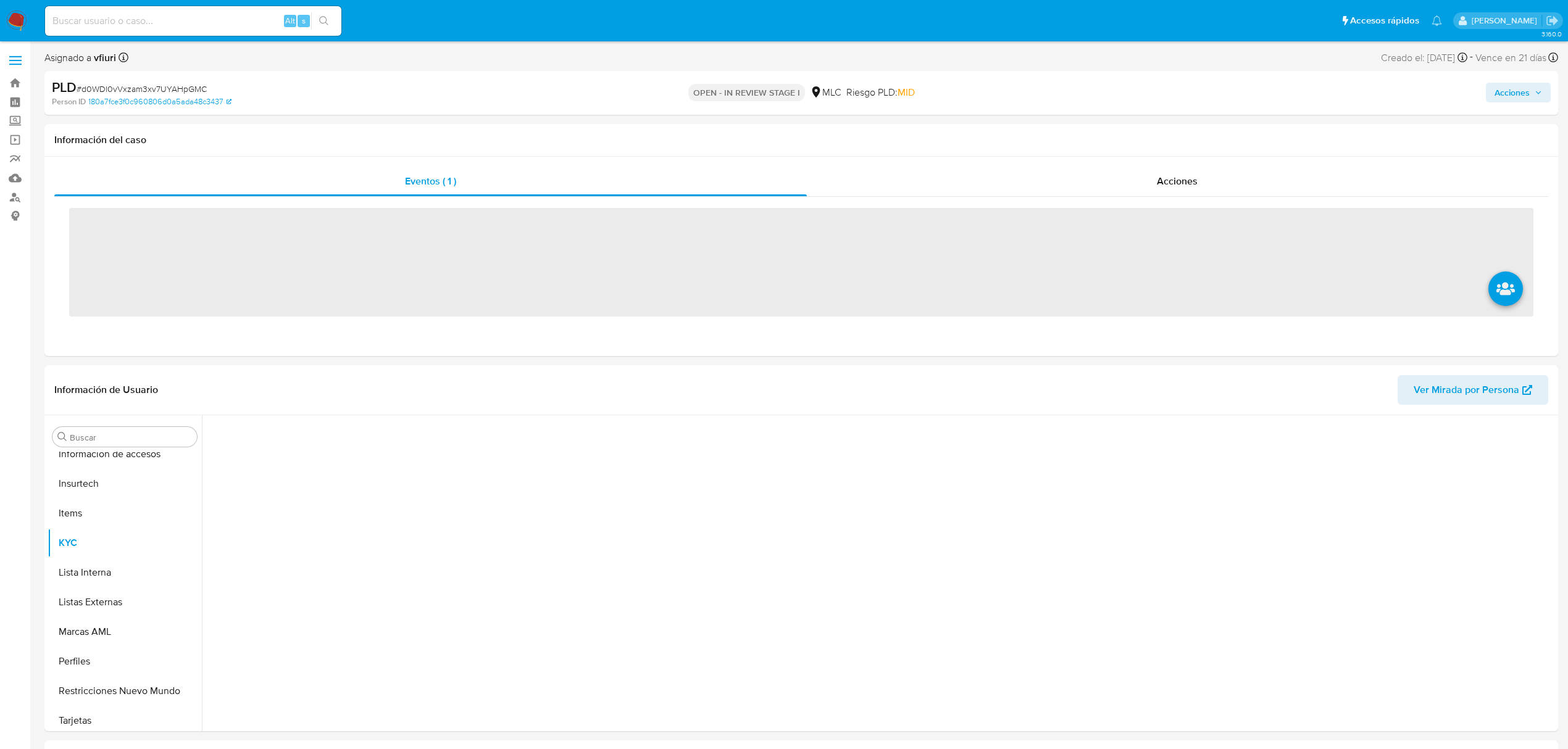
scroll to position [521, 0]
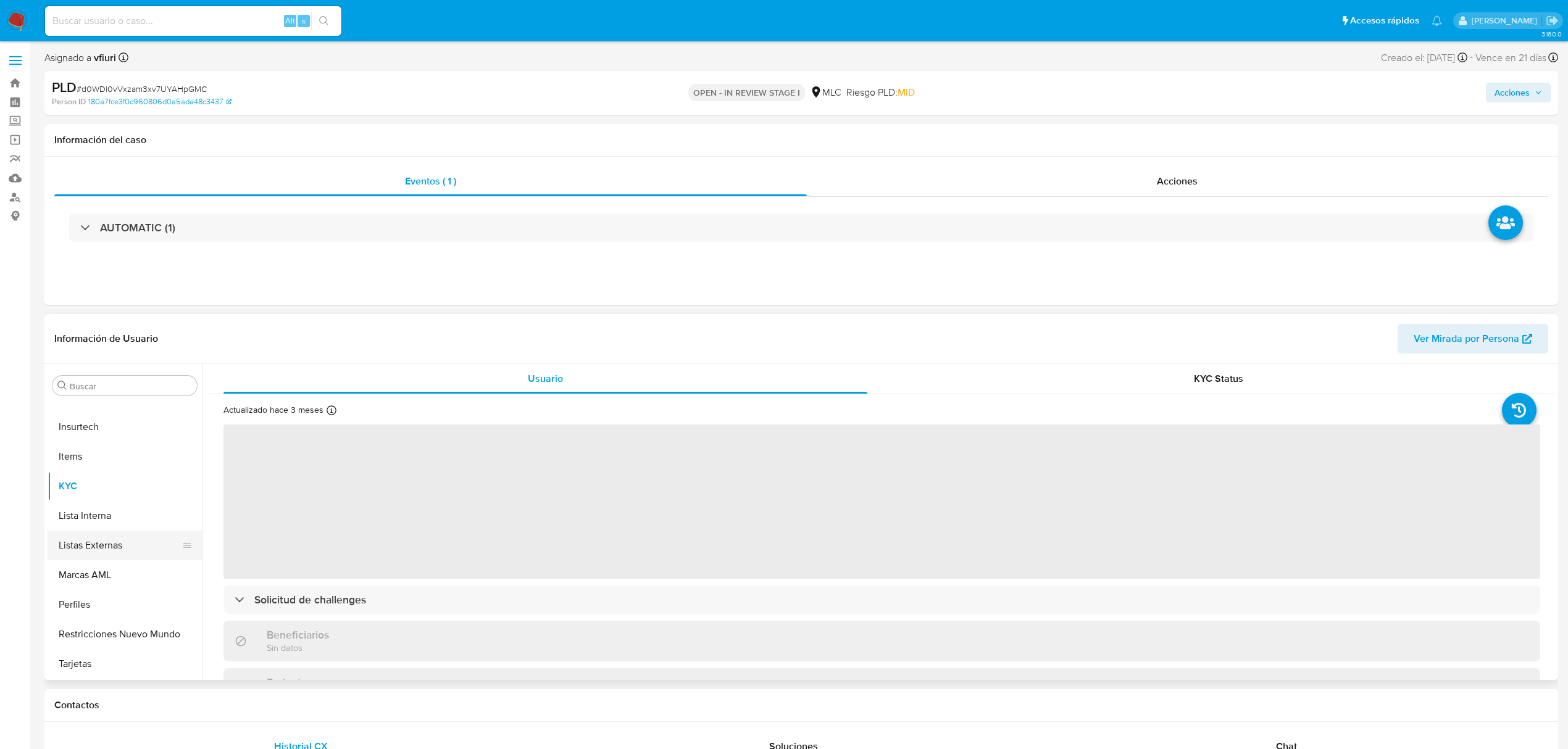
select select "10"
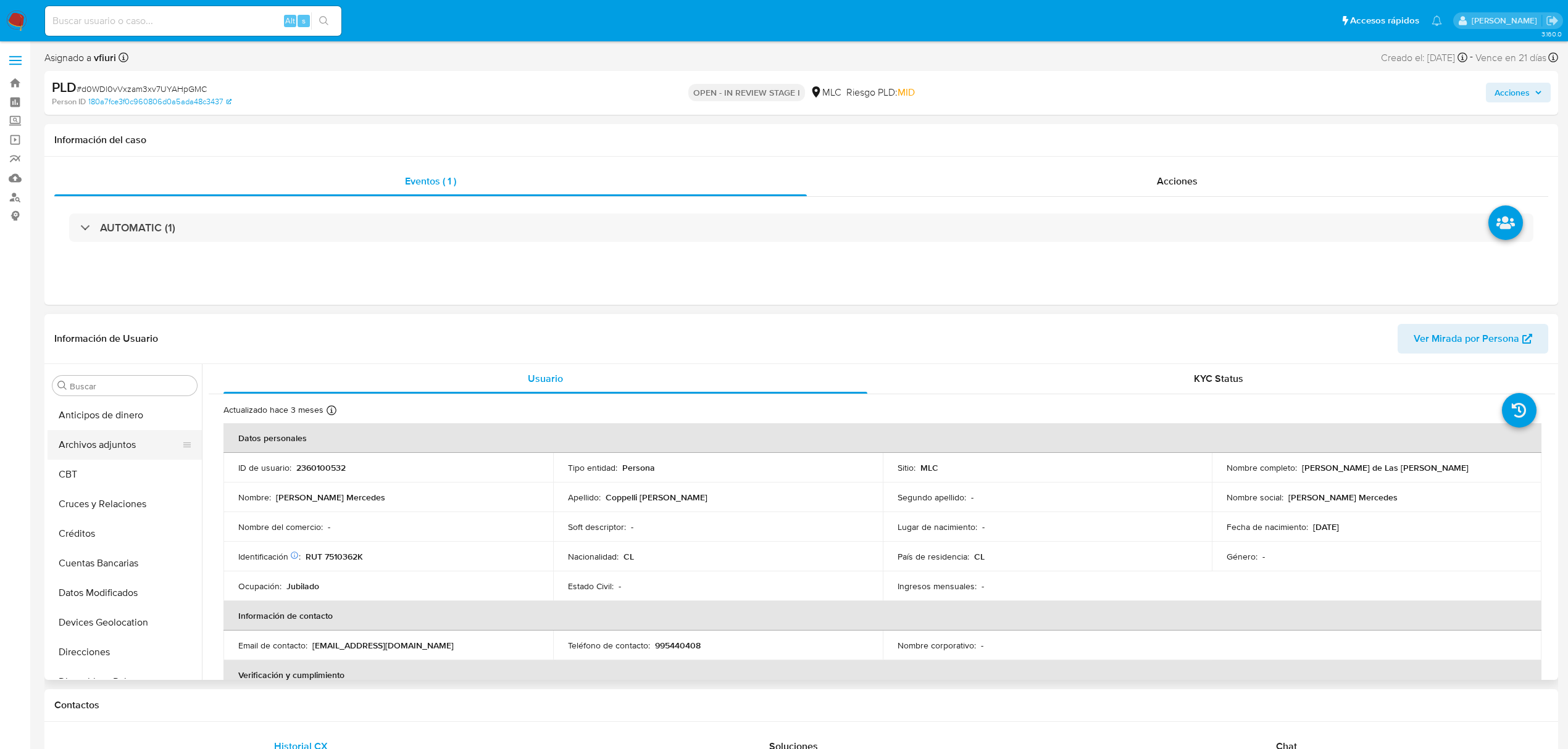
click at [108, 443] on button "Archivos adjuntos" at bounding box center [120, 445] width 145 height 30
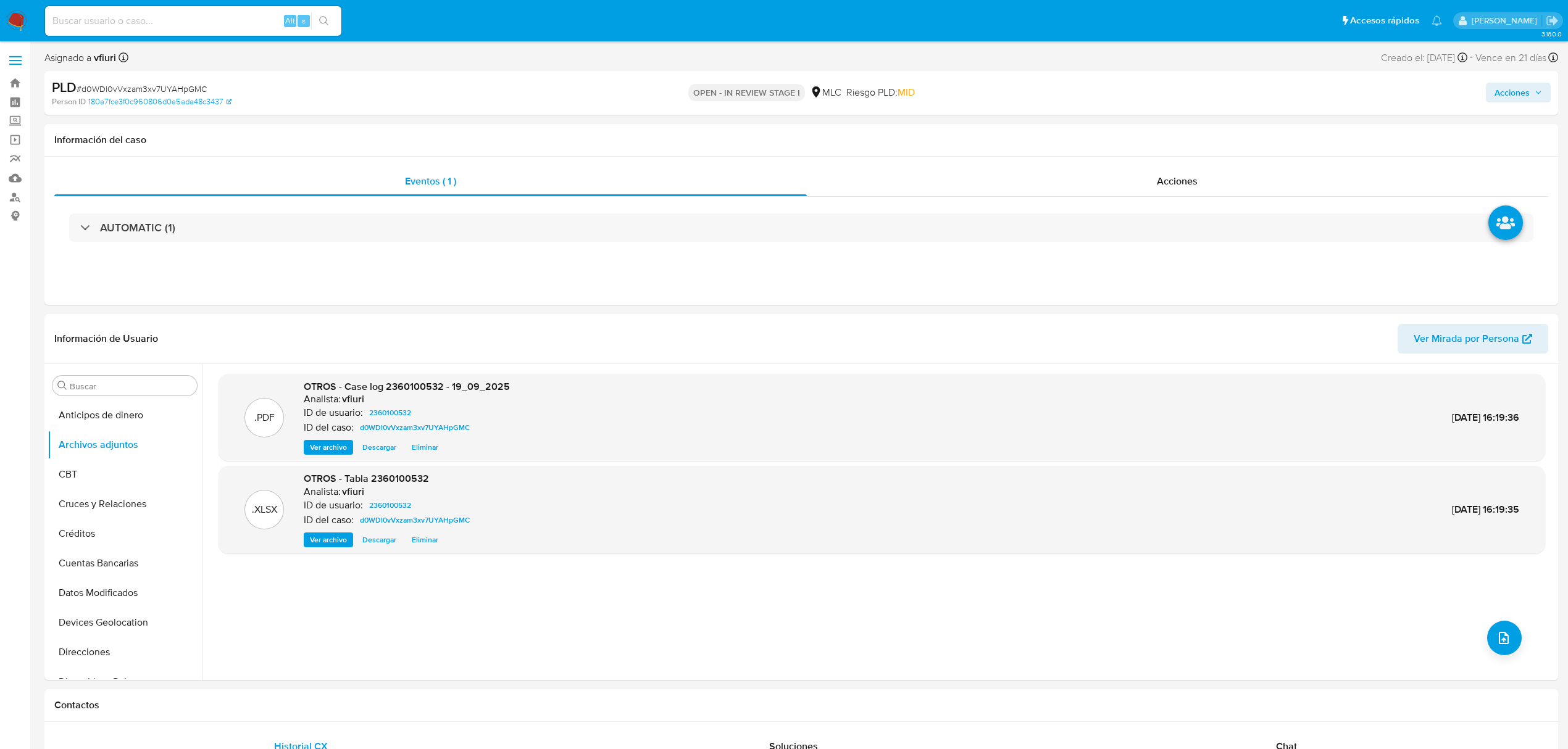
click at [1526, 76] on div "PLD # d0WDl0vVxzam3xv7UYAHpGMC Person ID 180a7fce3f0c960806d0a5ada48c3437 OPEN …" at bounding box center [801, 93] width 1513 height 43
click at [1532, 84] on span "Acciones" at bounding box center [1518, 93] width 48 height 17
click at [1217, 126] on span "Alt" at bounding box center [1220, 132] width 10 height 11
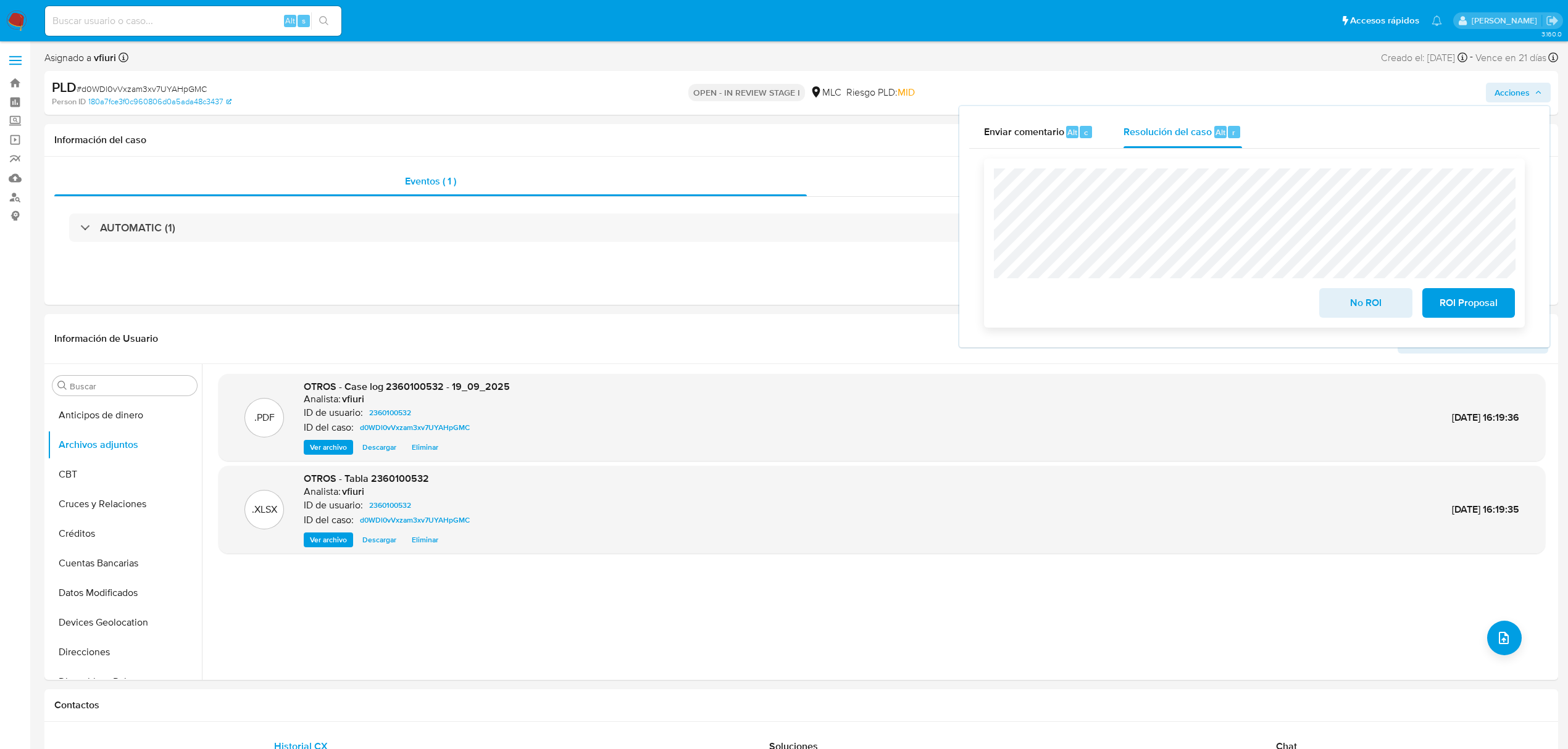
click at [1359, 301] on span "No ROI" at bounding box center [1365, 303] width 61 height 27
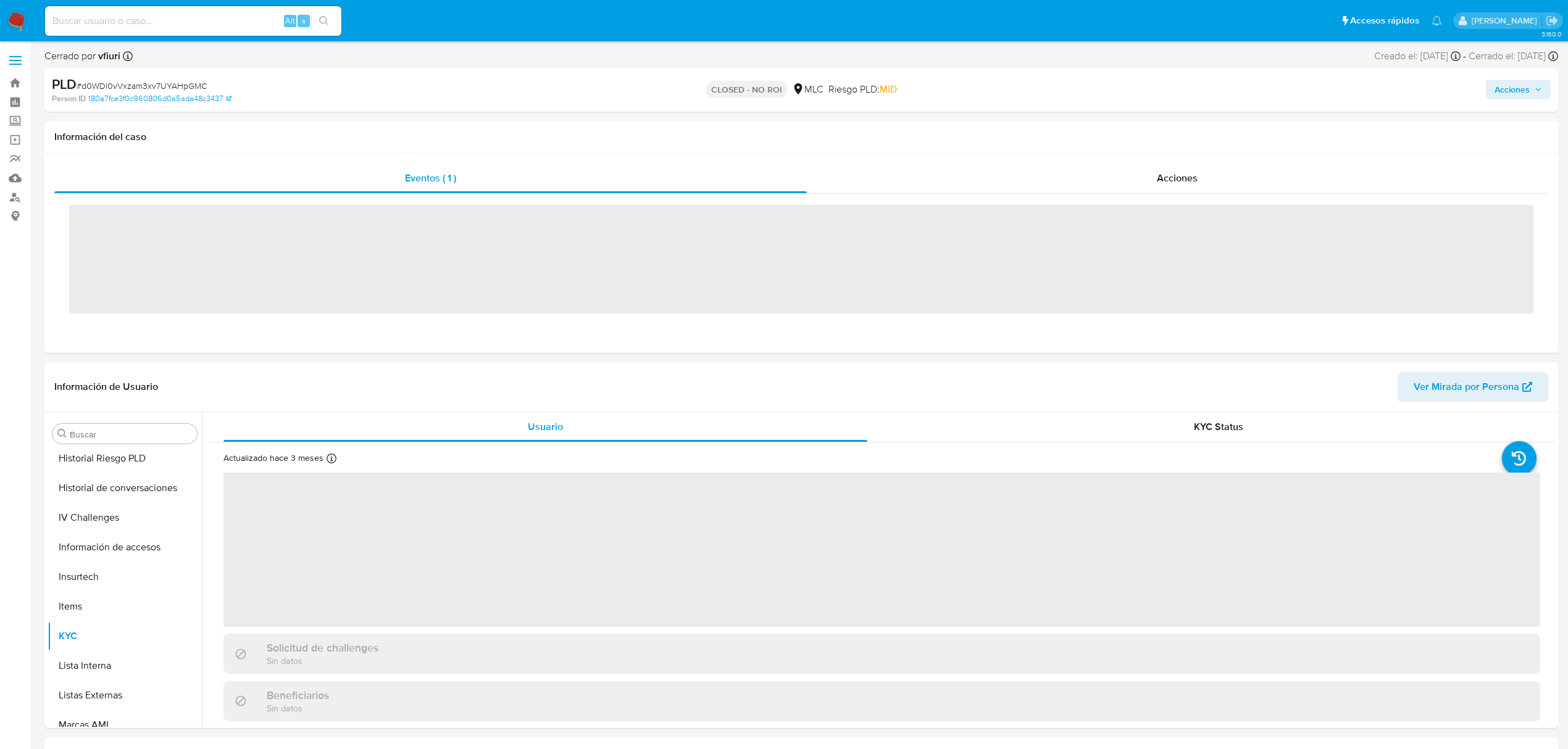
scroll to position [521, 0]
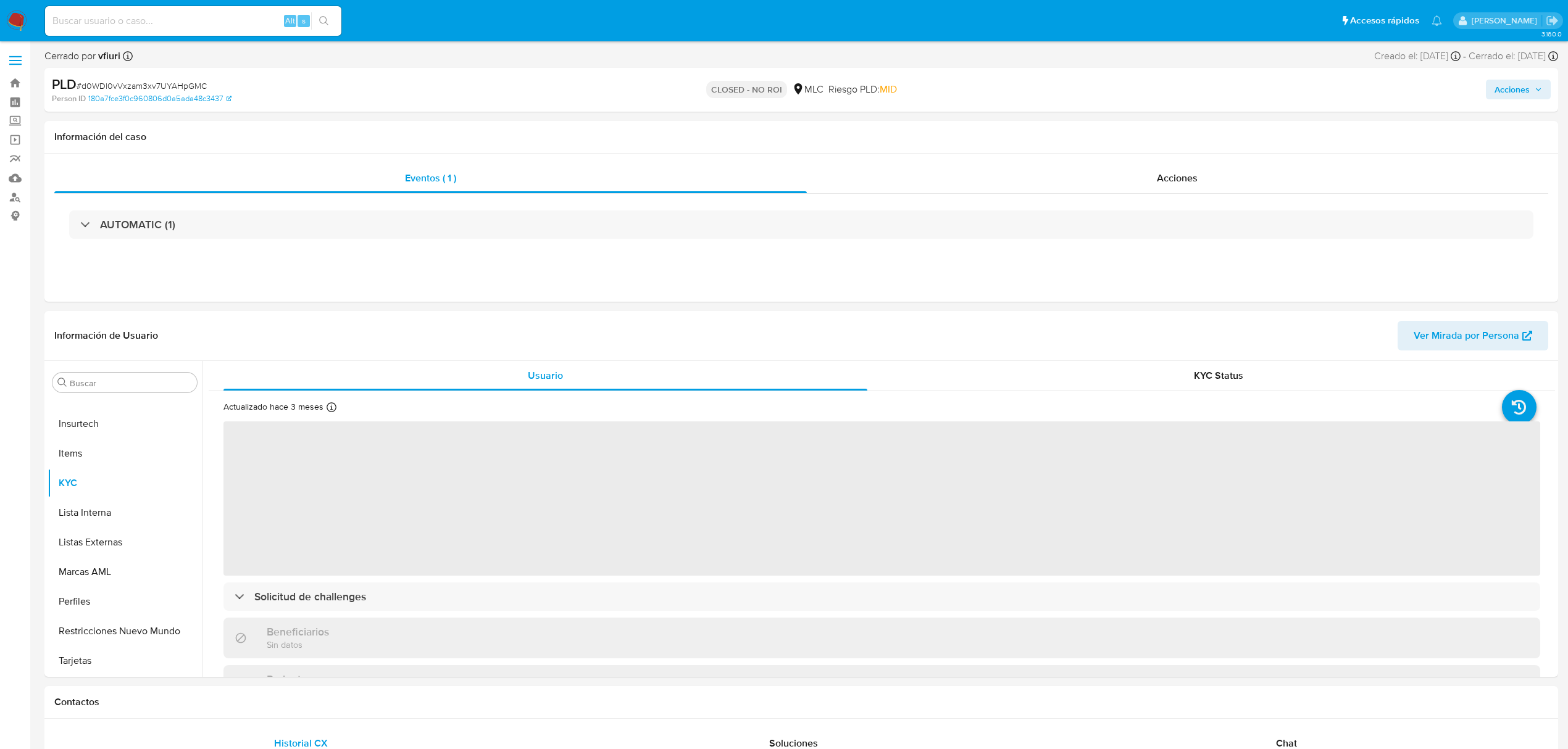
select select "10"
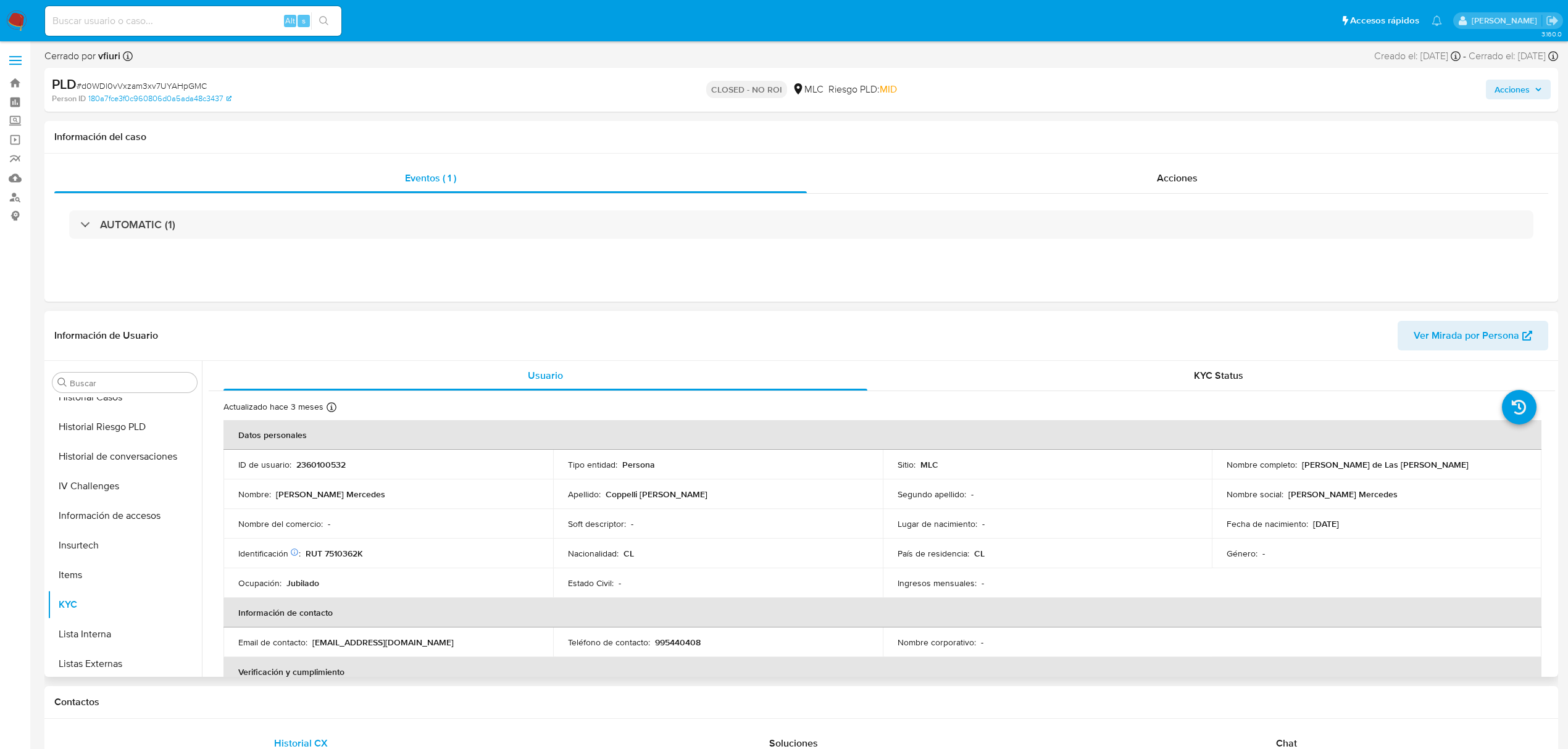
scroll to position [192, 0]
click at [101, 549] on button "Fecha Compliant" at bounding box center [120, 545] width 145 height 30
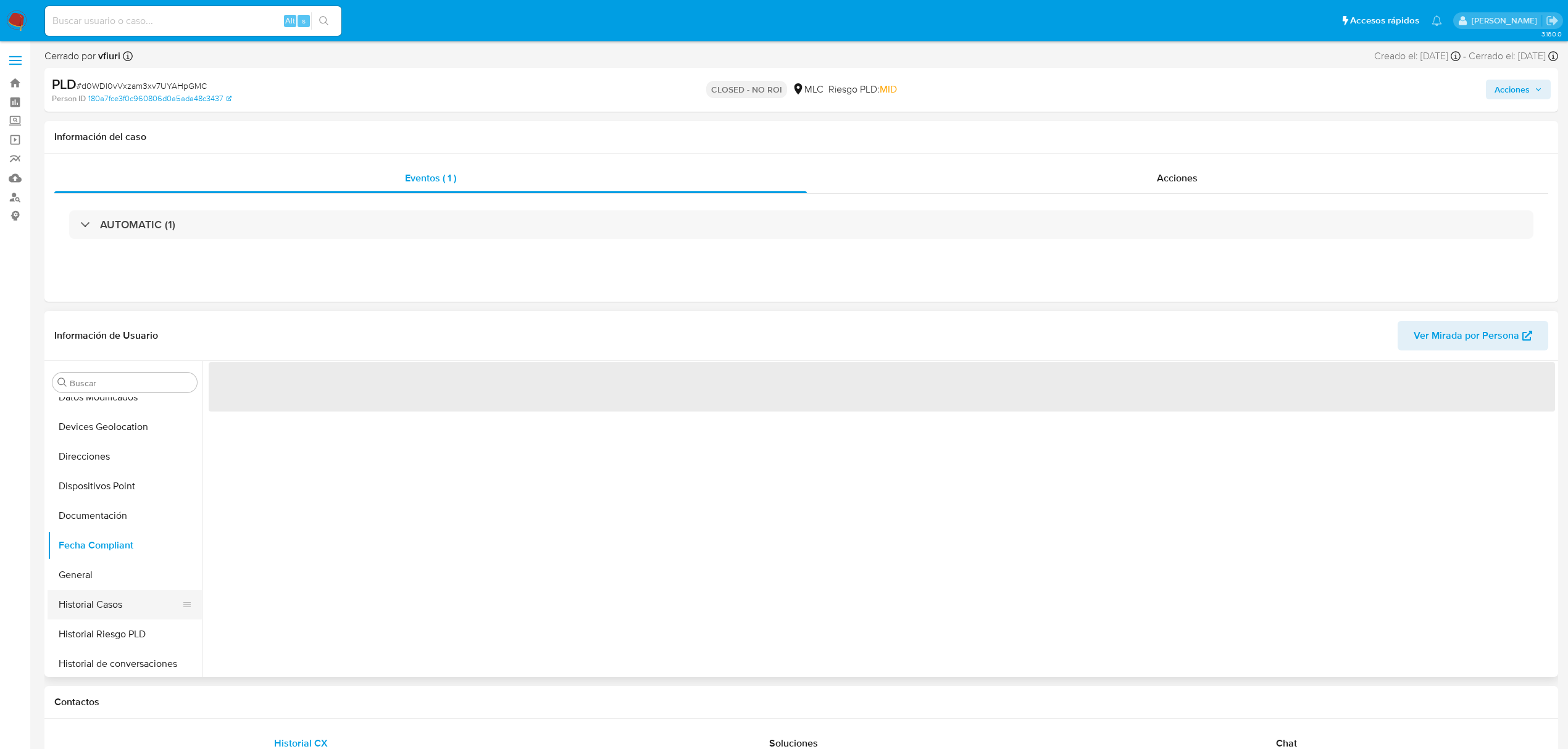
click at [108, 591] on button "Historial Casos" at bounding box center [120, 605] width 145 height 30
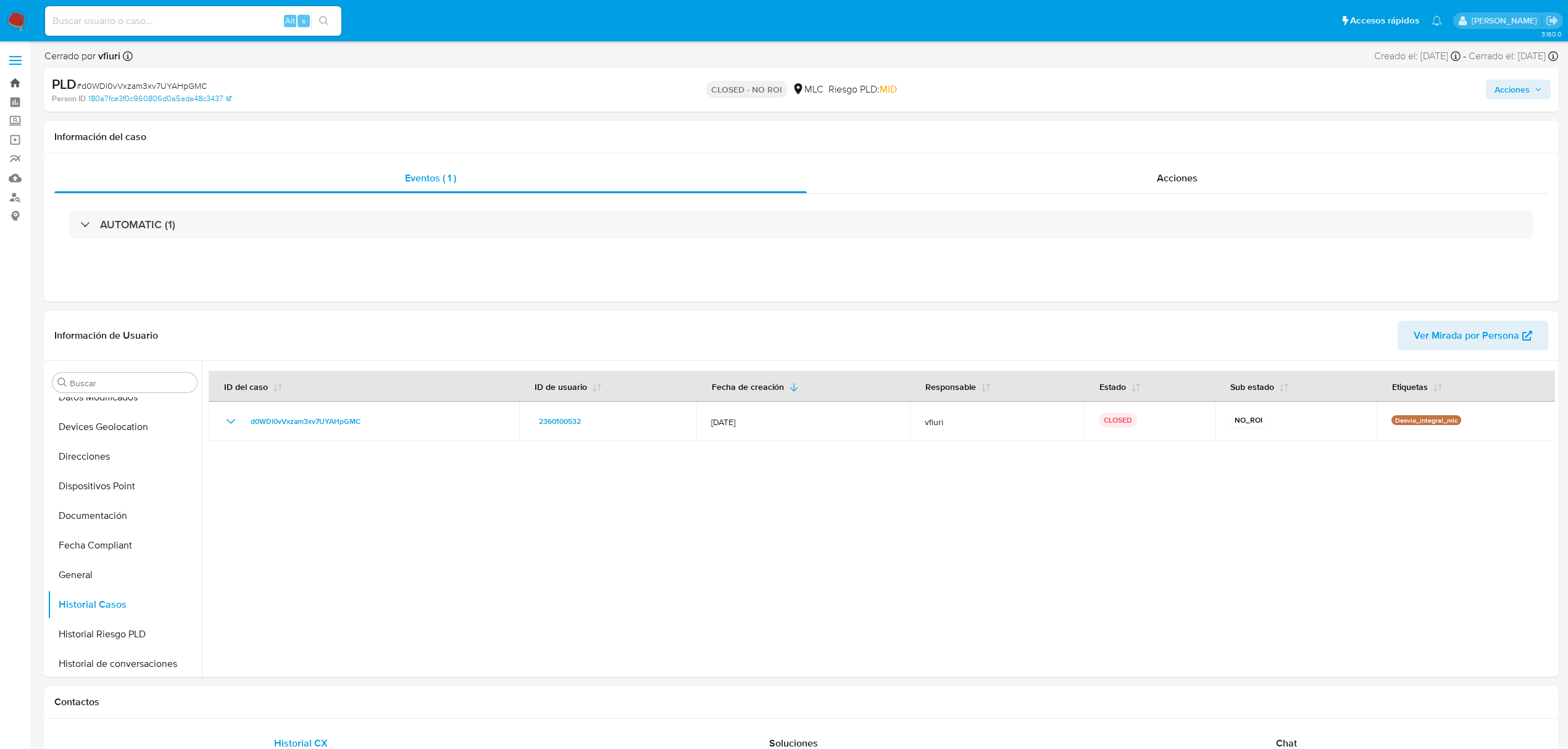
click at [14, 81] on link "Bandeja" at bounding box center [73, 83] width 147 height 19
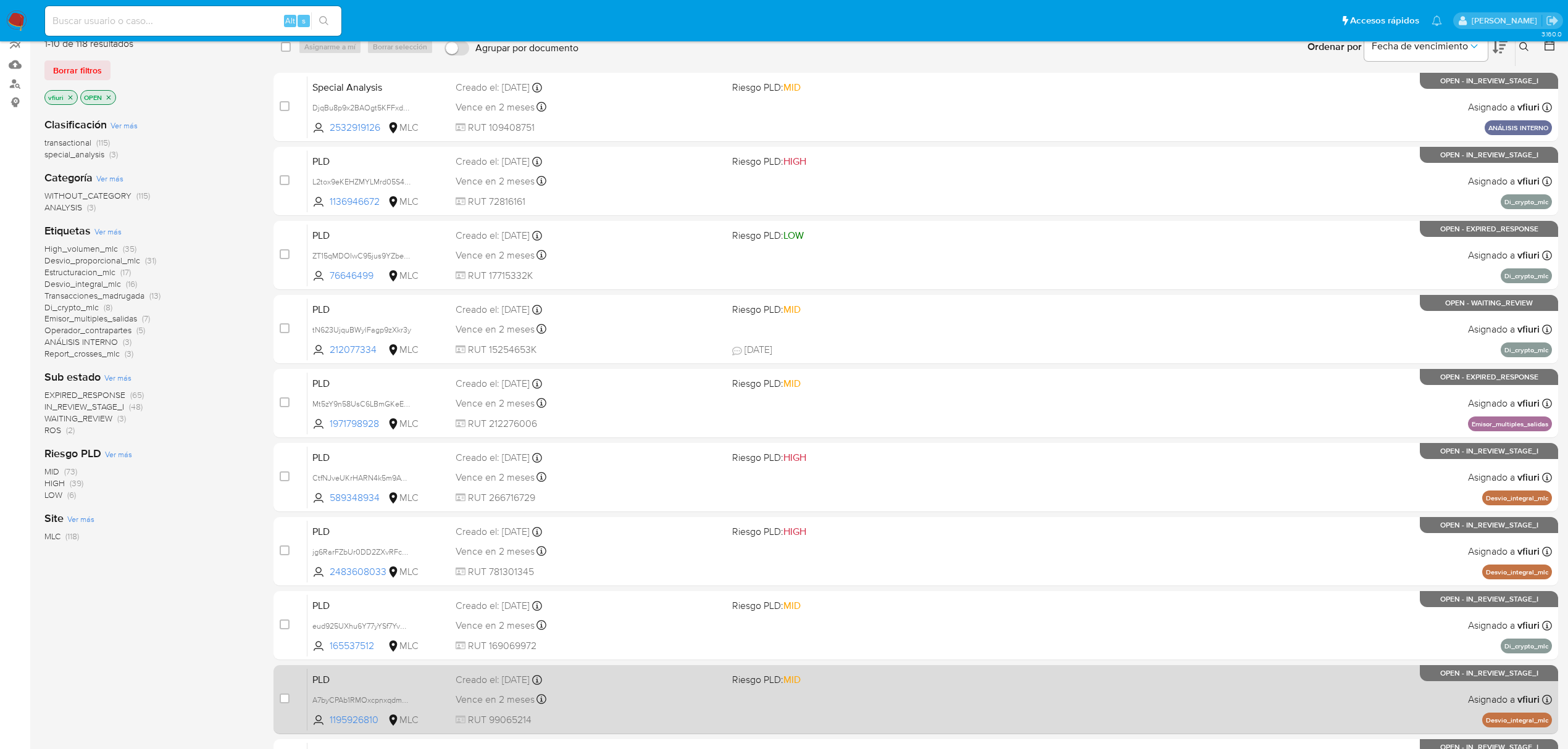
scroll to position [269, 0]
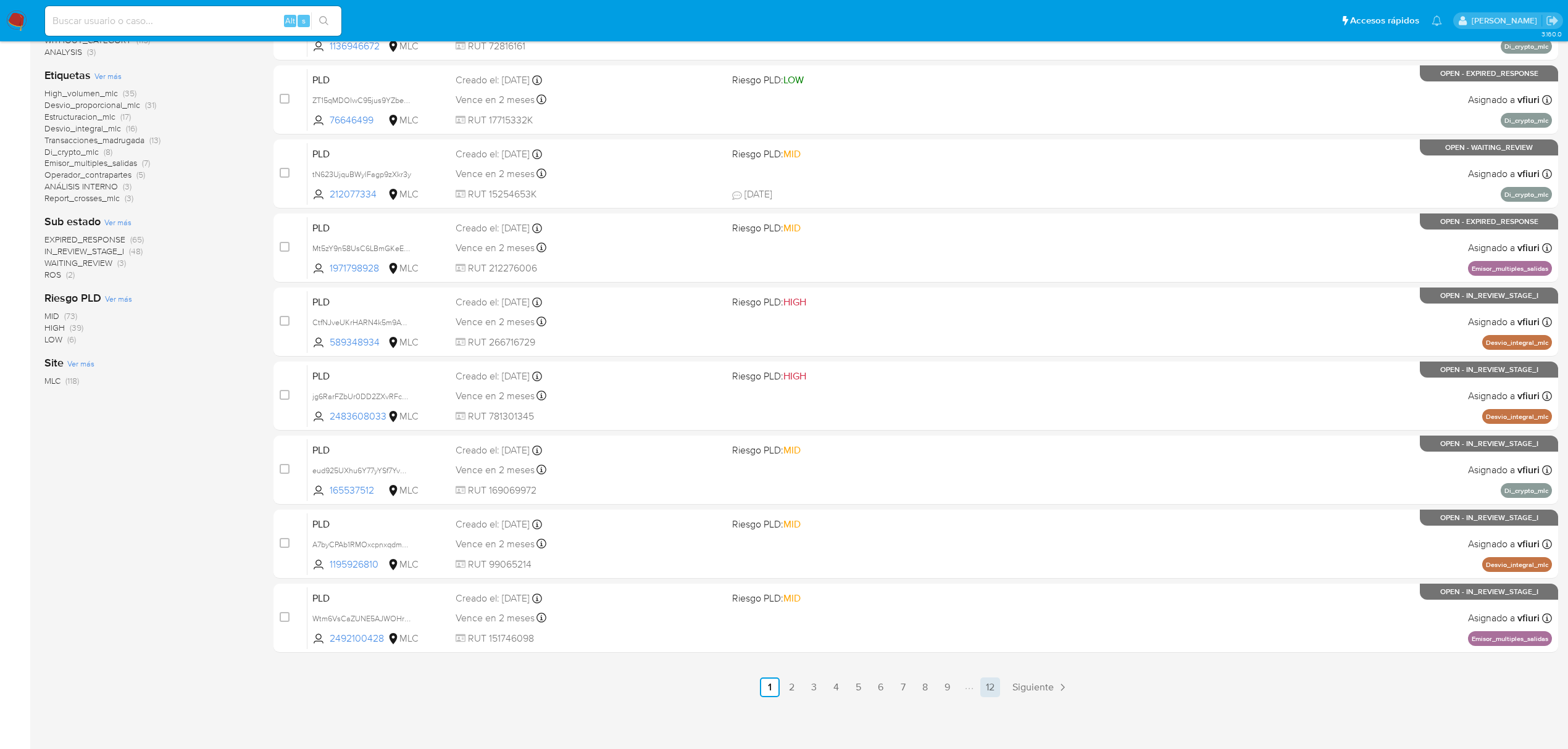
click at [986, 691] on link "12" at bounding box center [990, 687] width 20 height 20
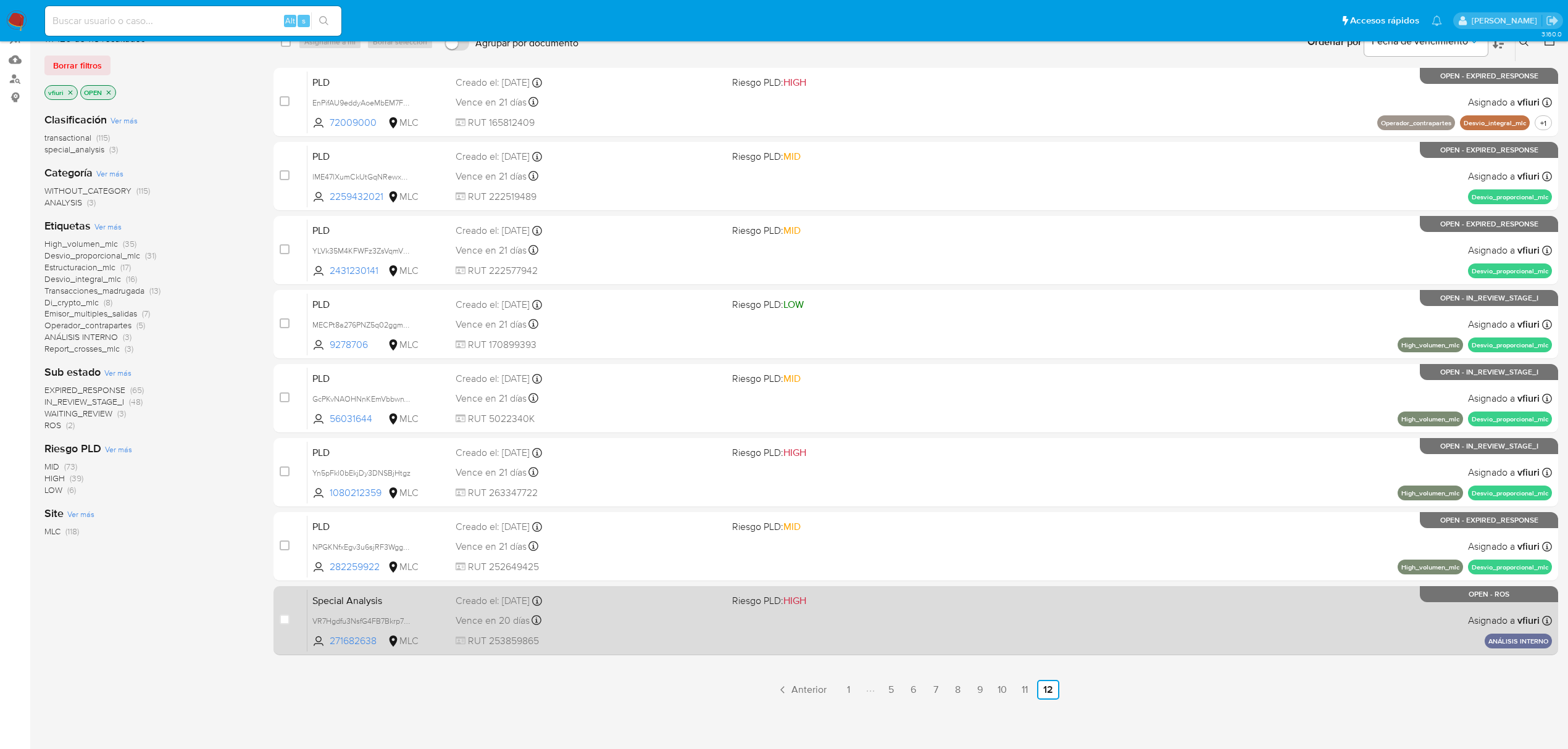
scroll to position [121, 0]
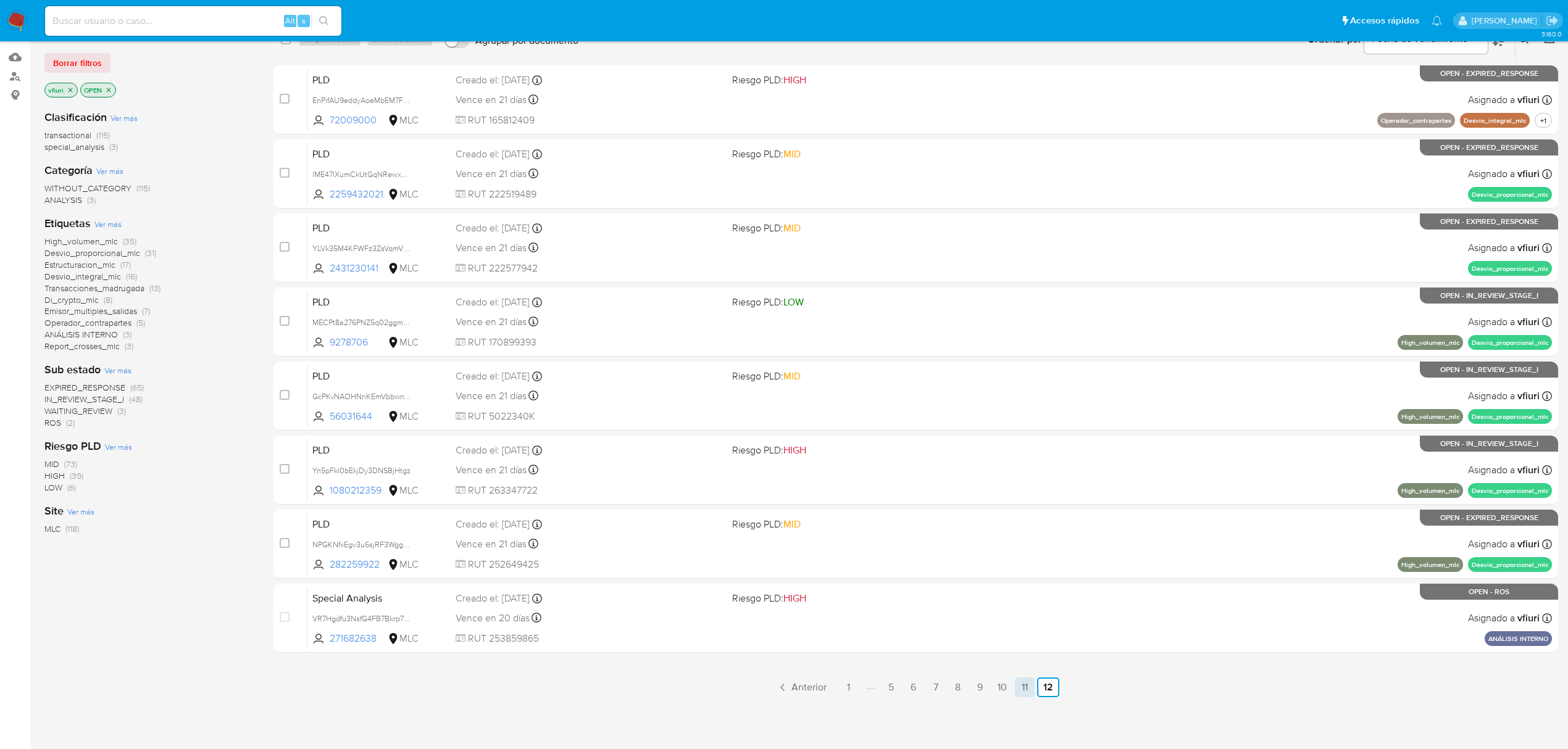
click at [1021, 682] on link "11" at bounding box center [1025, 687] width 20 height 20
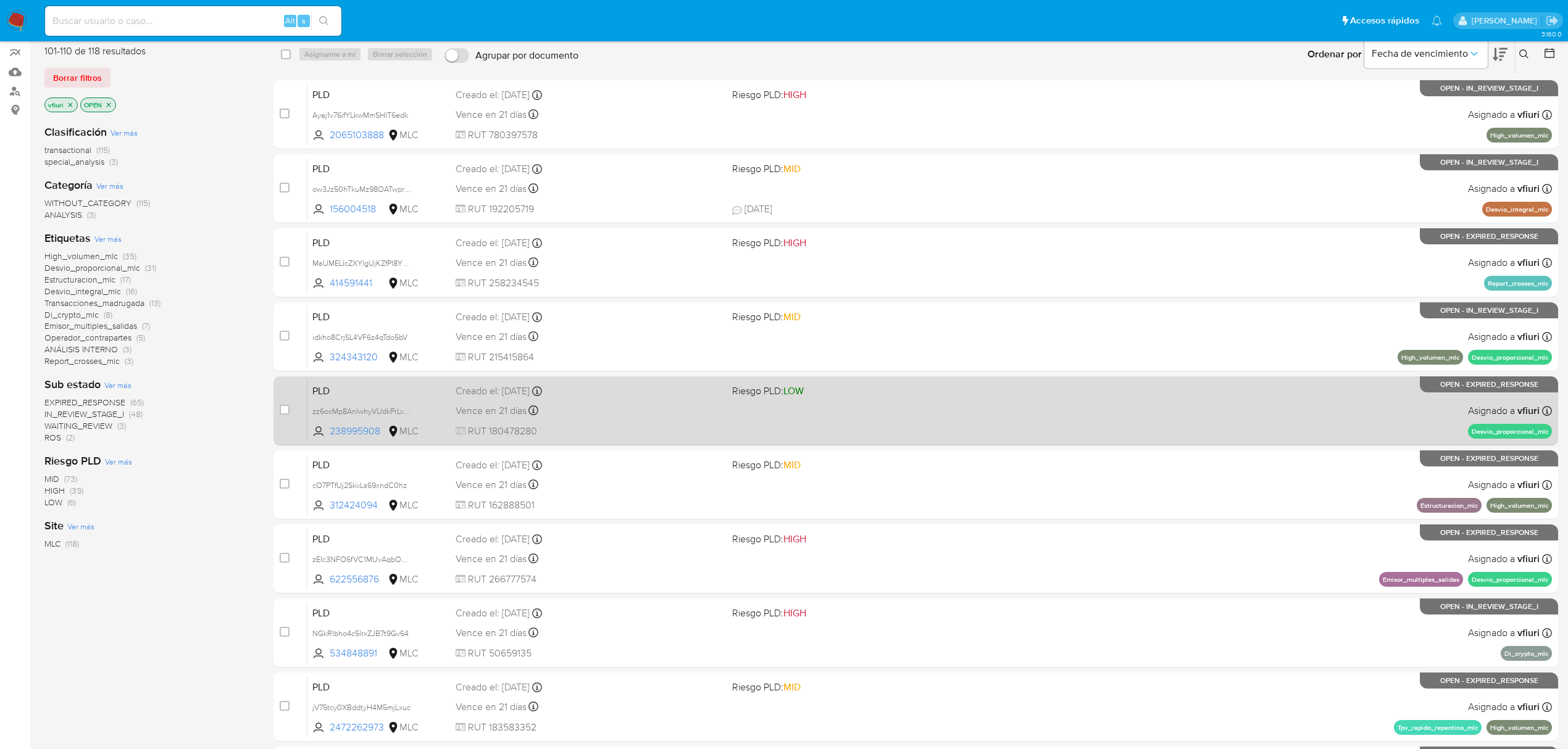
scroll to position [104, 0]
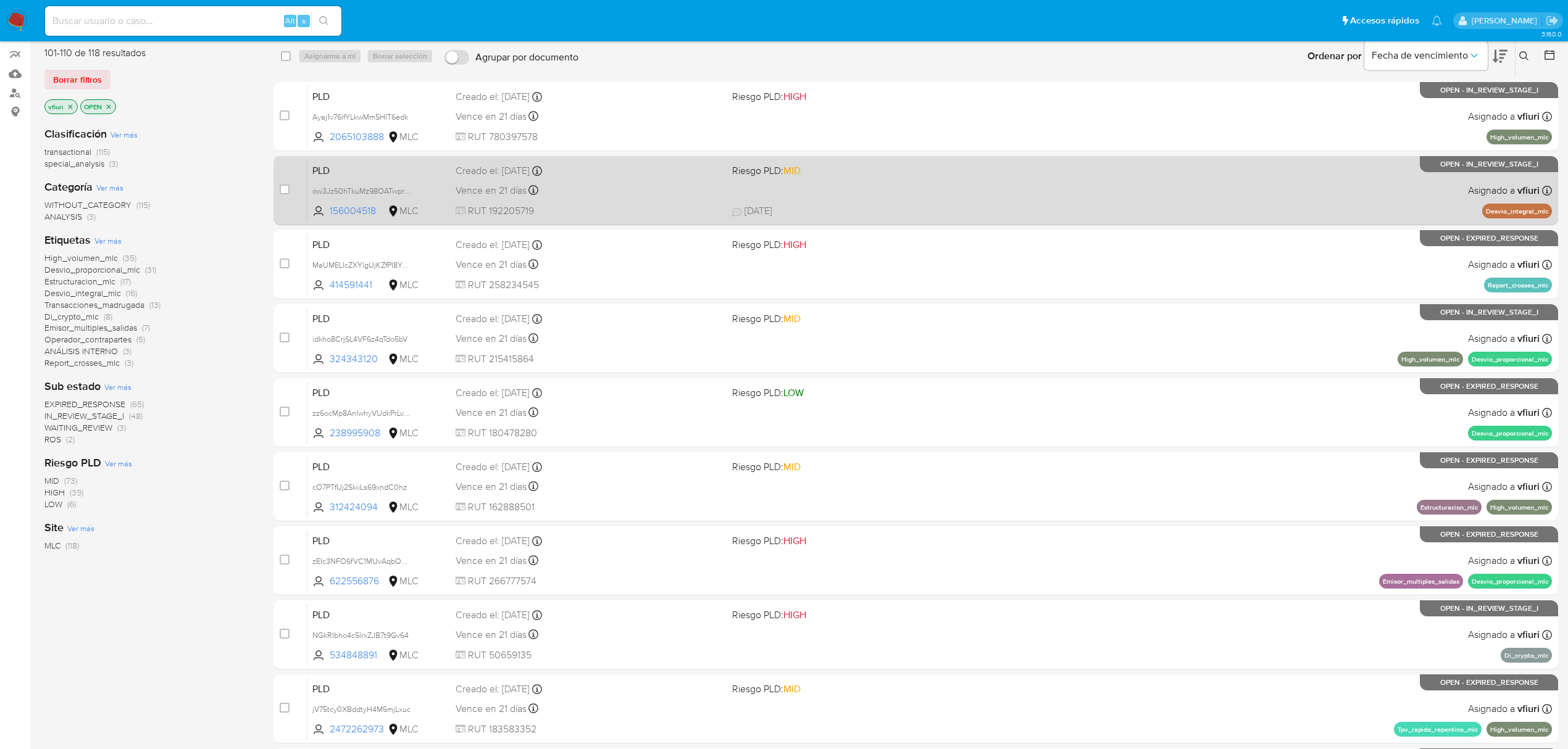
click at [1091, 177] on div "PLD ow3Jz50hTkuMz98OATwpraSx 156004518 MLC Riesgo PLD: MID Creado el: 12/07/202…" at bounding box center [929, 190] width 1244 height 62
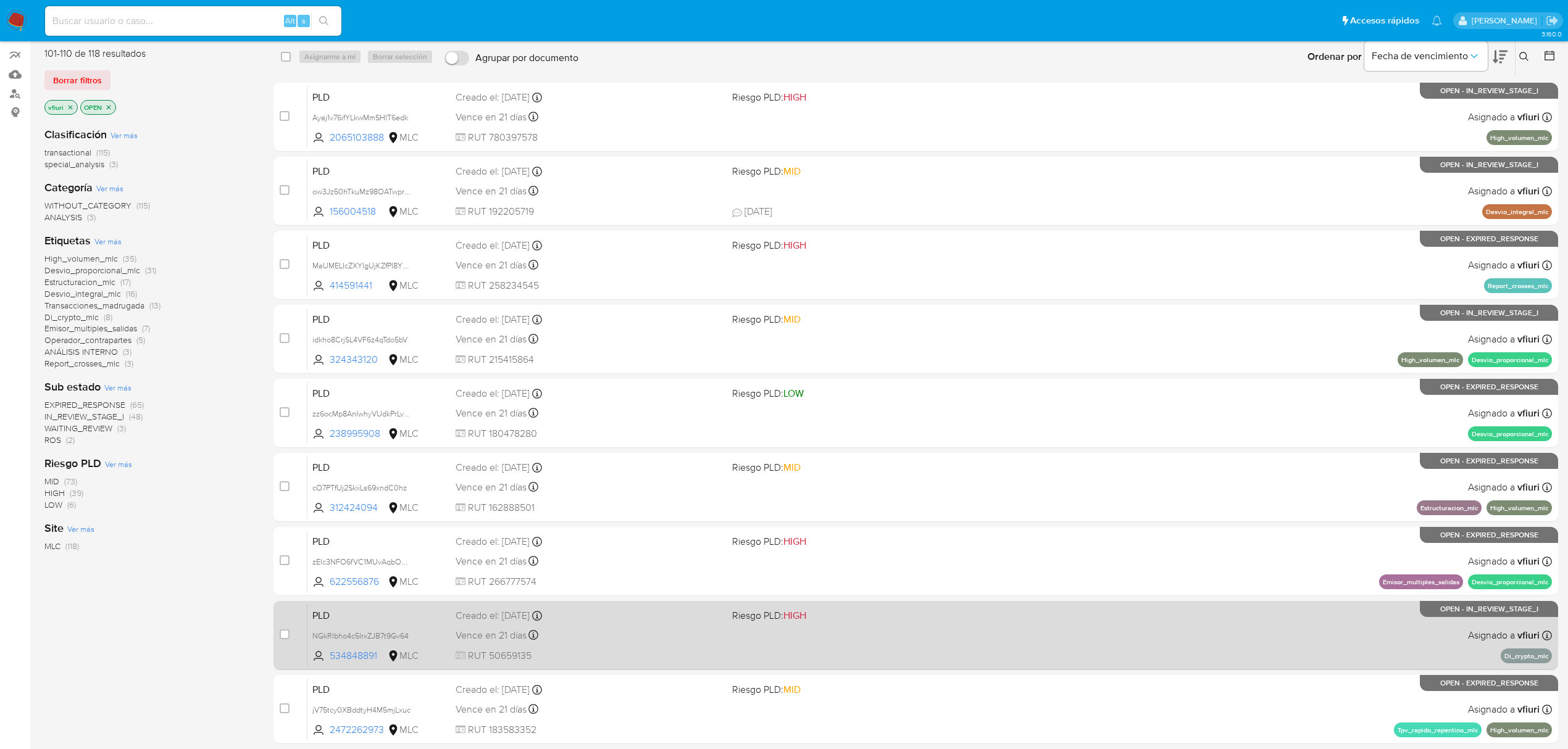
scroll to position [269, 0]
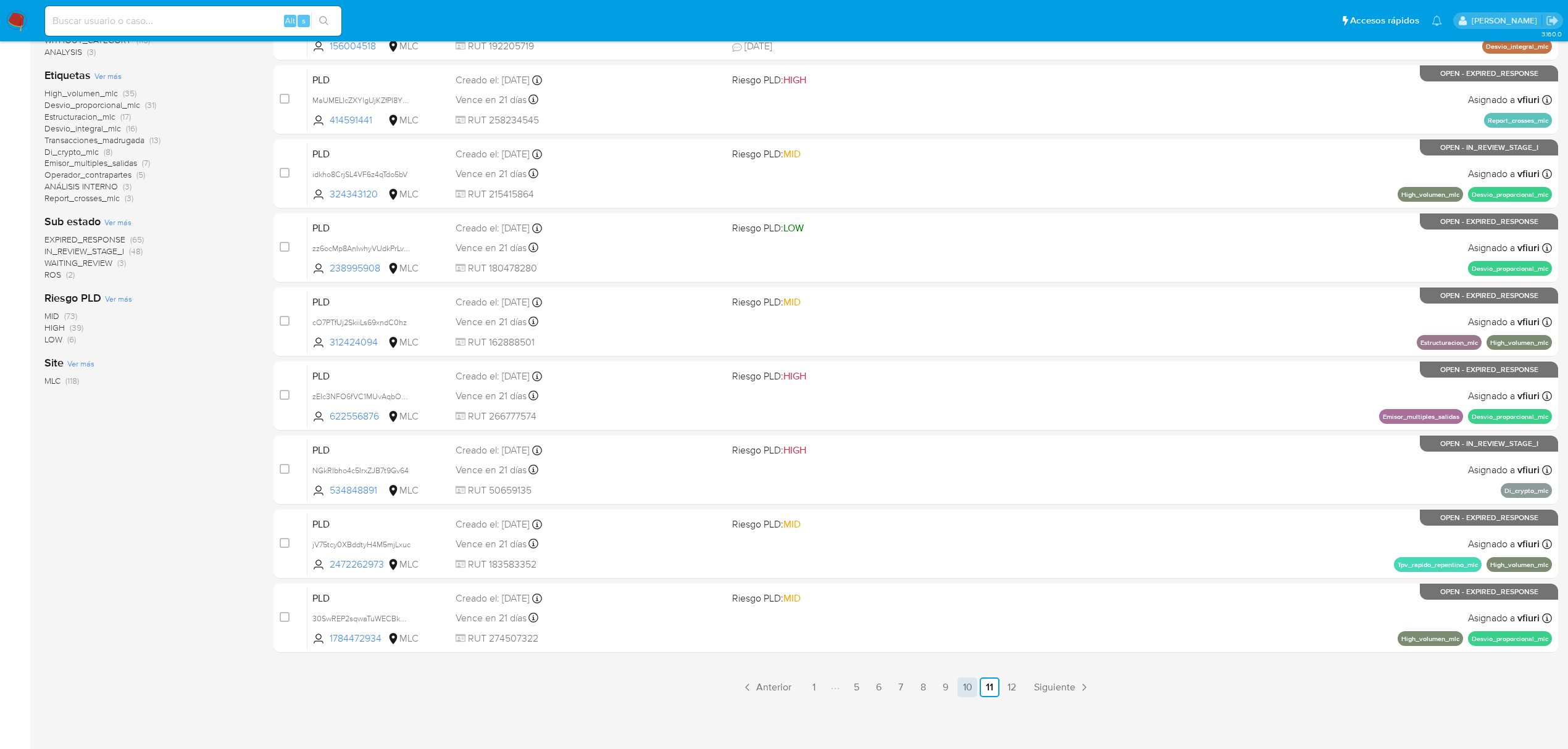
click at [960, 692] on link "10" at bounding box center [968, 687] width 20 height 20
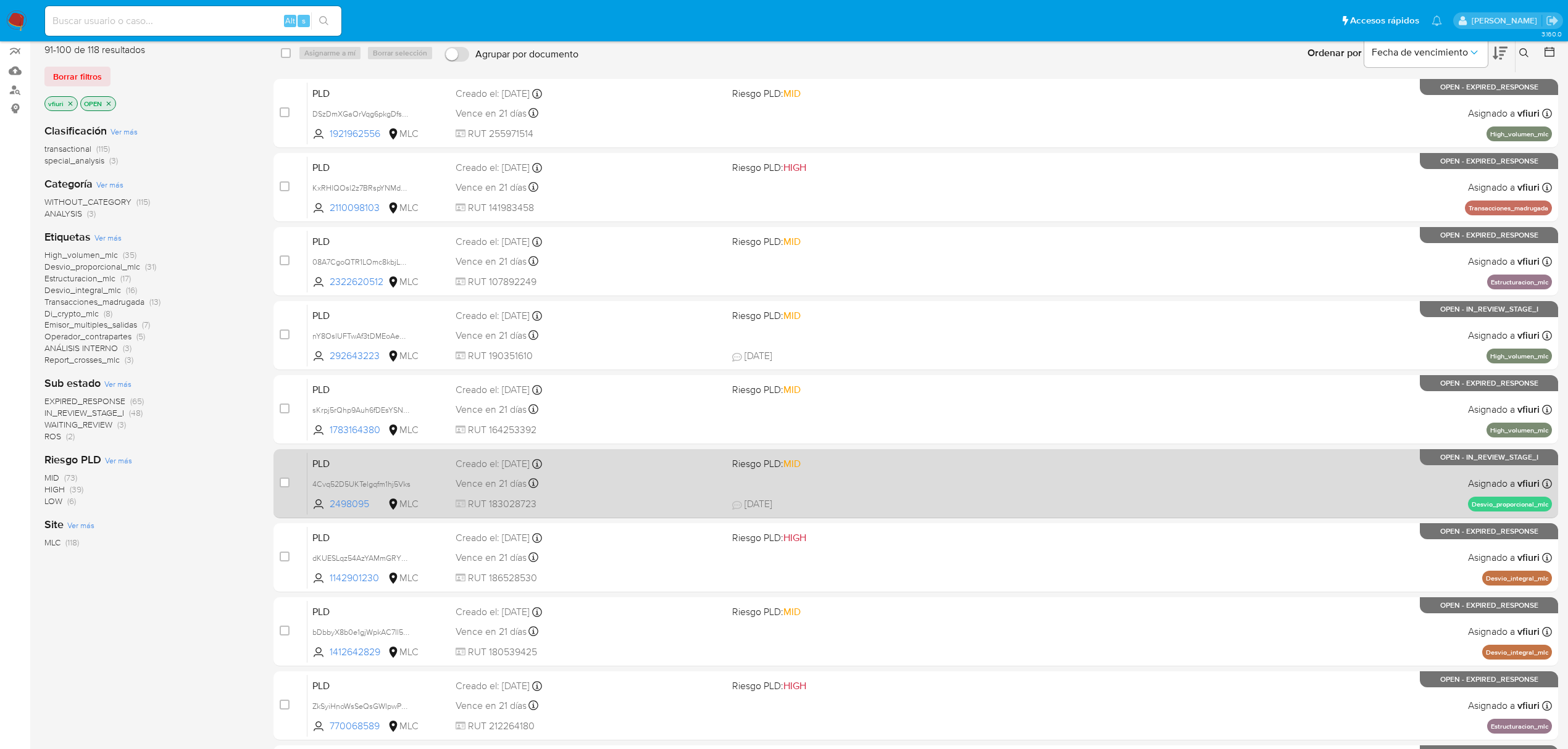
scroll to position [269, 0]
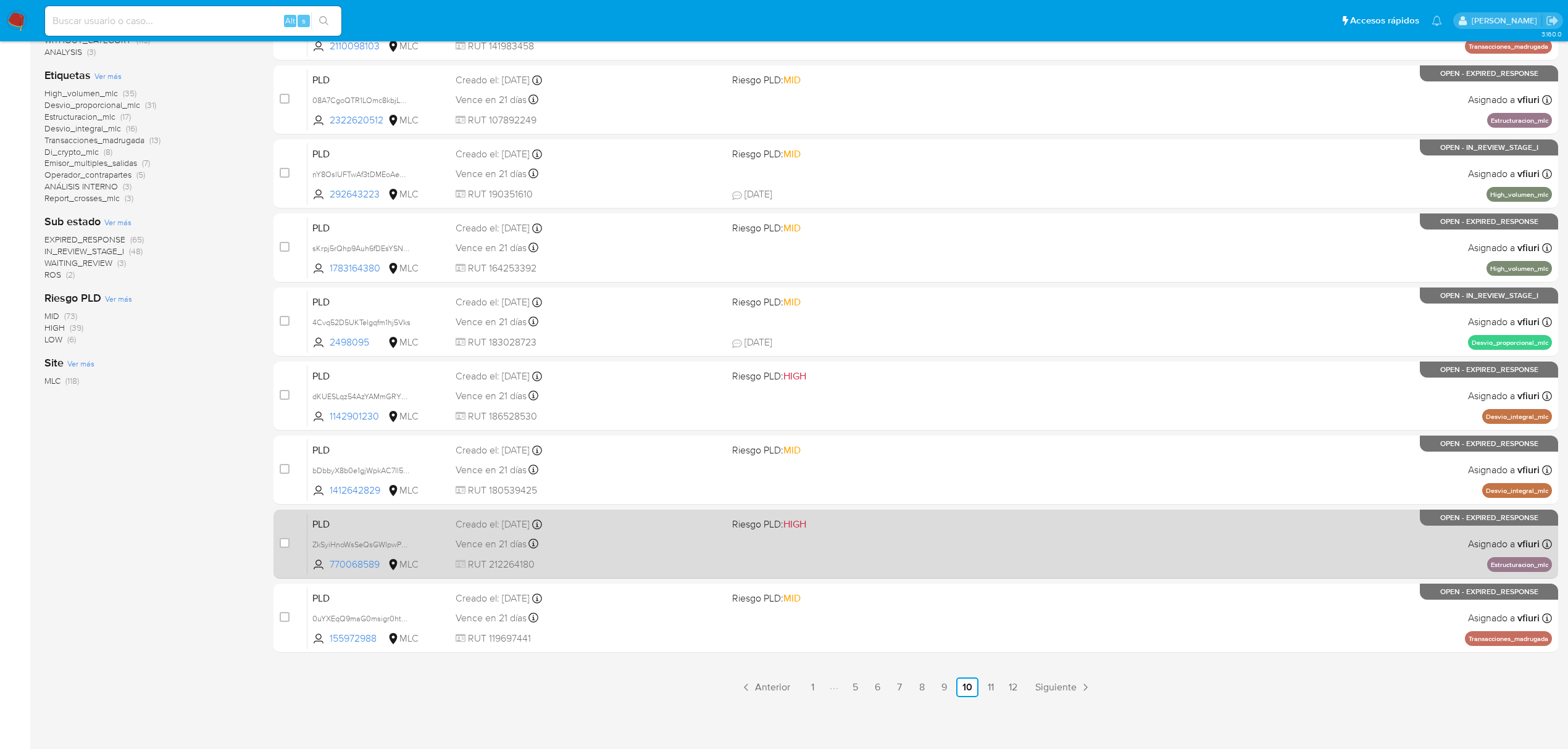
click at [699, 562] on span "RUT 212264180" at bounding box center [589, 564] width 267 height 14
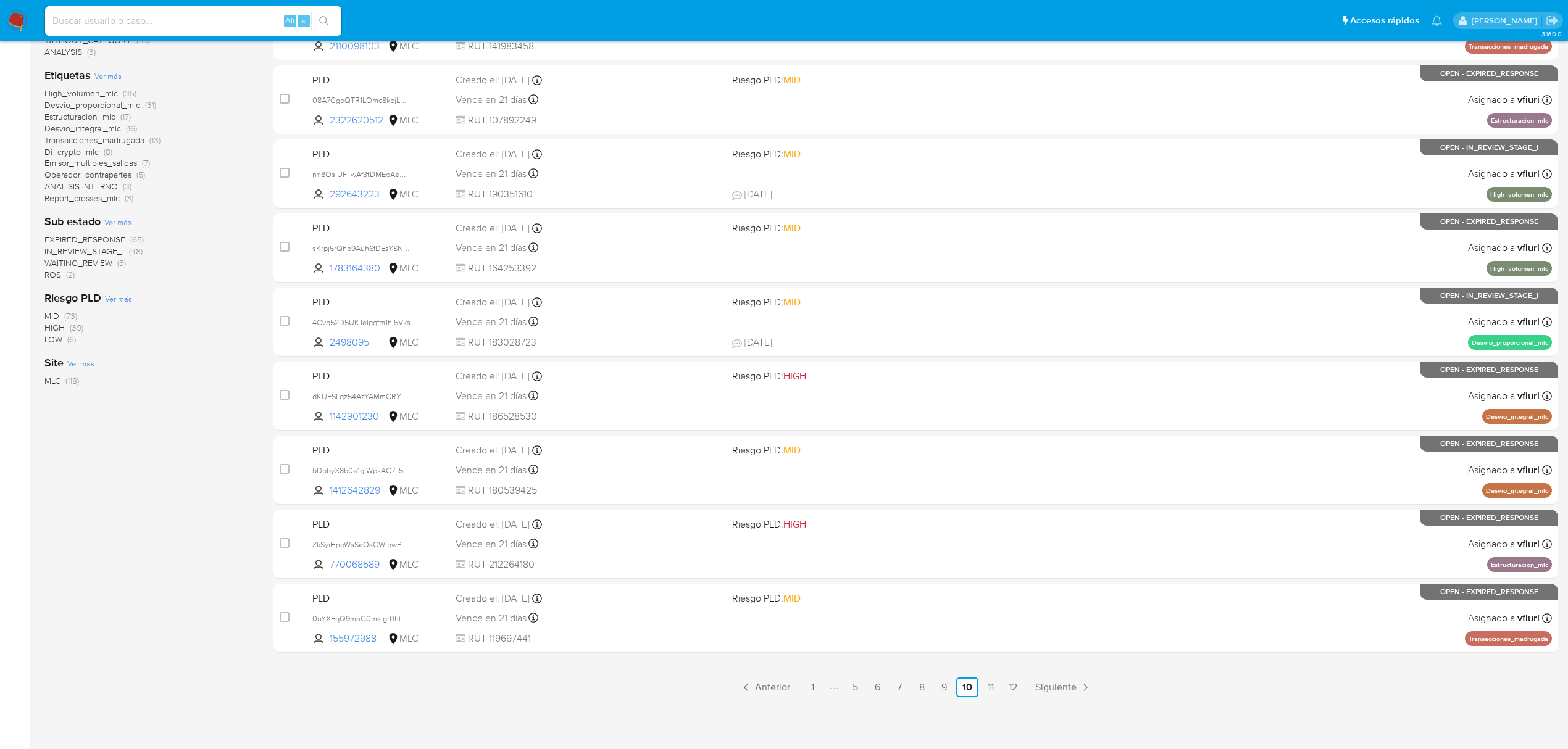
scroll to position [186, 0]
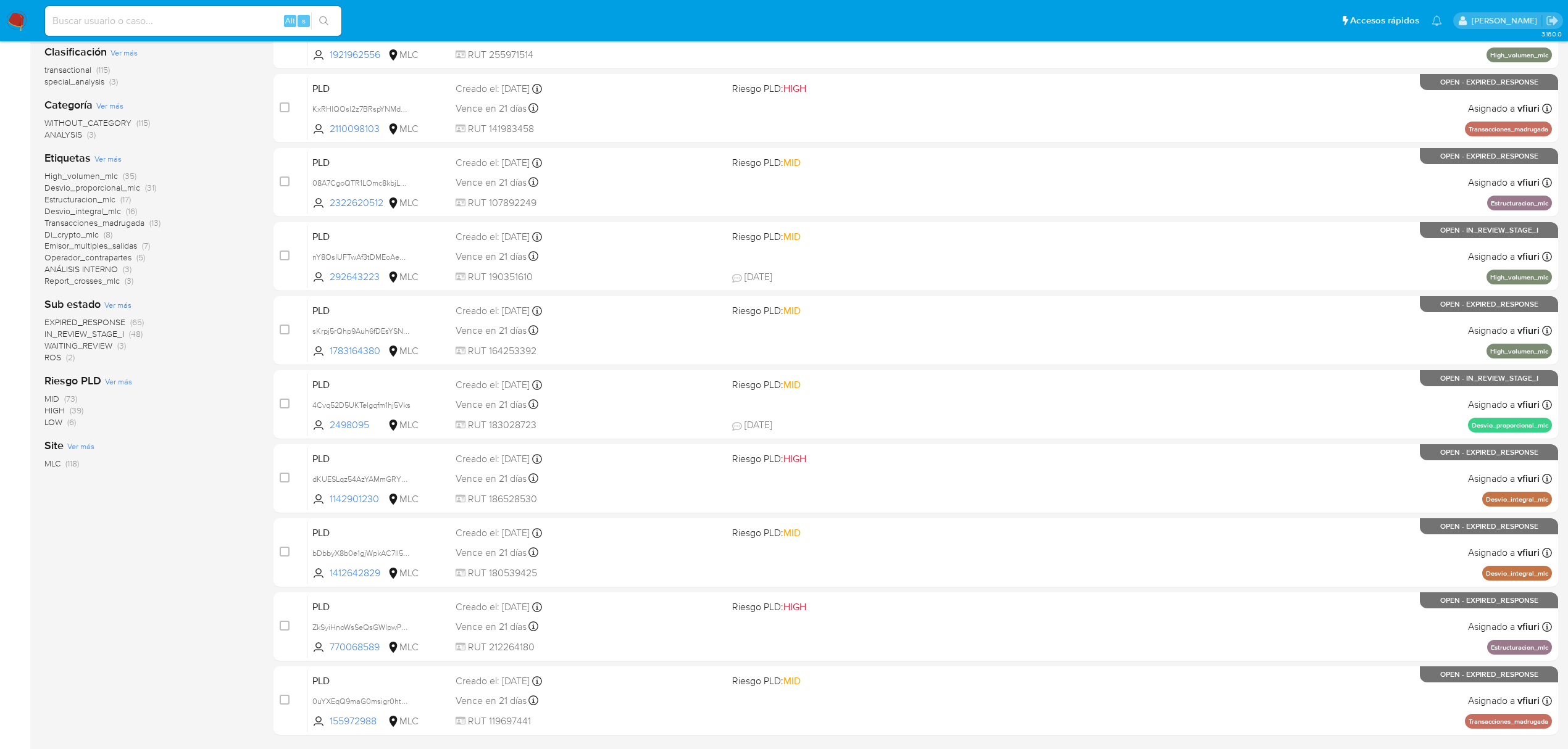
click at [92, 329] on span "IN_REVIEW_STAGE_I" at bounding box center [84, 334] width 80 height 12
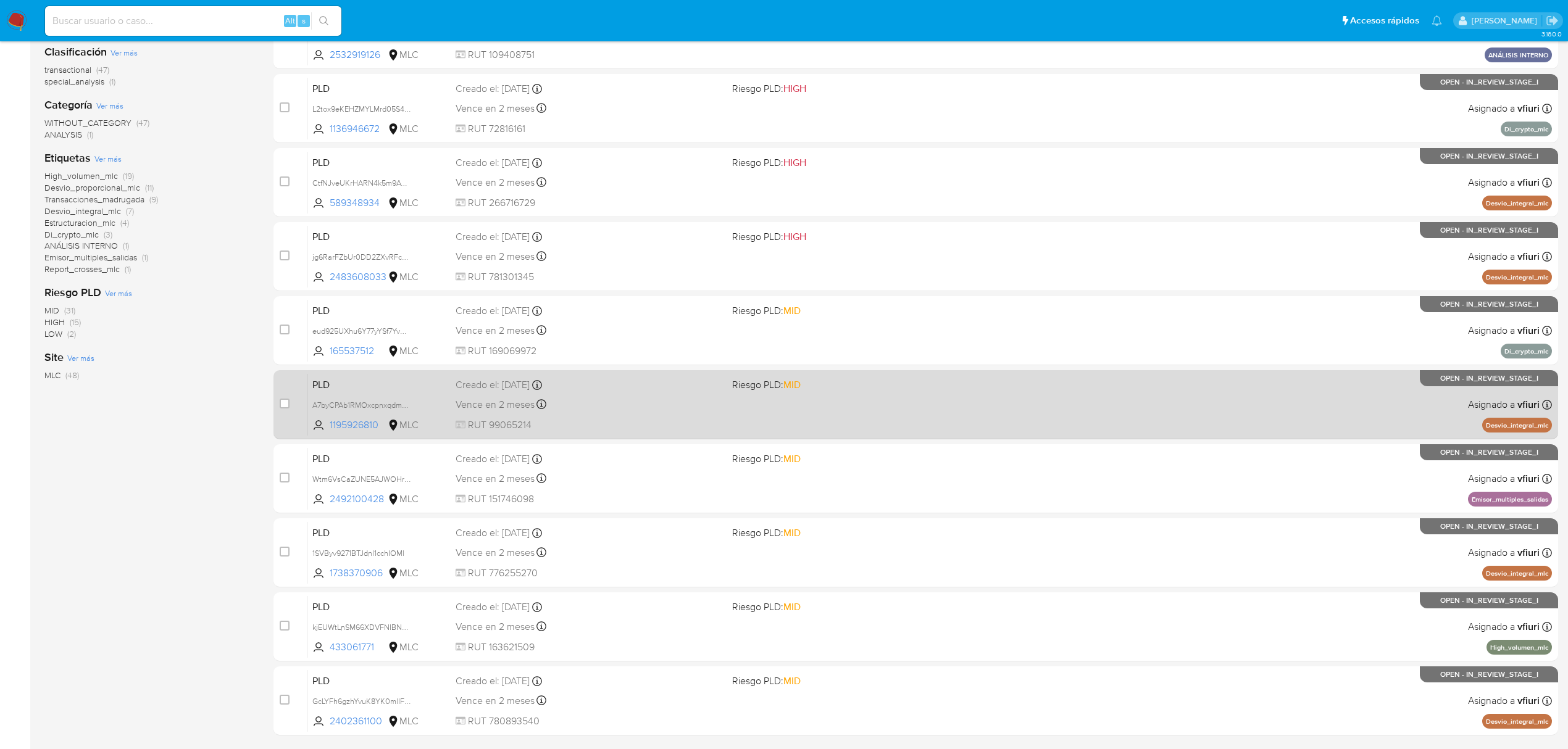
scroll to position [269, 0]
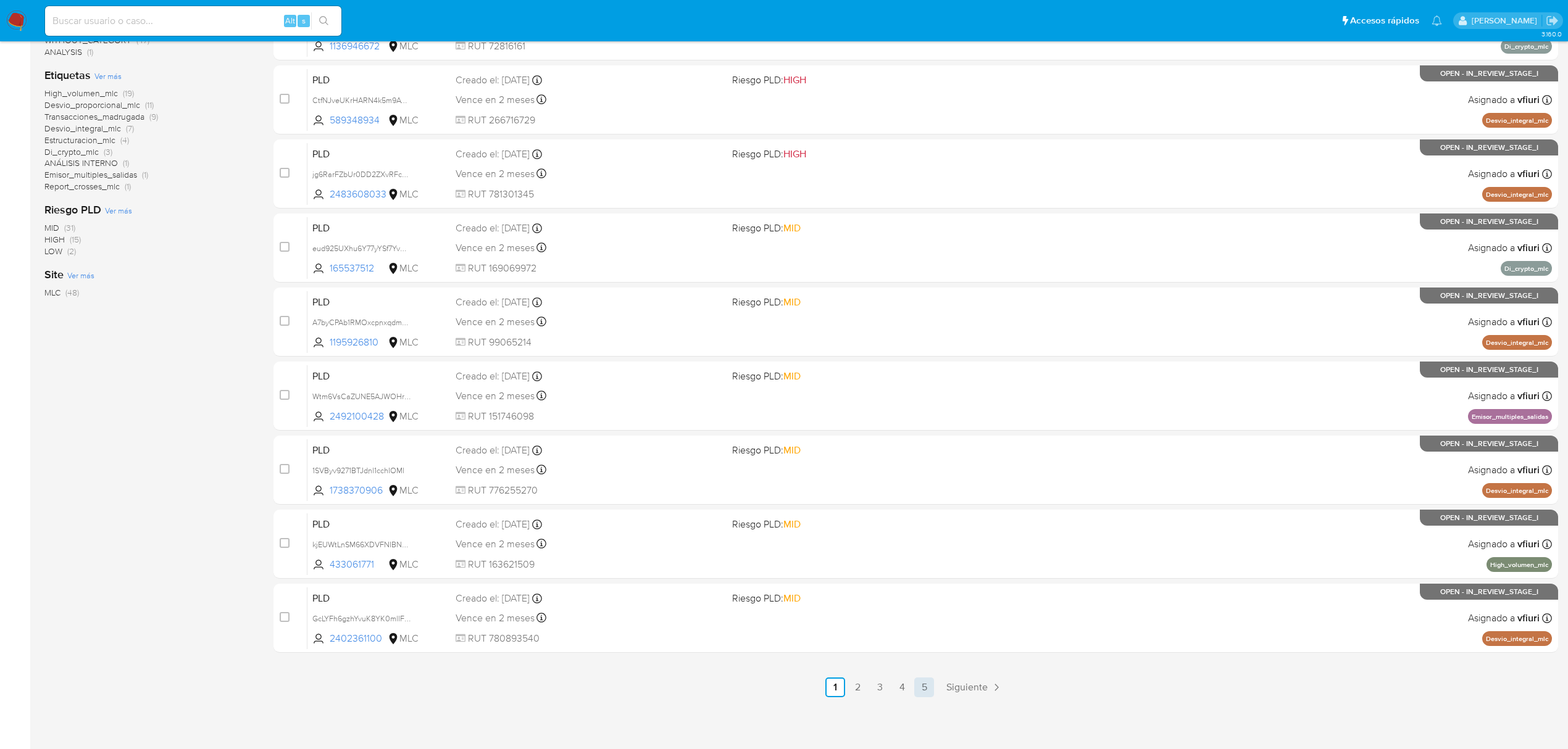
click at [921, 693] on link "5" at bounding box center [924, 687] width 20 height 20
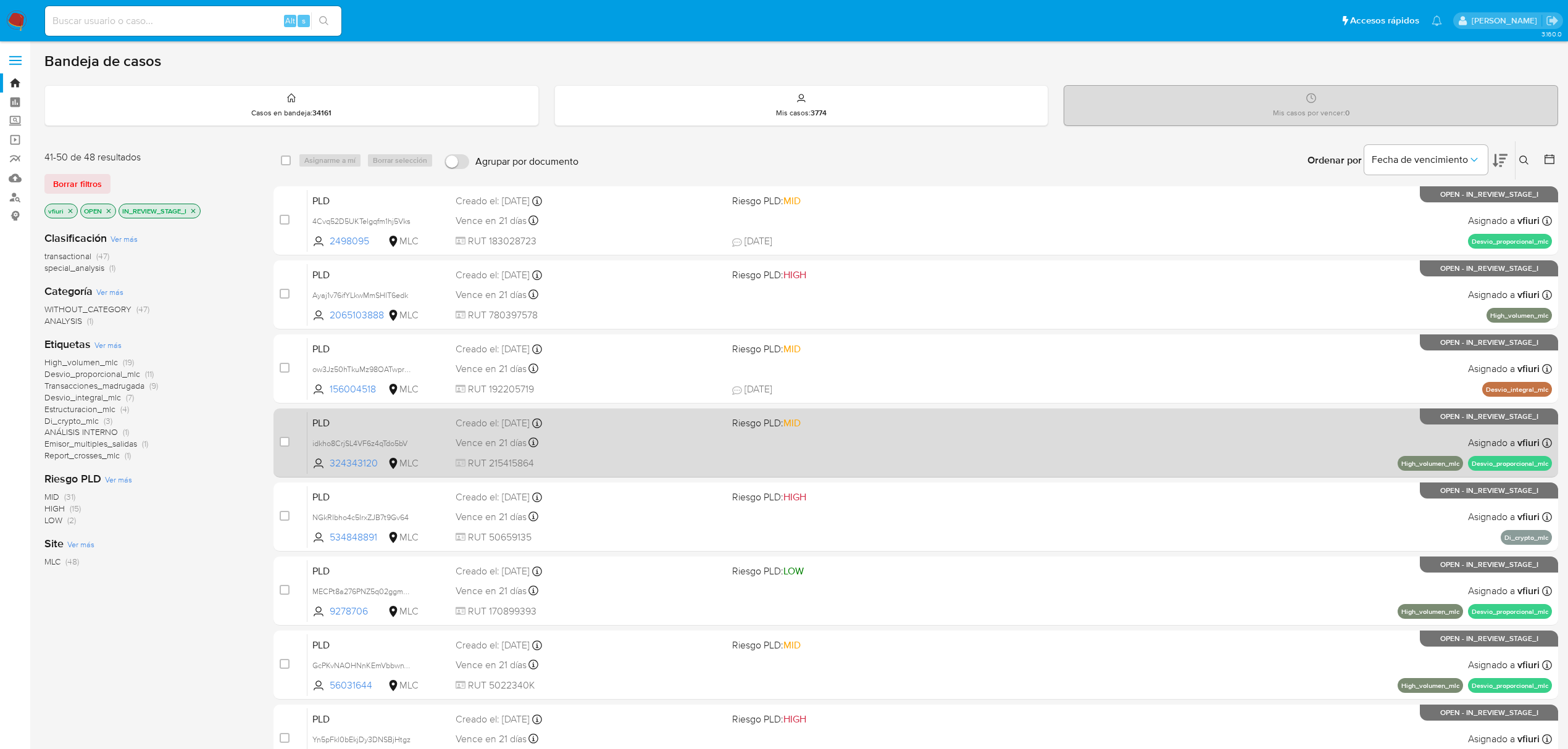
click at [672, 434] on div "Vence en 21 días Vence el 10/10/2025 16:06:56" at bounding box center [589, 442] width 267 height 16
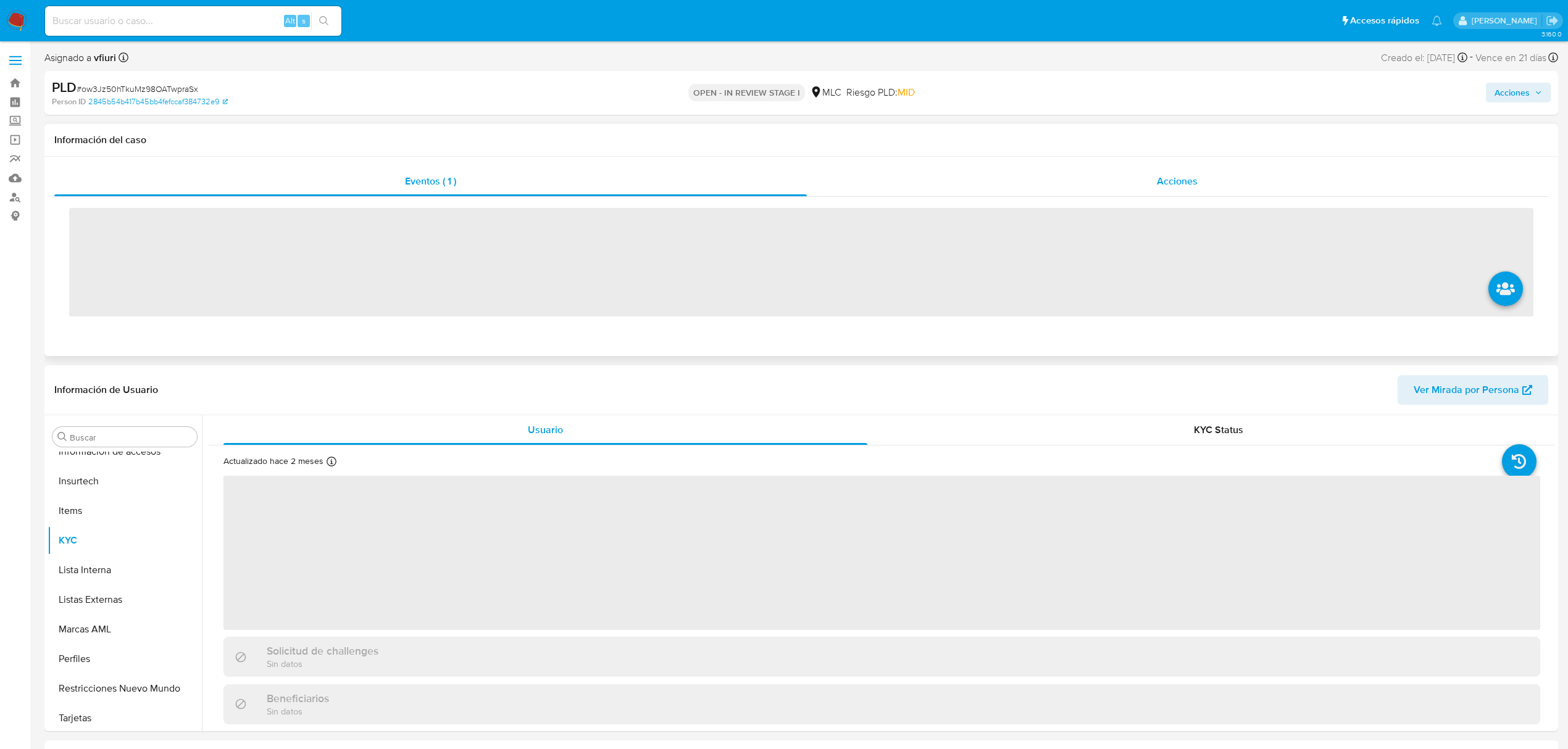
scroll to position [521, 0]
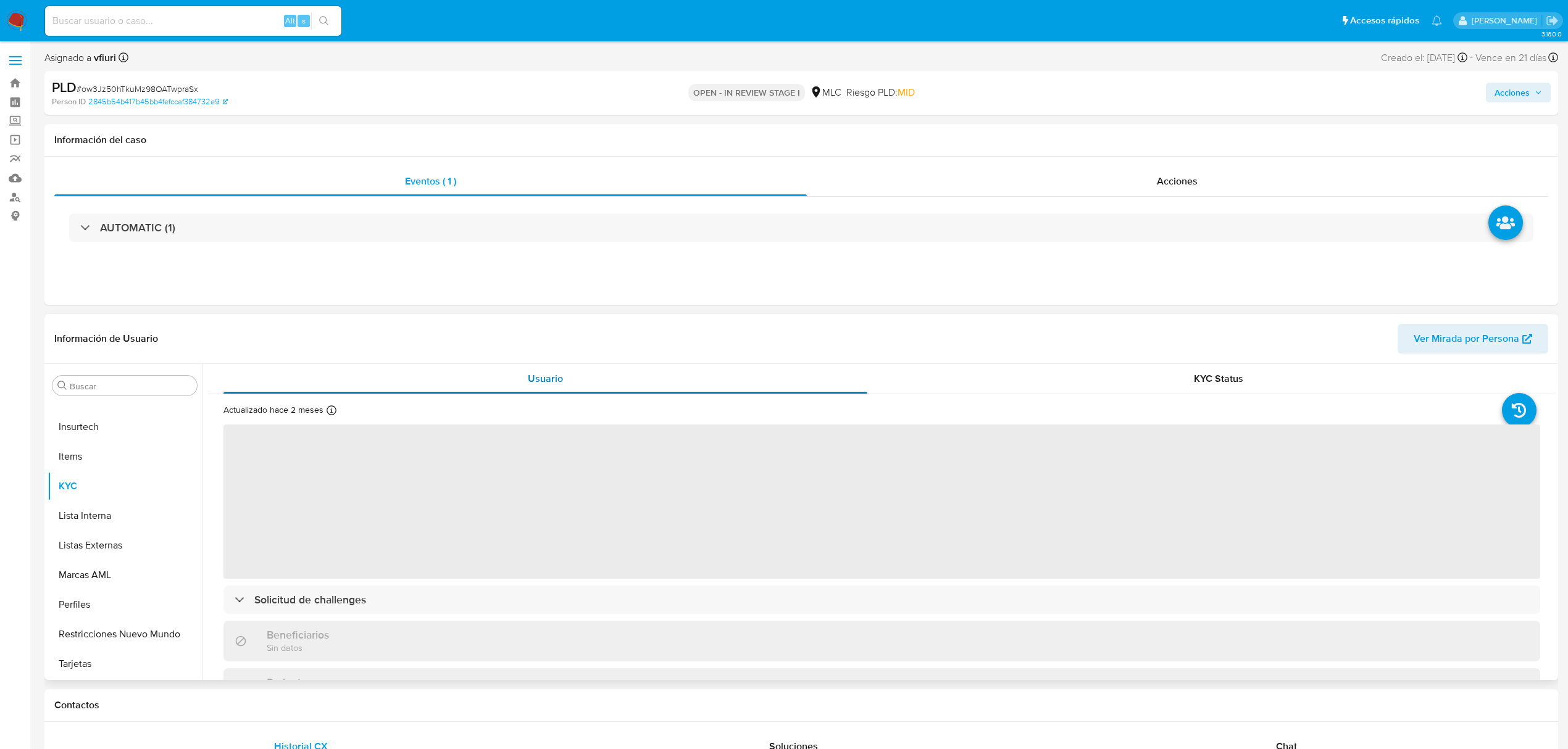
select select "10"
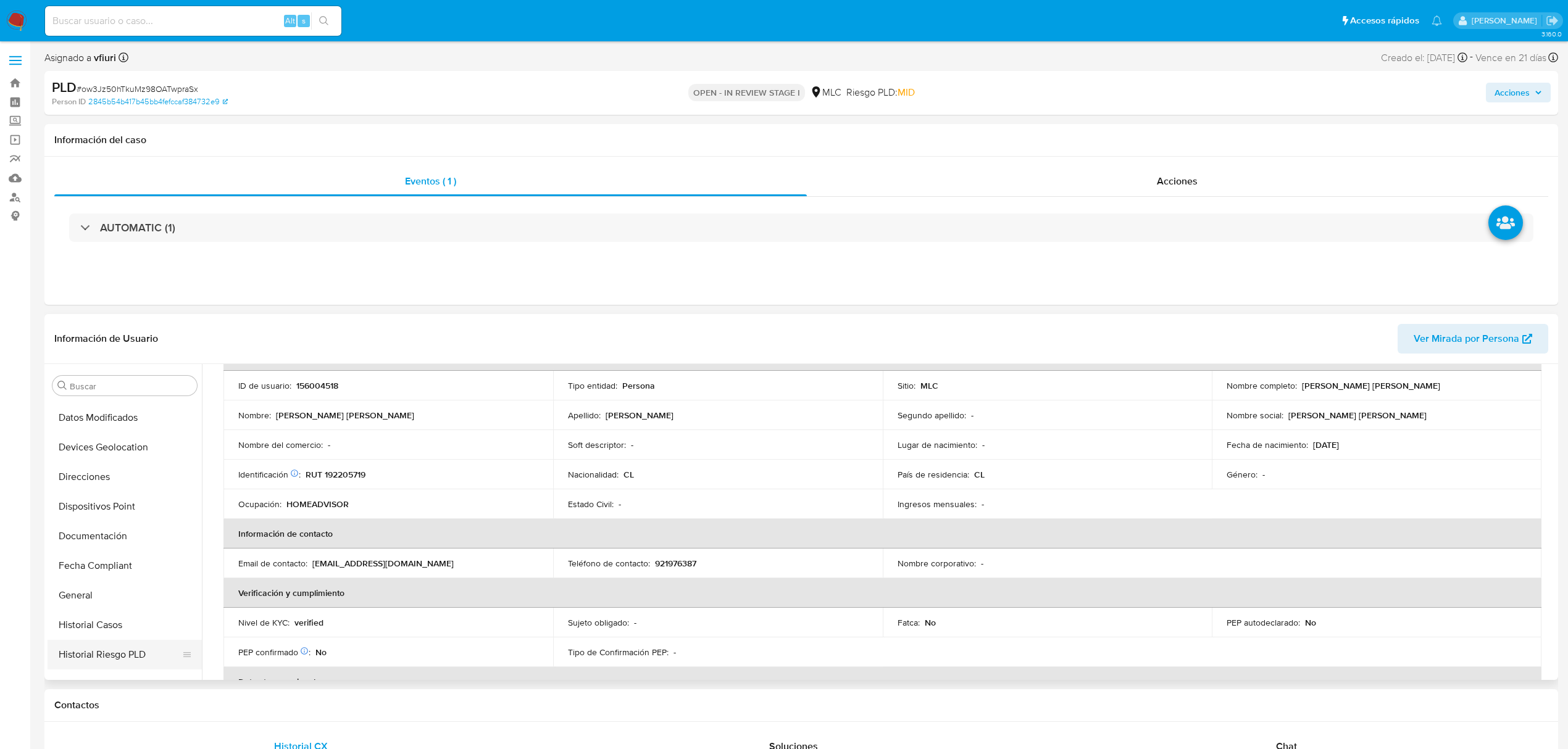
scroll to position [274, 0]
click at [103, 532] on button "Historial Casos" at bounding box center [120, 526] width 145 height 30
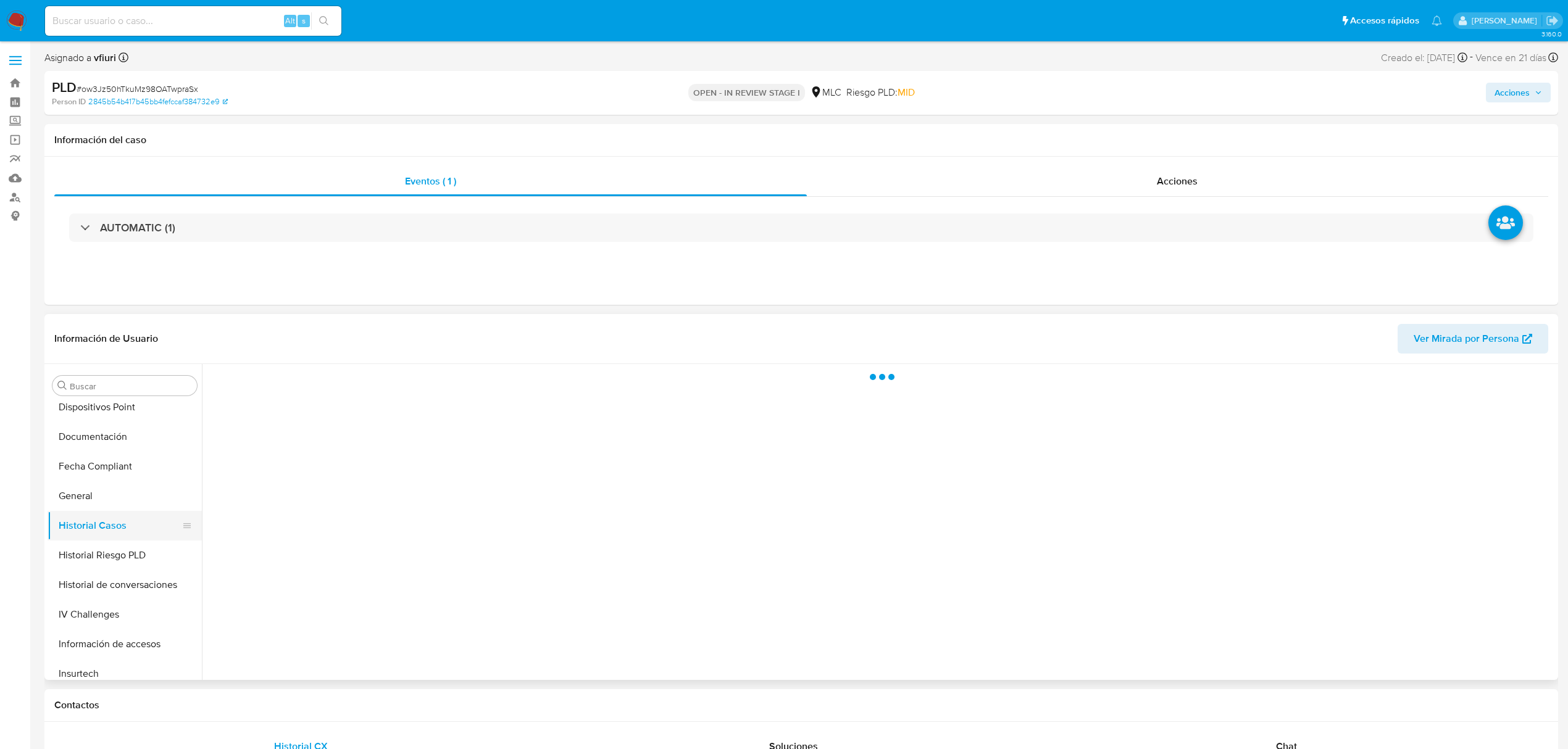
scroll to position [0, 0]
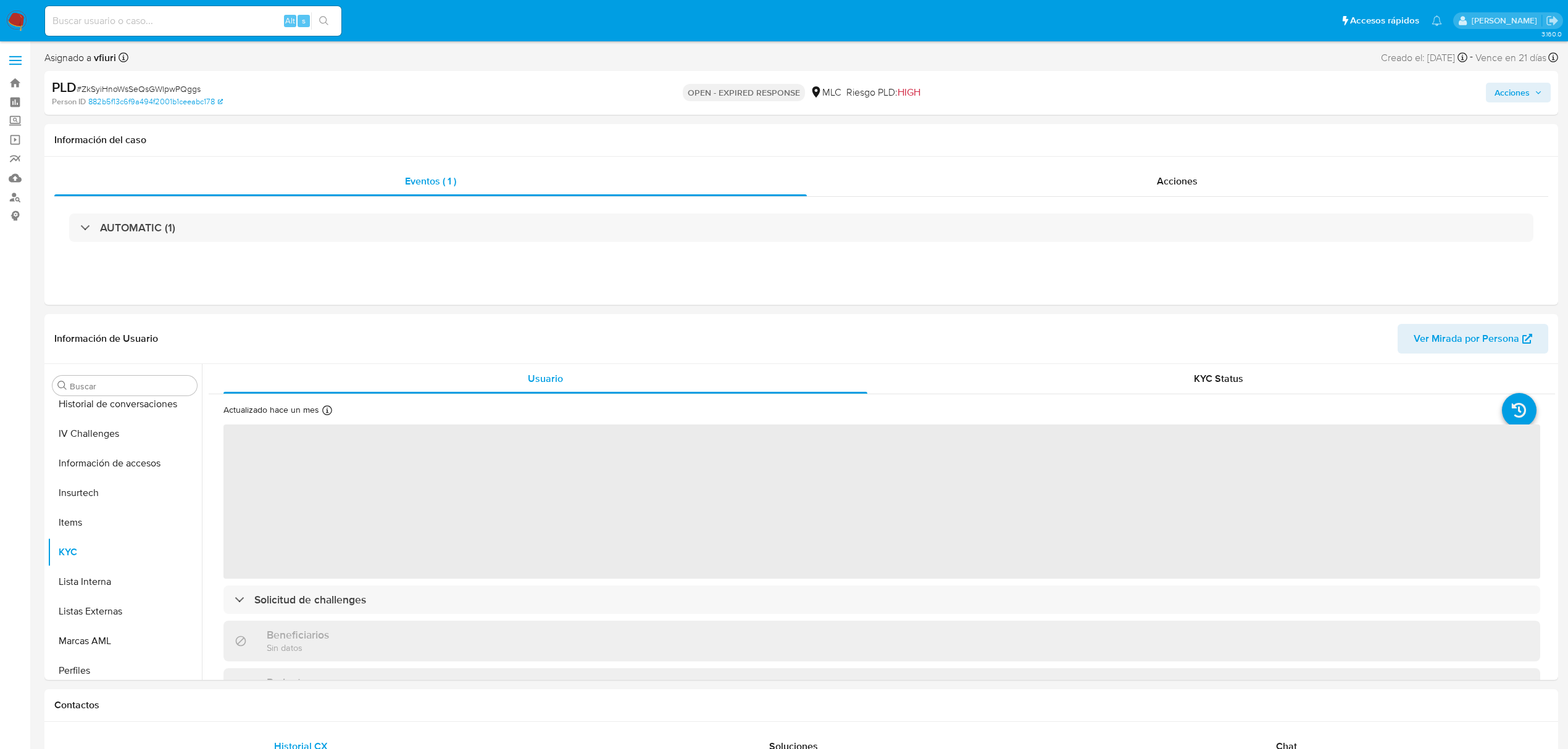
scroll to position [521, 0]
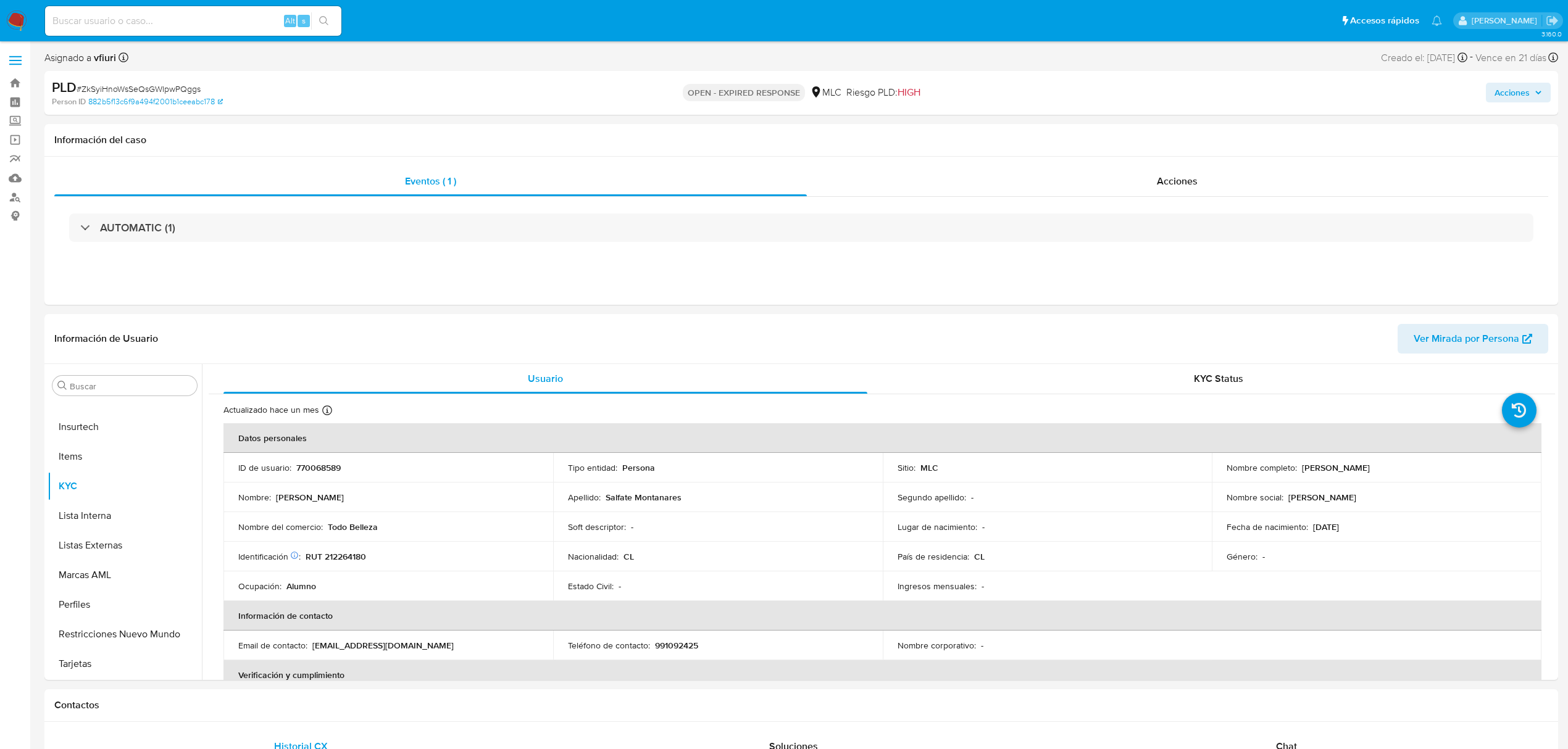
select select "10"
click at [95, 526] on button "Historial Casos" at bounding box center [120, 526] width 145 height 30
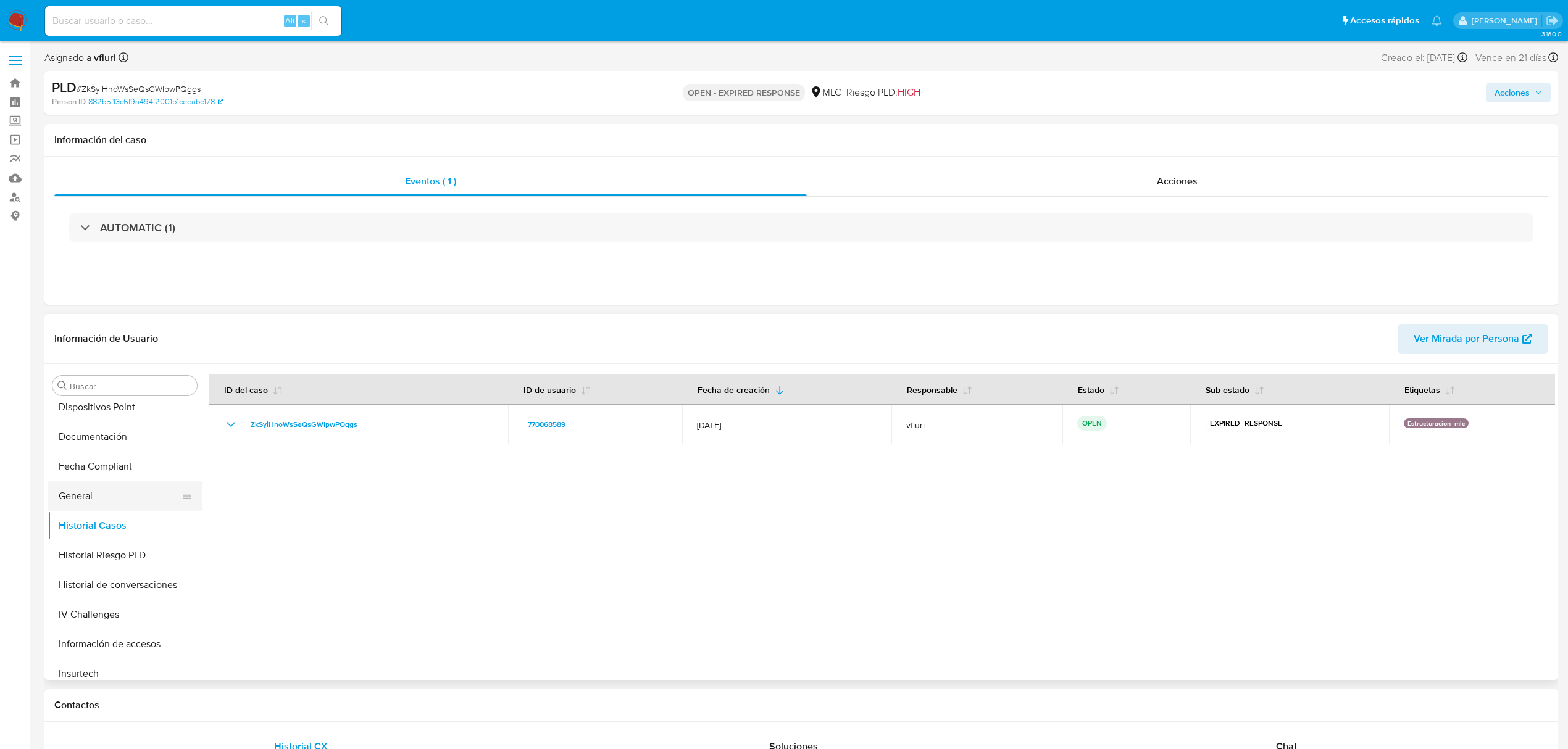
click at [79, 500] on button "General" at bounding box center [120, 496] width 145 height 30
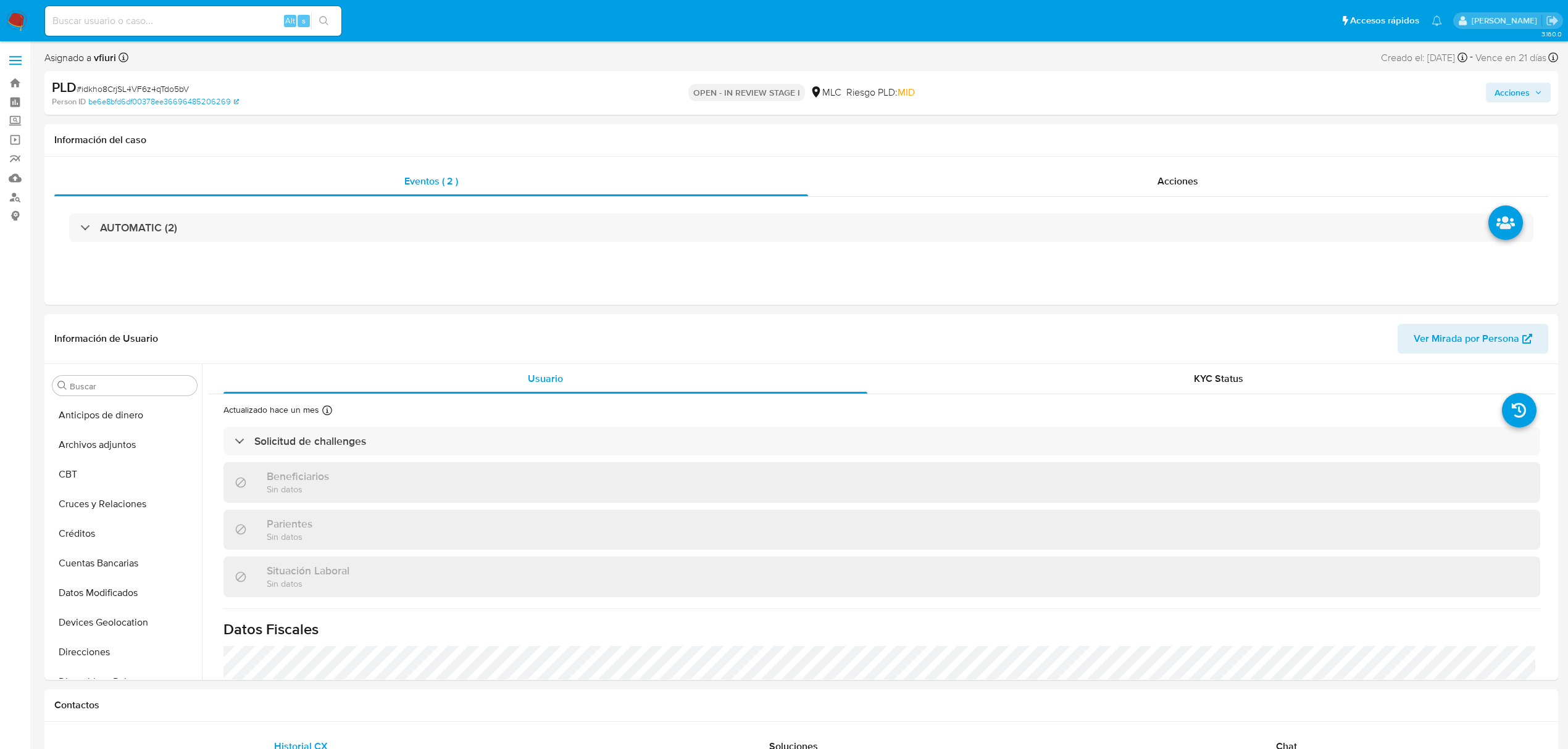
scroll to position [521, 0]
select select "10"
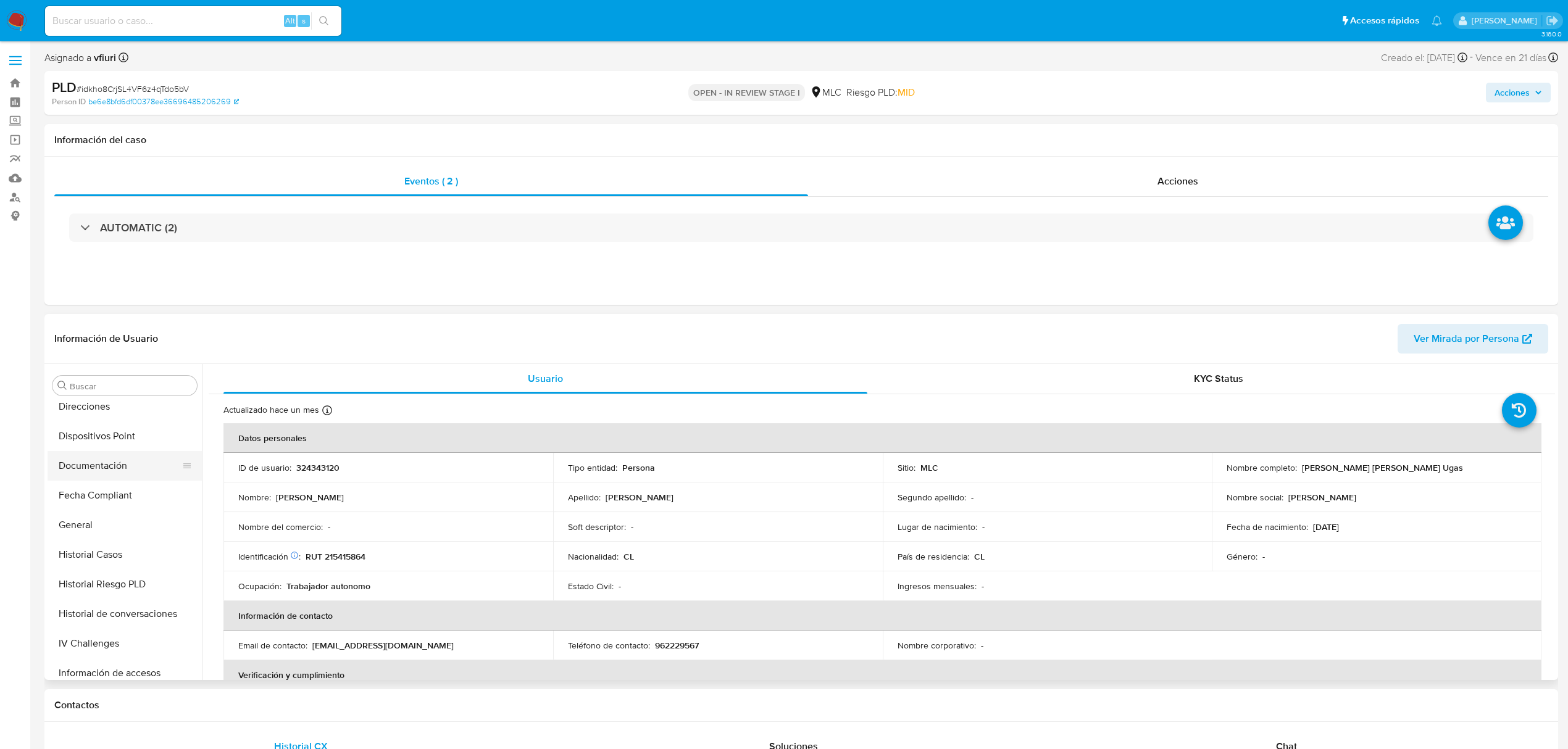
scroll to position [274, 0]
click at [106, 523] on button "Historial Casos" at bounding box center [120, 526] width 145 height 30
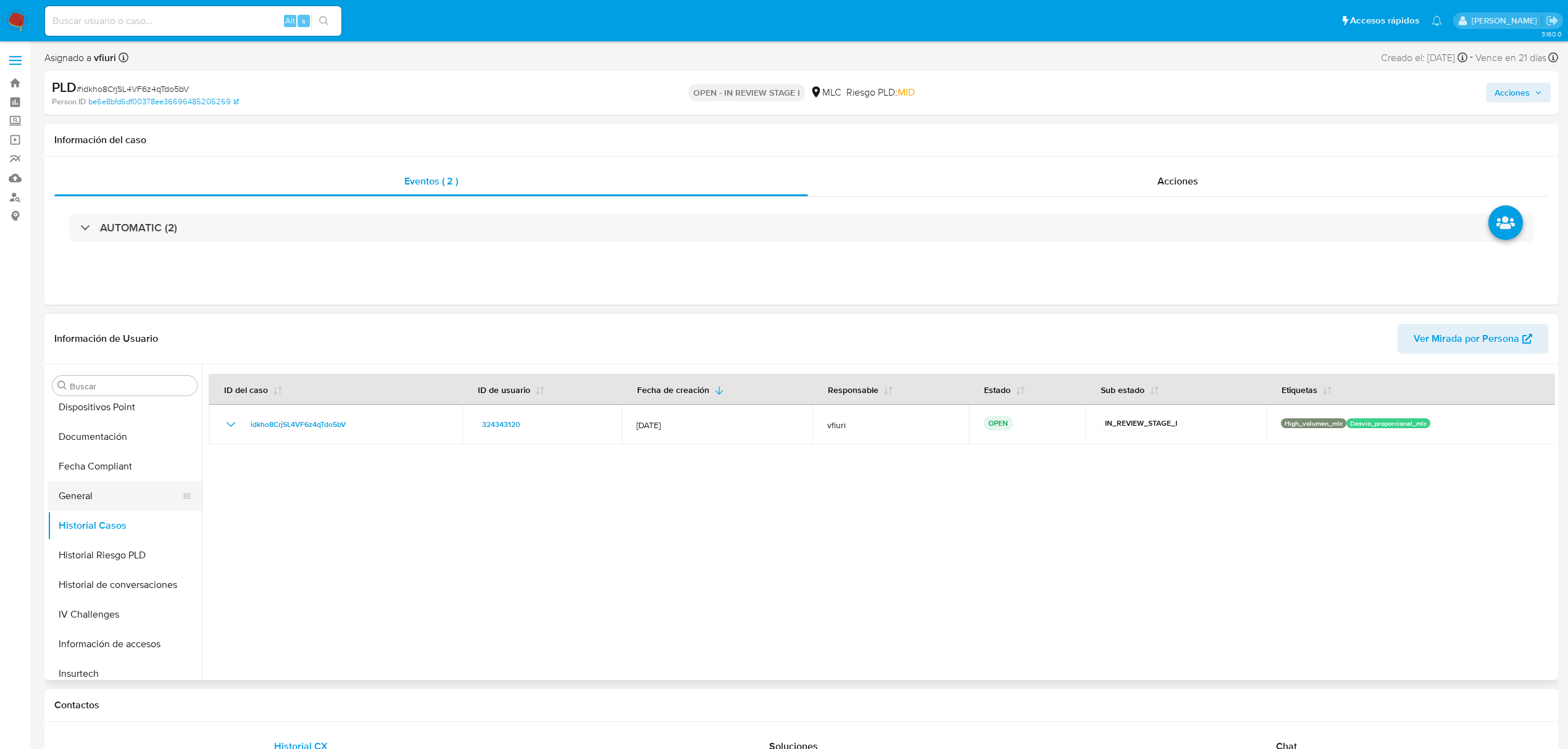
click at [79, 500] on button "General" at bounding box center [120, 496] width 145 height 30
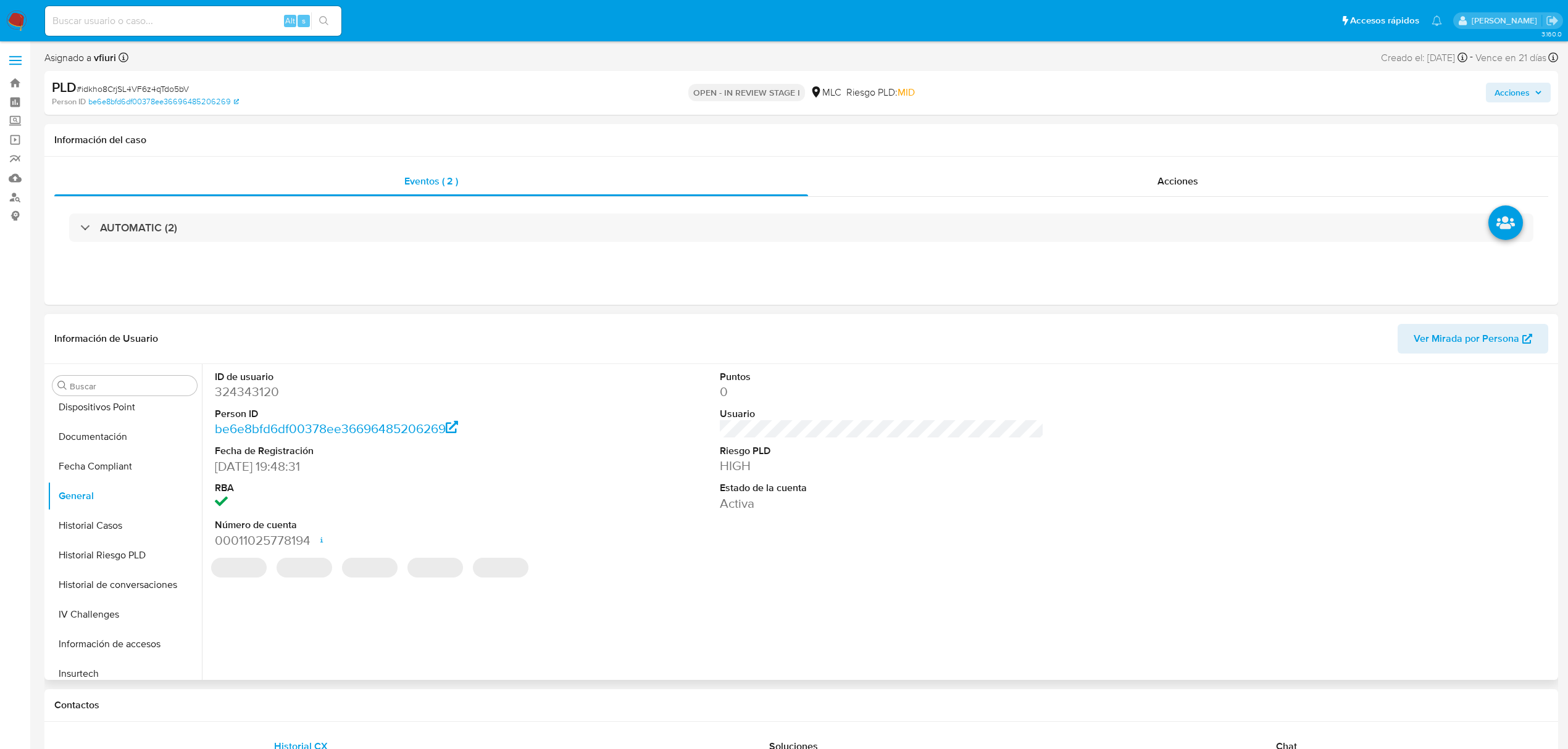
click at [245, 401] on dd "324343120" at bounding box center [376, 392] width 324 height 17
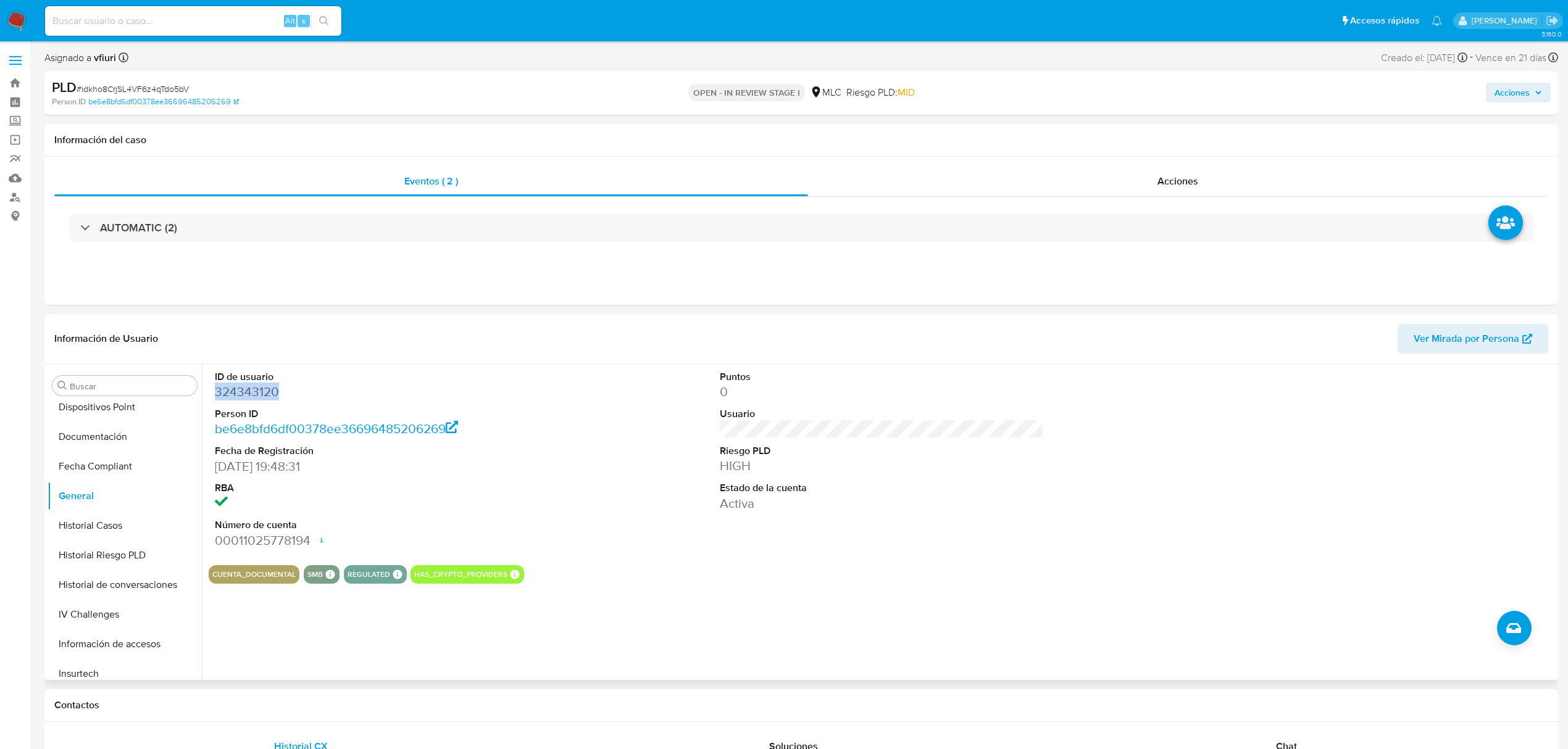
copy dd "324343120"
click at [132, 91] on span "# idkho8CrjSL4VF6z4qTdo5bV" at bounding box center [133, 88] width 113 height 12
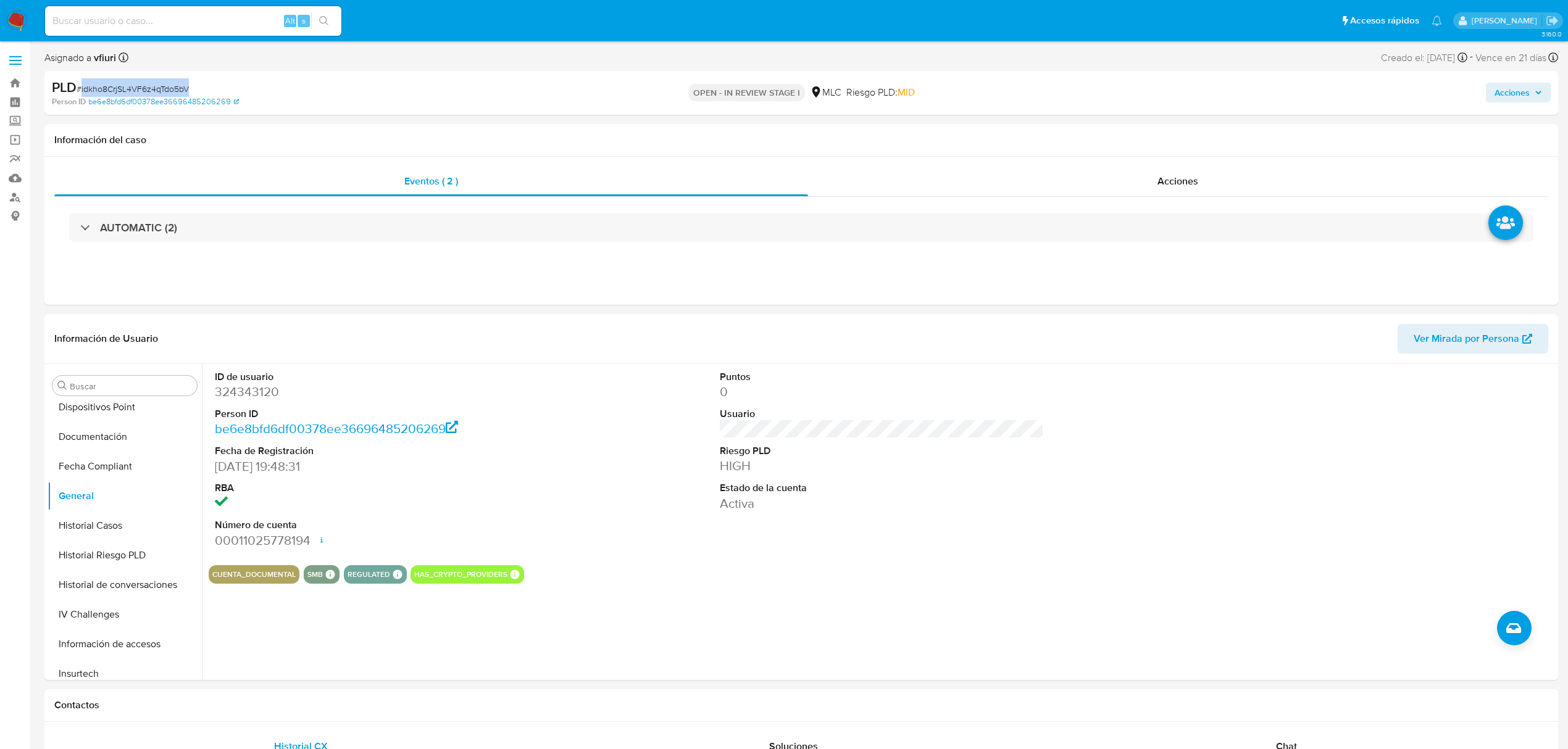
copy span "idkho8CrjSL4VF6z4qTdo5bV"
click at [91, 491] on button "KYC" at bounding box center [120, 486] width 145 height 30
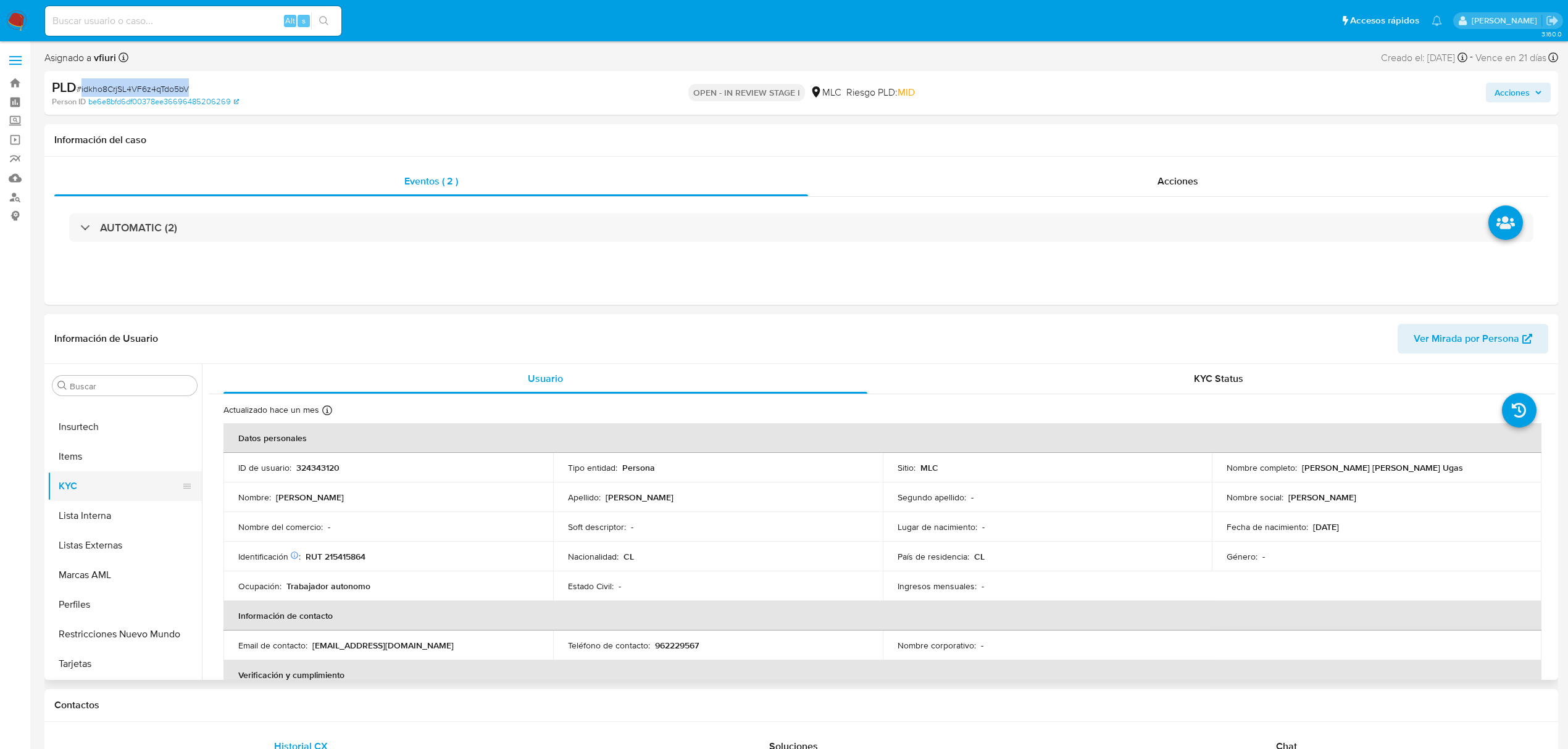
click at [134, 476] on button "KYC" at bounding box center [120, 486] width 145 height 30
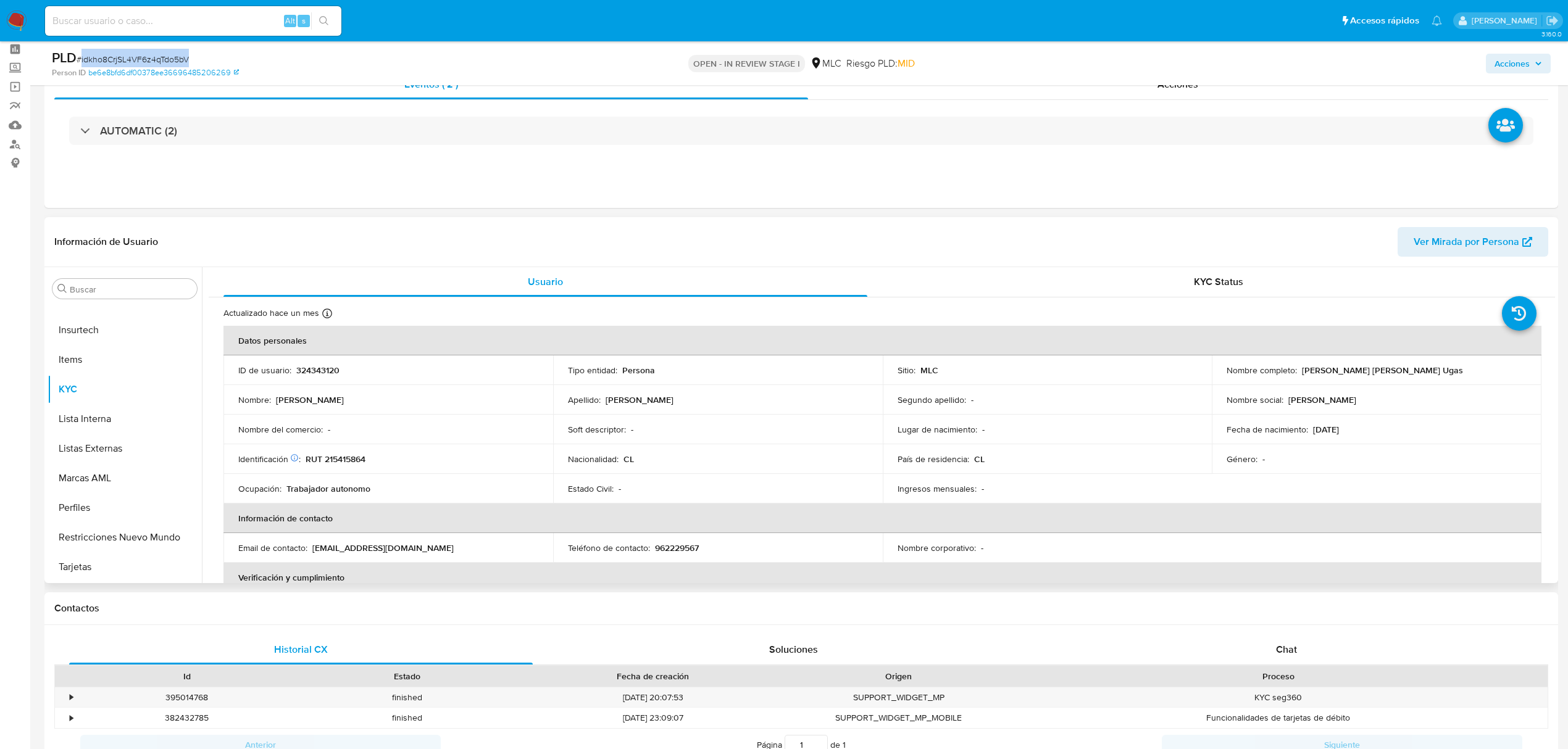
scroll to position [82, 0]
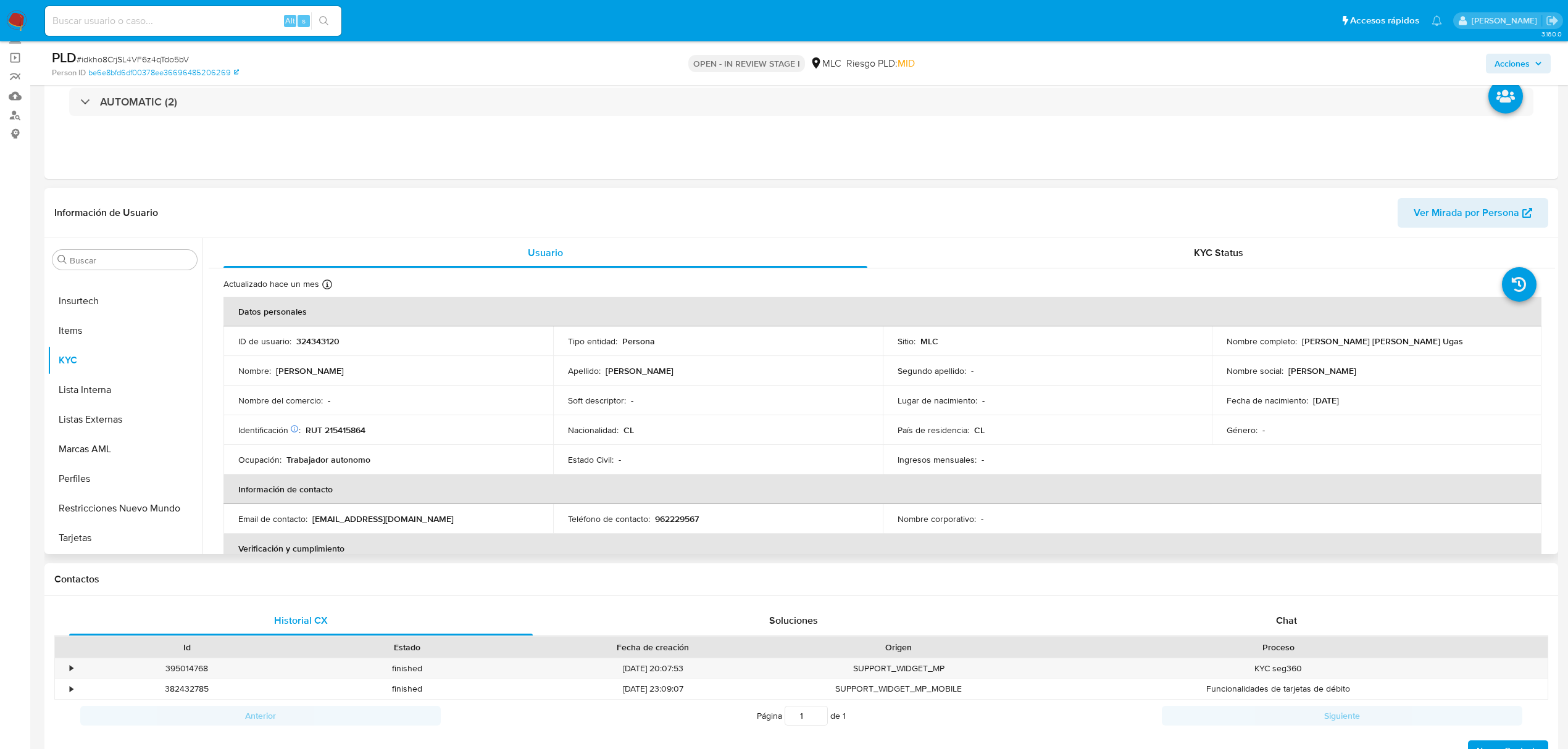
click at [1555, 329] on div "Buscar Anticipos de dinero Archivos adjuntos CBT Cruces y Relaciones Créditos C…" at bounding box center [801, 396] width 1513 height 316
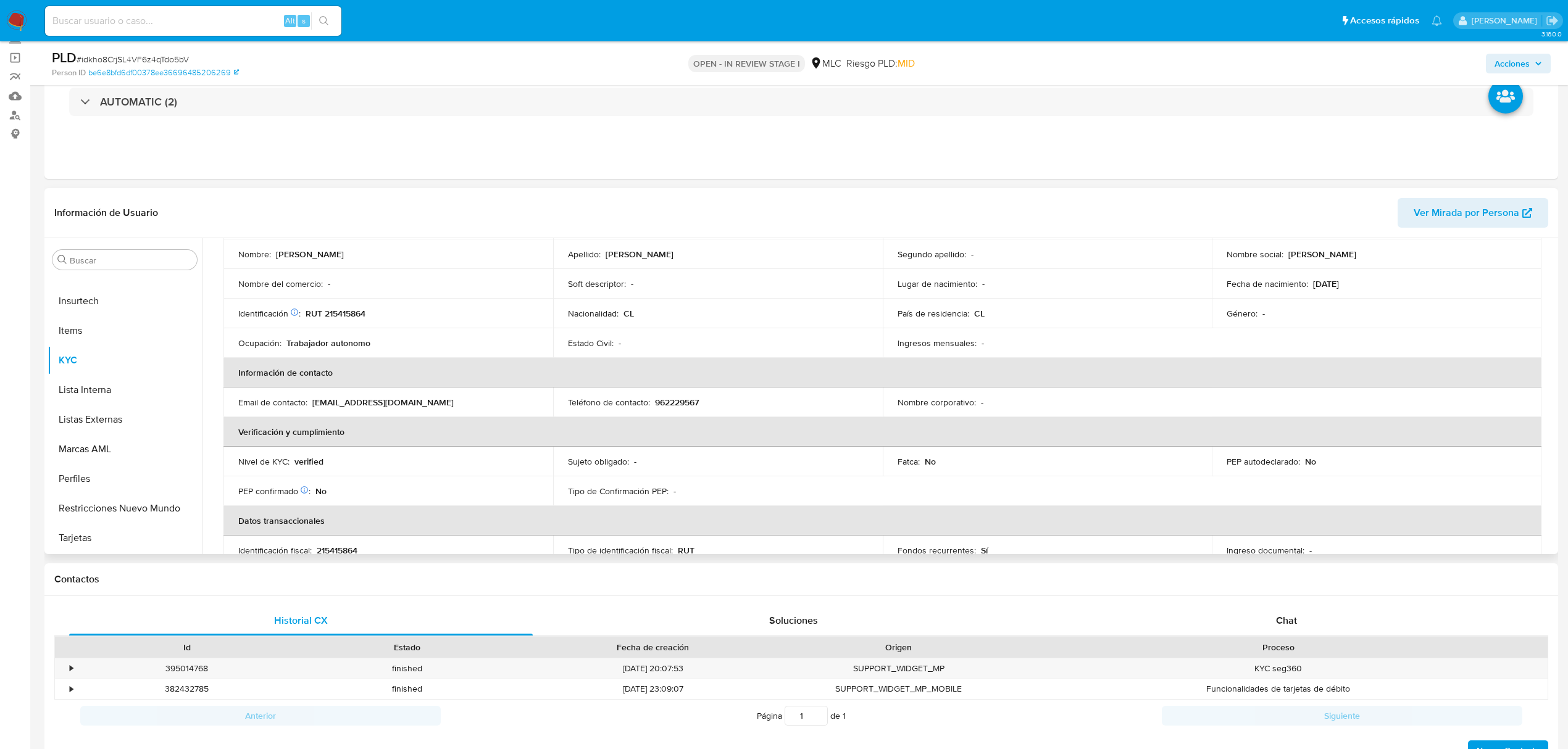
scroll to position [0, 0]
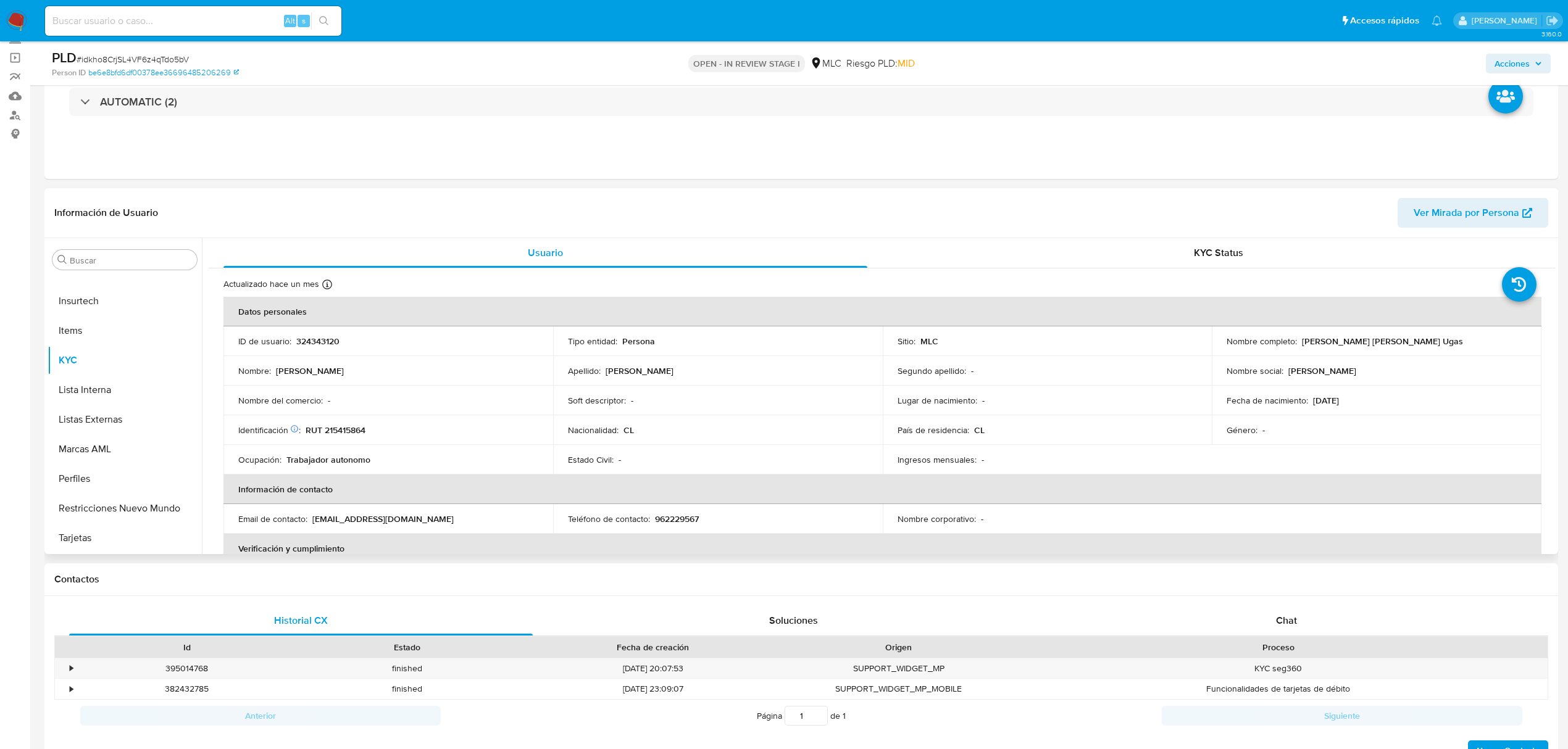
click at [356, 429] on p "RUT 215415864" at bounding box center [335, 430] width 60 height 11
copy p "215415864"
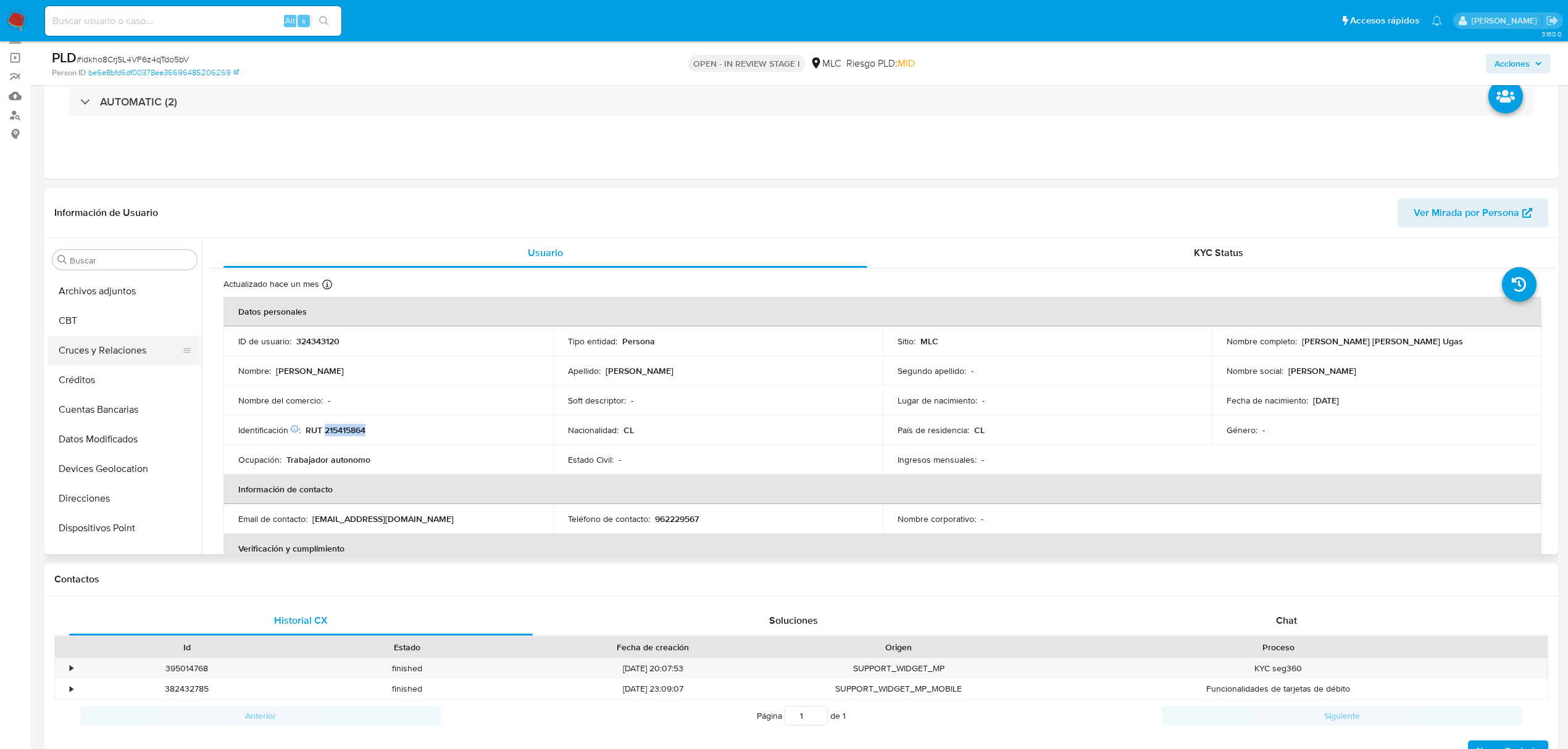
click at [117, 346] on button "Cruces y Relaciones" at bounding box center [120, 351] width 145 height 30
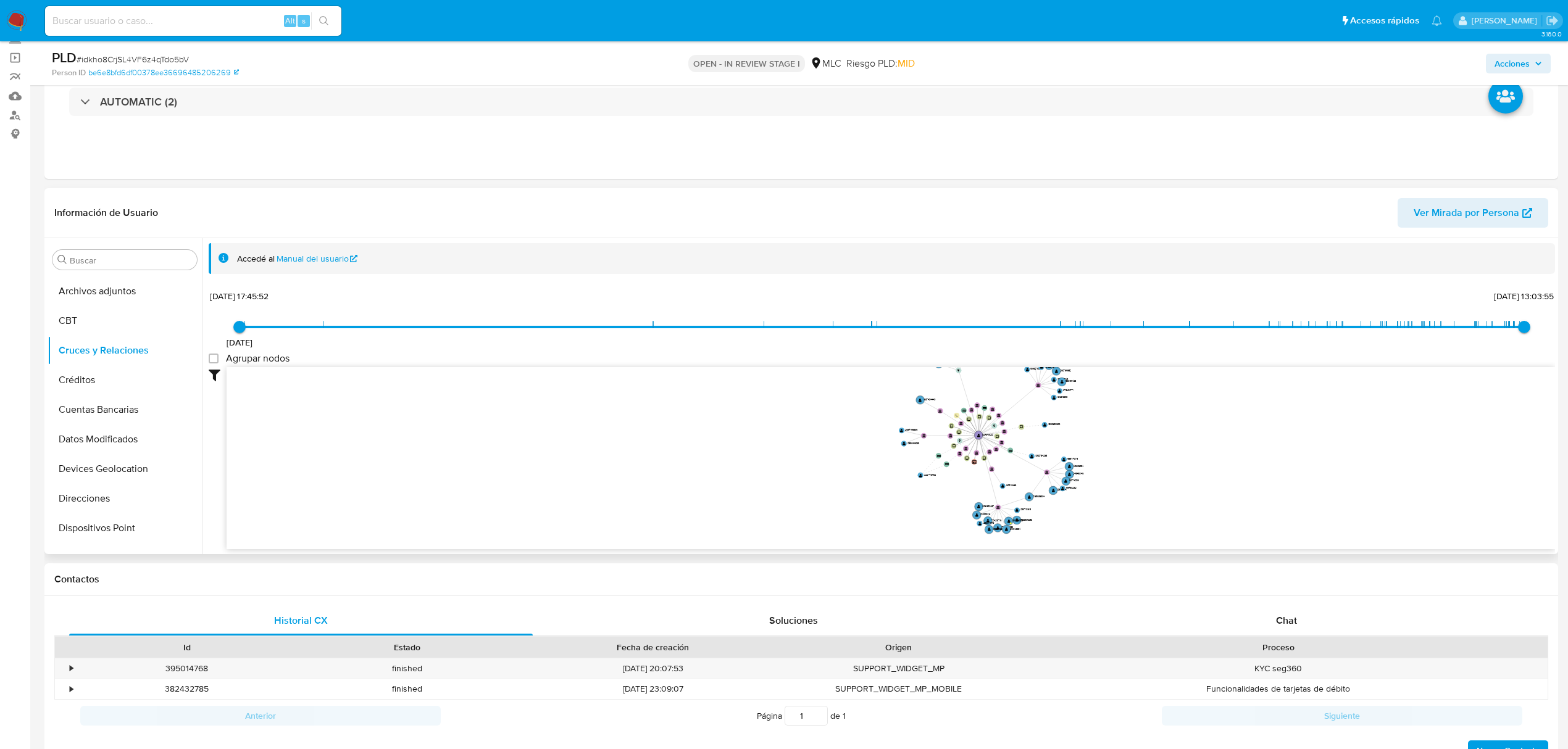
drag, startPoint x: 1112, startPoint y: 442, endPoint x: 1111, endPoint y: 457, distance: 15.0
click at [1111, 457] on icon "device-6643cd0394b7e5650abad1eb  user-324343120  324343120 device-659b7630851…" at bounding box center [891, 456] width 1328 height 179
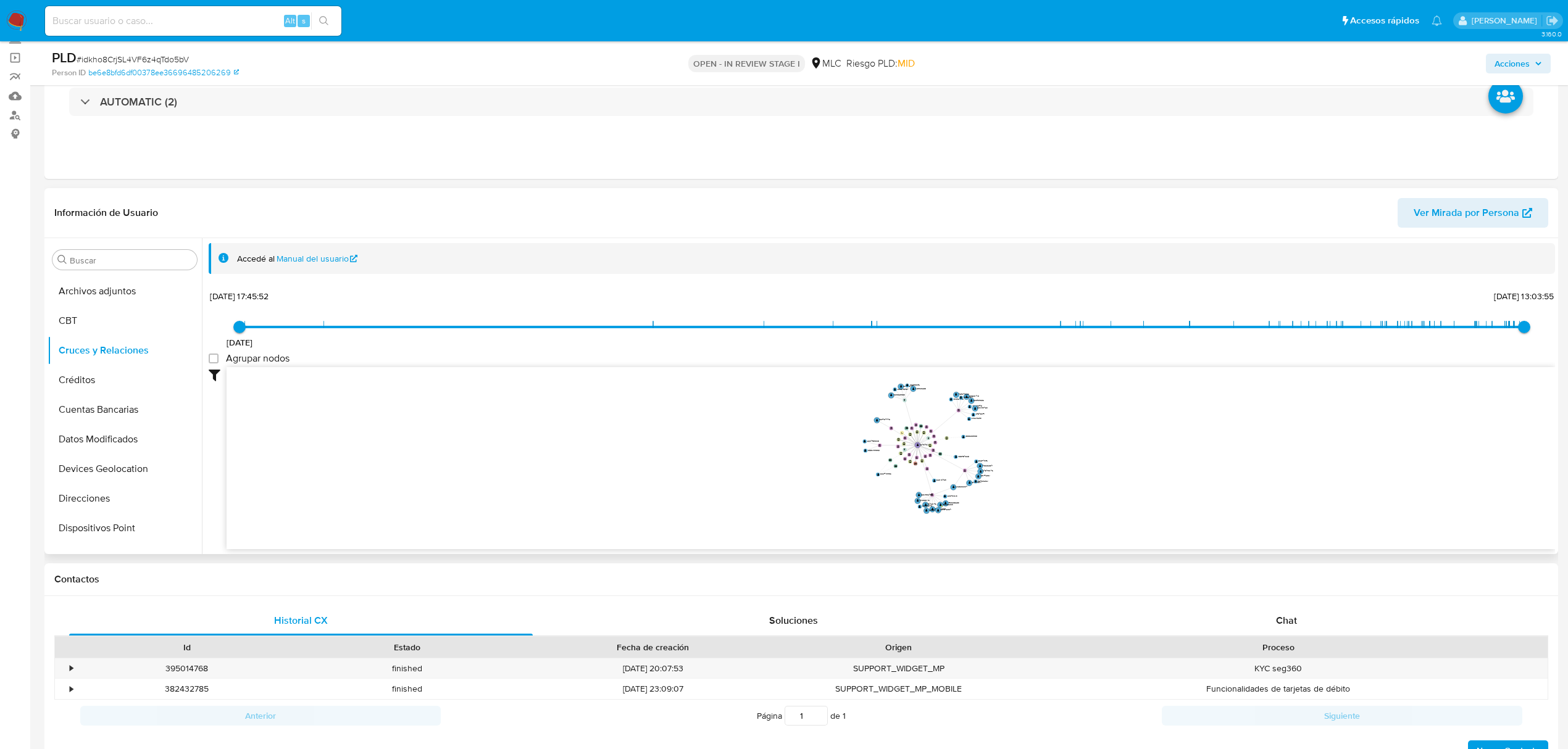
drag, startPoint x: 1112, startPoint y: 444, endPoint x: 1010, endPoint y: 440, distance: 102.1
click at [1010, 440] on icon "device-6643cd0394b7e5650abad1eb  user-324343120  324343120 device-659b7630851…" at bounding box center [891, 456] width 1328 height 179
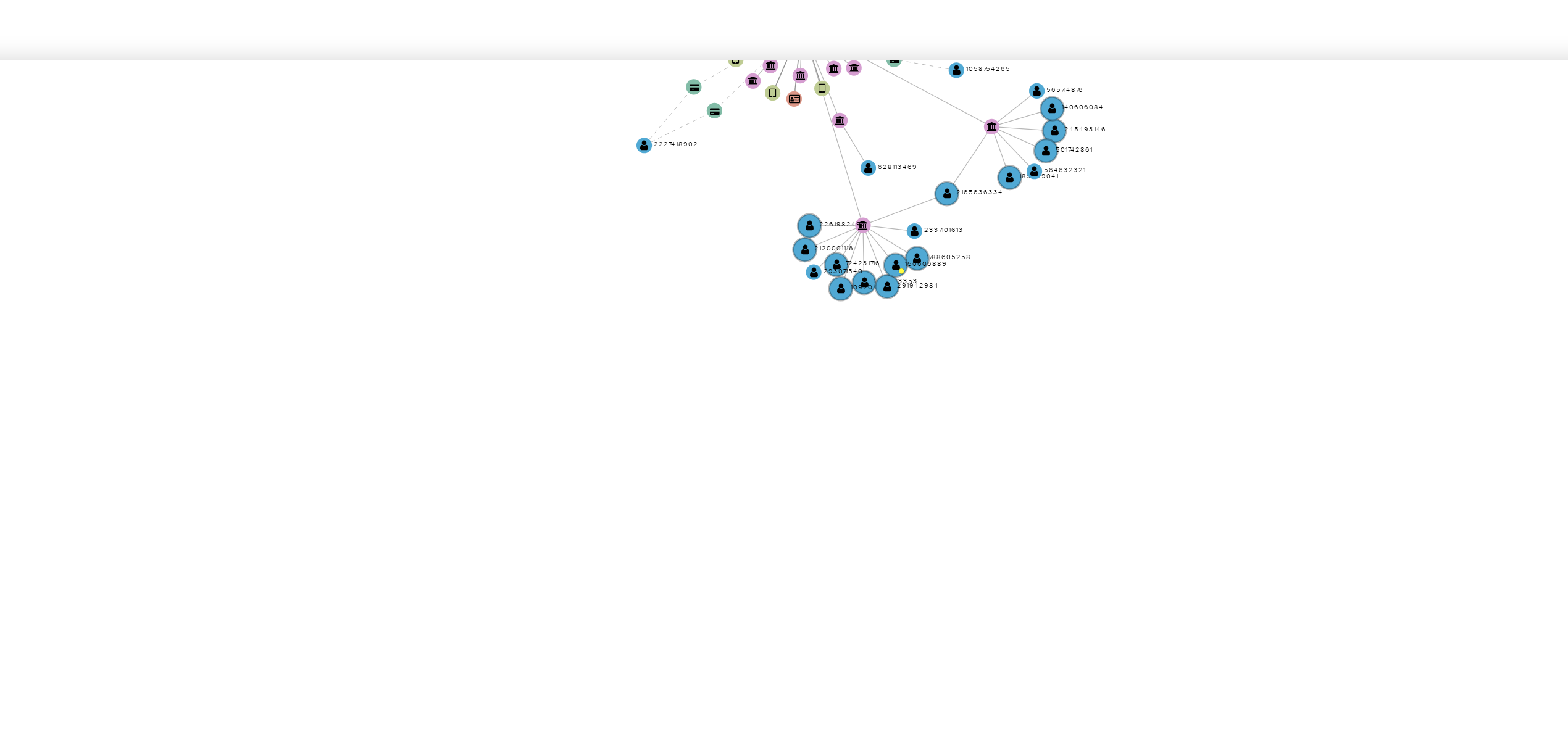
scroll to position [0, 0]
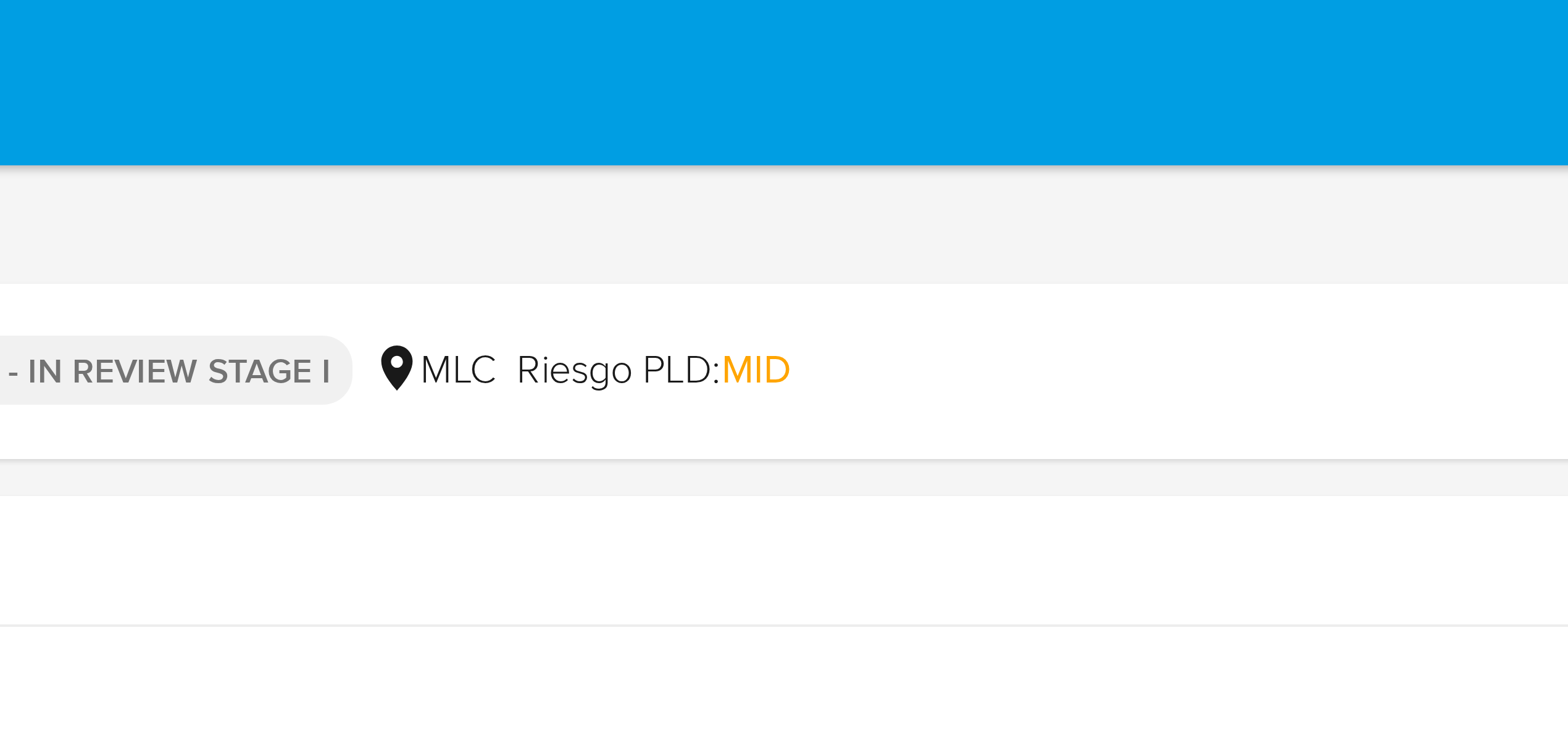
drag, startPoint x: 1112, startPoint y: 434, endPoint x: 1110, endPoint y: 26, distance: 408.0
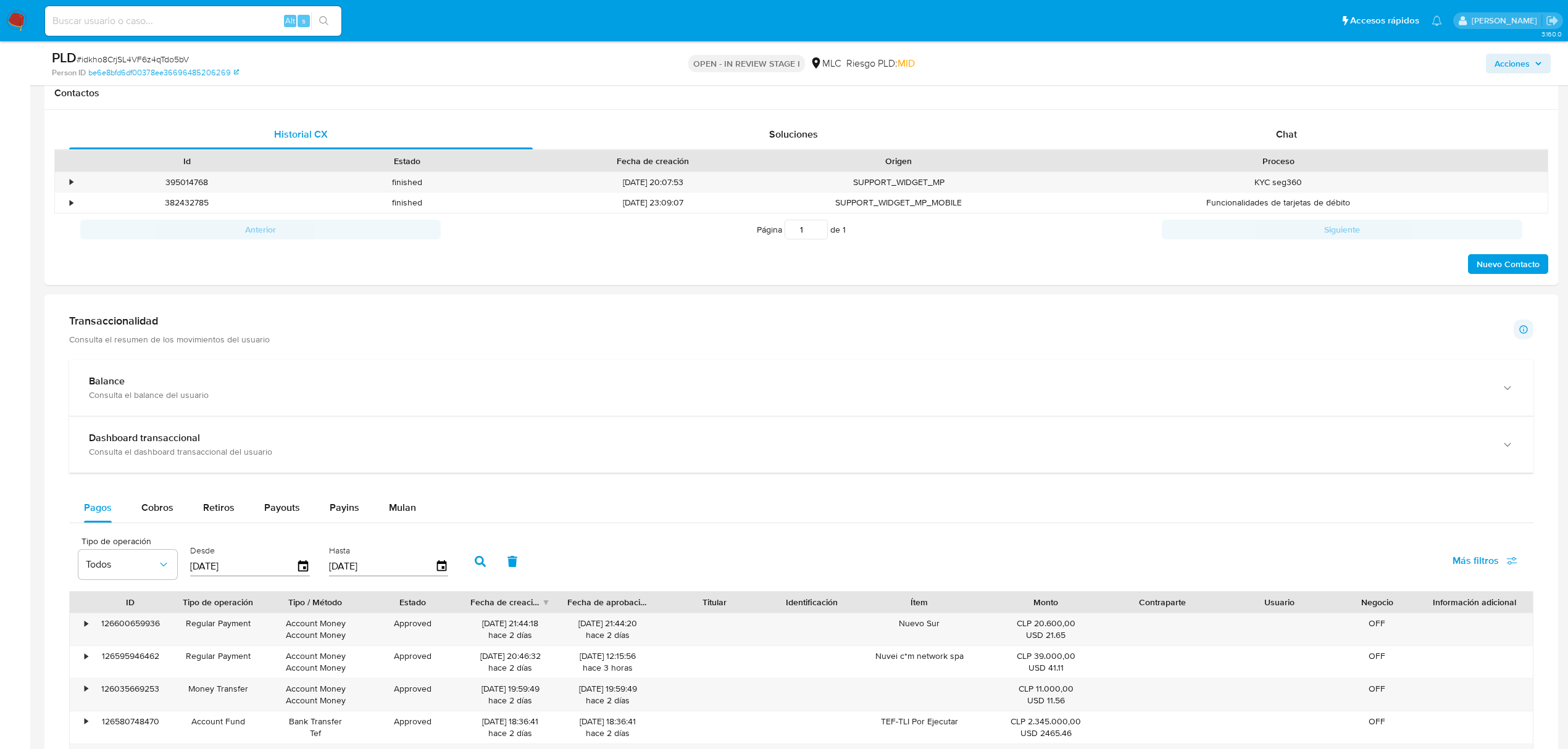
scroll to position [822, 0]
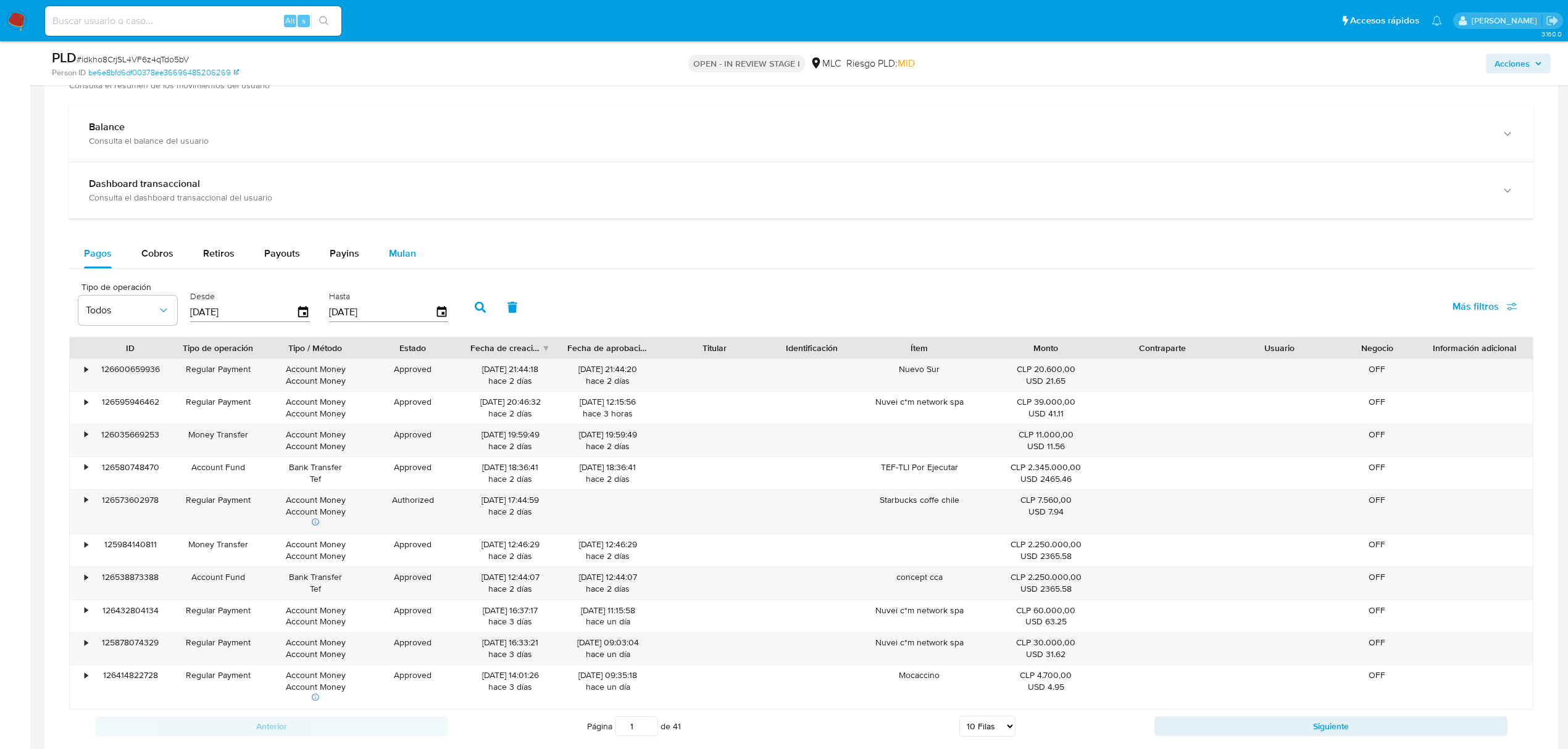
click at [405, 254] on span "Mulan" at bounding box center [402, 253] width 27 height 14
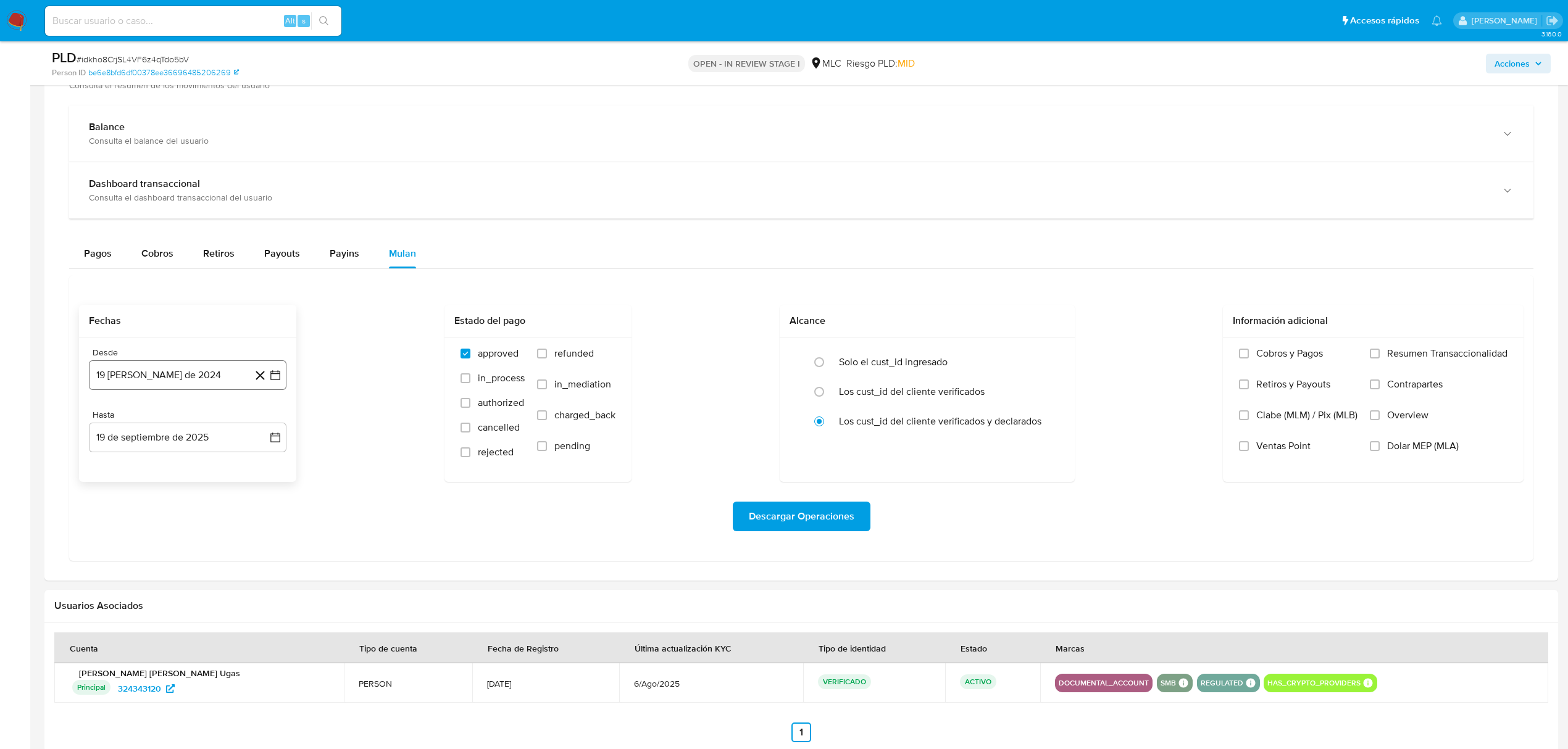
click at [279, 380] on icon "button" at bounding box center [275, 375] width 12 height 12
click at [260, 423] on icon "Mes siguiente" at bounding box center [264, 420] width 15 height 15
click at [141, 517] on button "10" at bounding box center [138, 515] width 20 height 20
click at [272, 443] on icon "button" at bounding box center [275, 437] width 12 height 12
click at [135, 560] on button "9" at bounding box center [138, 553] width 20 height 20
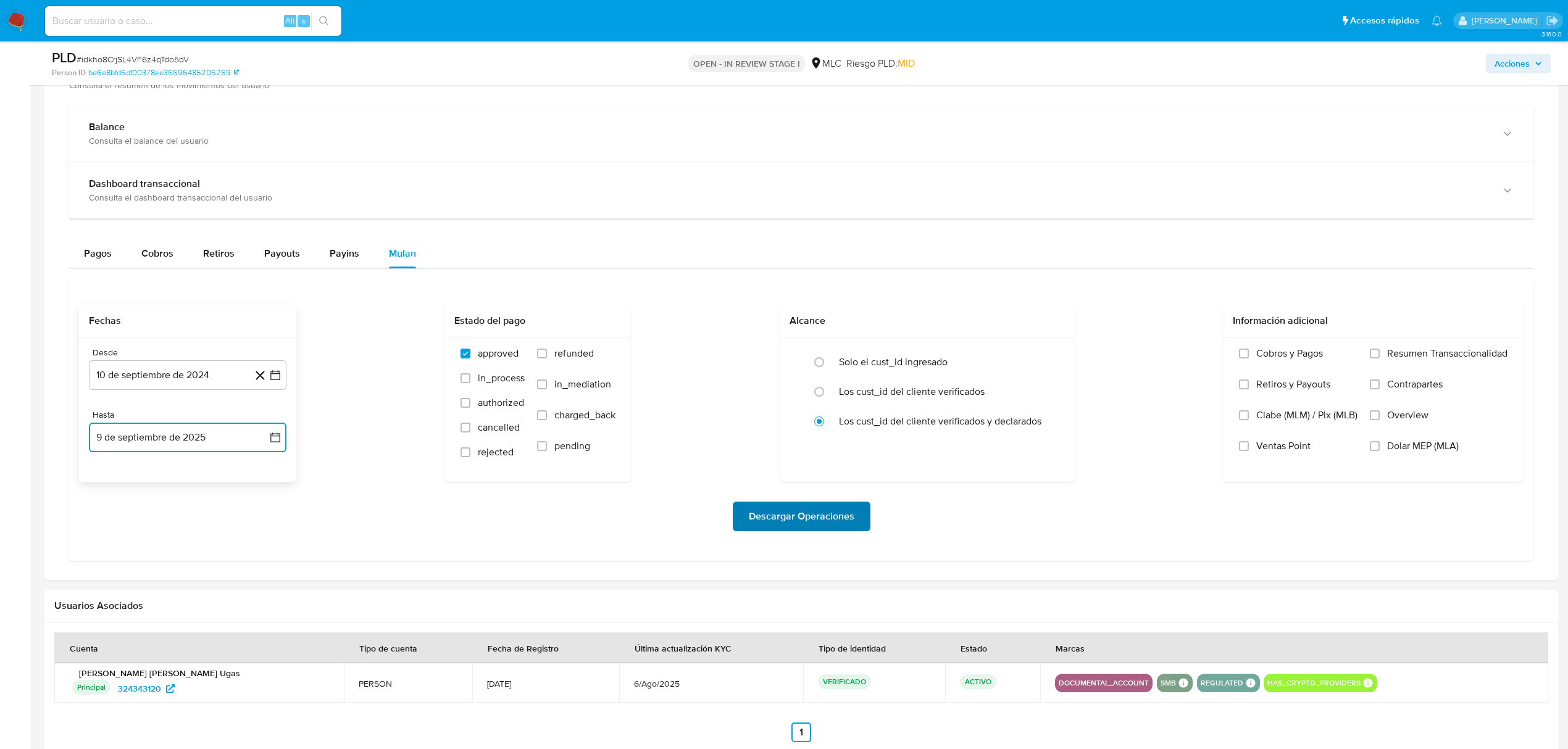
click at [800, 527] on span "Descargar Operaciones" at bounding box center [801, 516] width 106 height 27
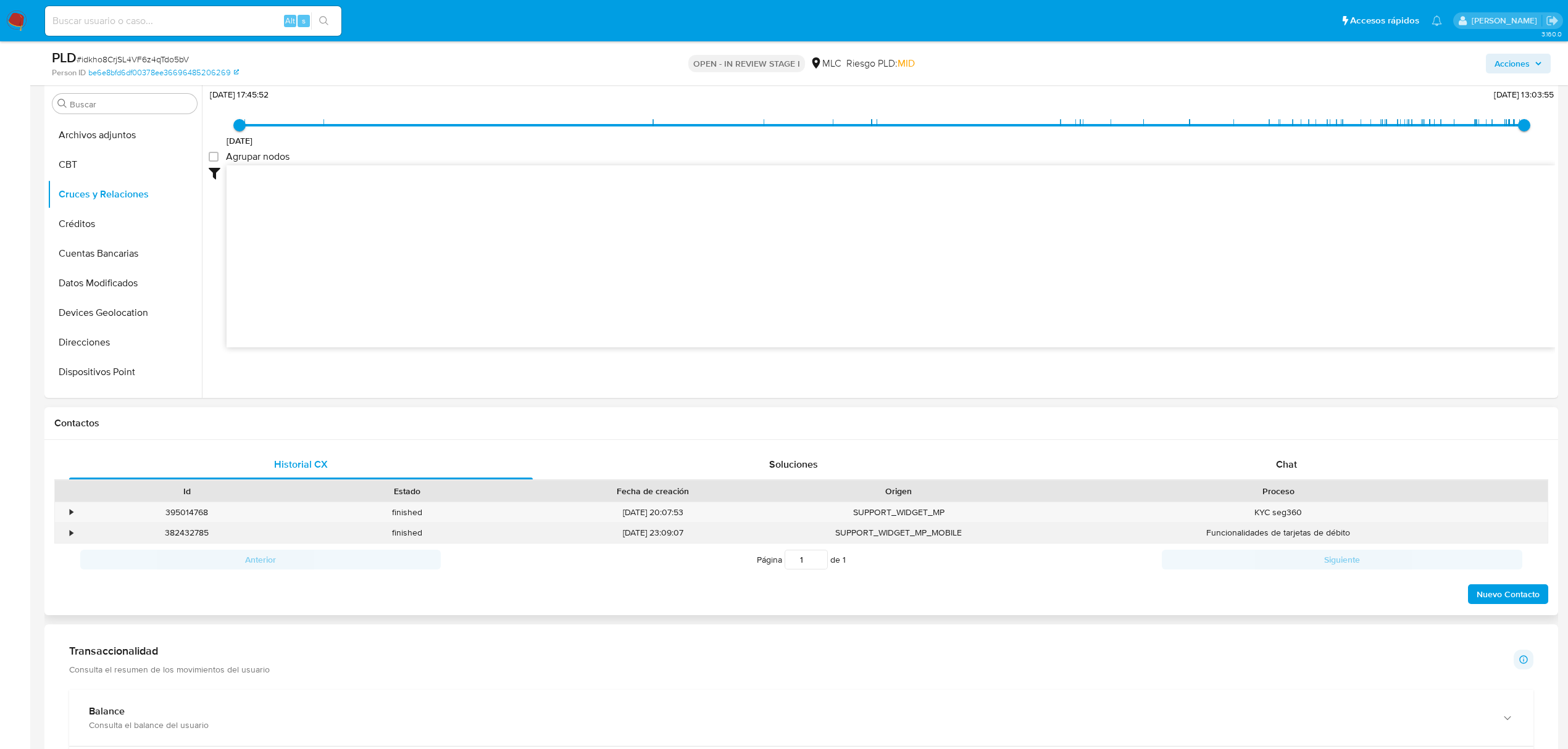
scroll to position [247, 0]
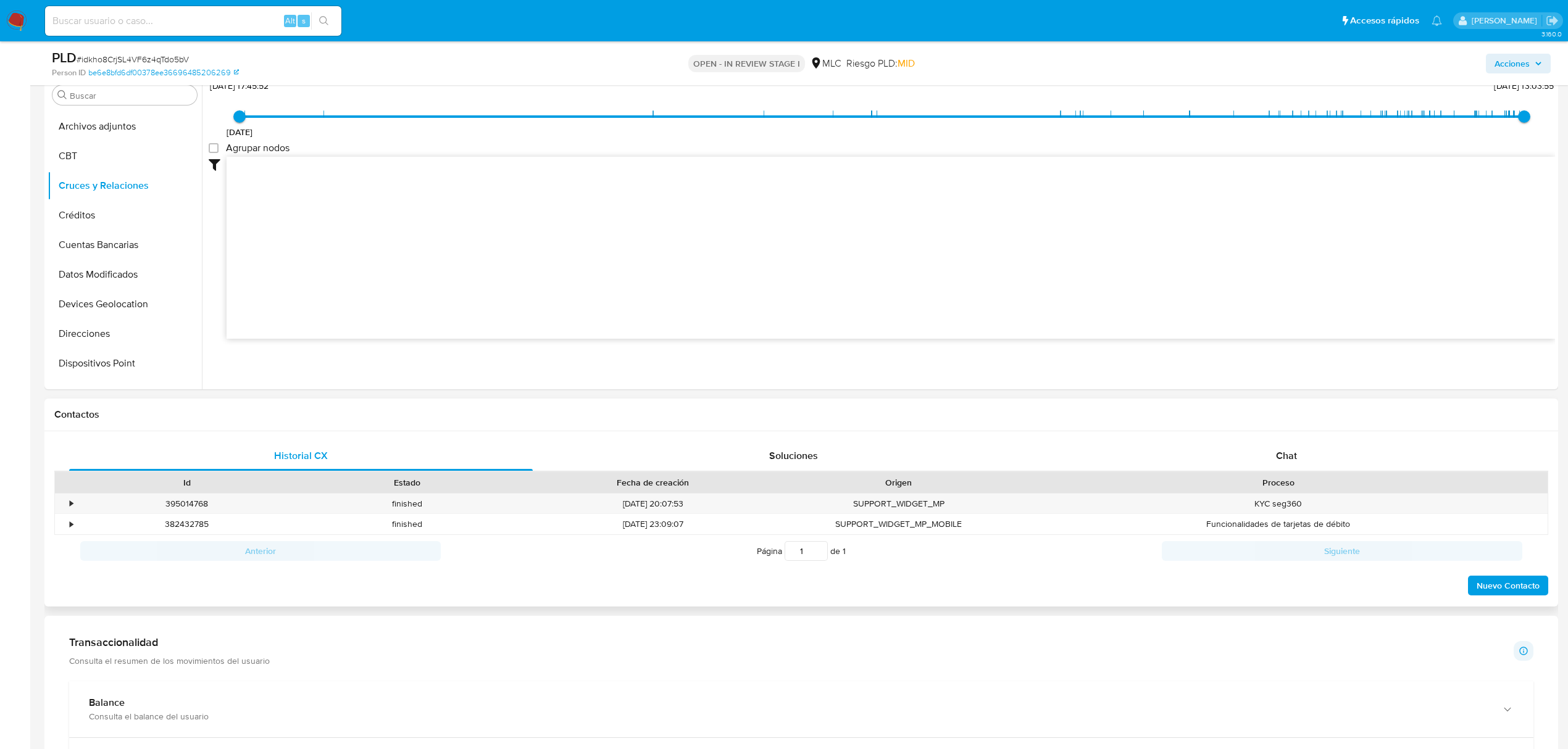
click at [1308, 479] on div "Proceso" at bounding box center [1278, 482] width 521 height 12
click at [1300, 462] on div "Chat" at bounding box center [1286, 456] width 463 height 30
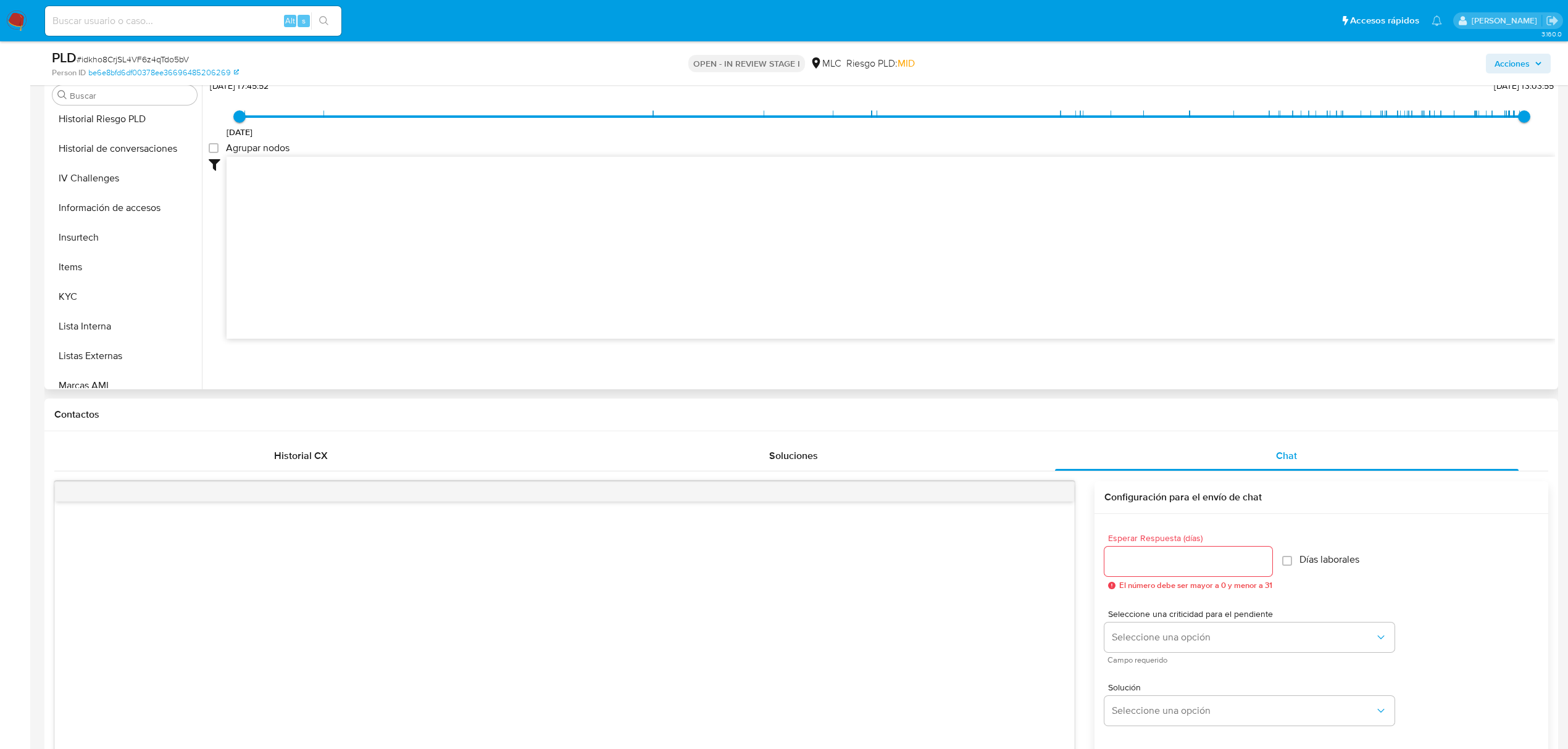
scroll to position [521, 0]
click at [75, 196] on button "KYC" at bounding box center [120, 196] width 145 height 30
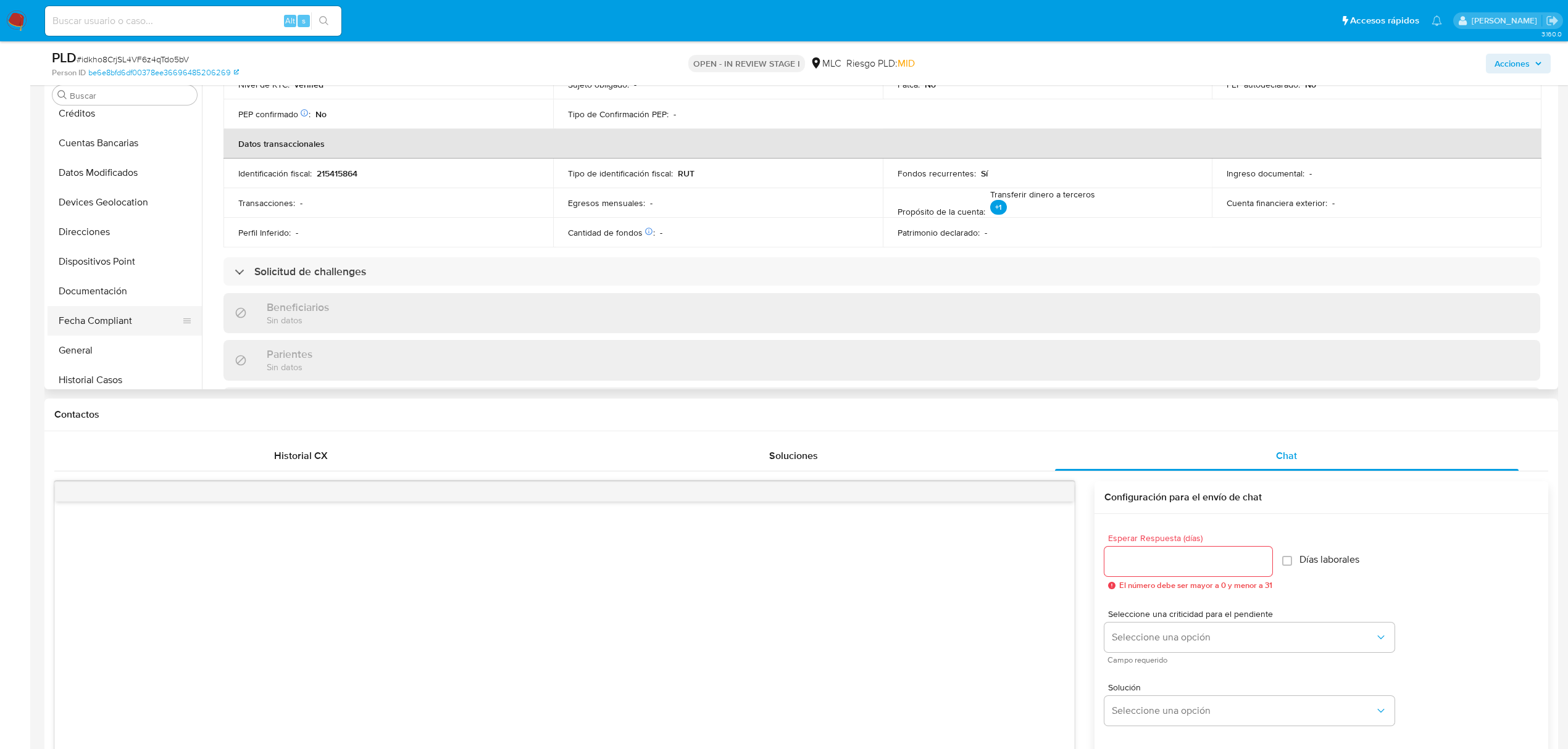
scroll to position [192, 0]
click at [92, 178] on button "Direcciones" at bounding box center [120, 169] width 145 height 30
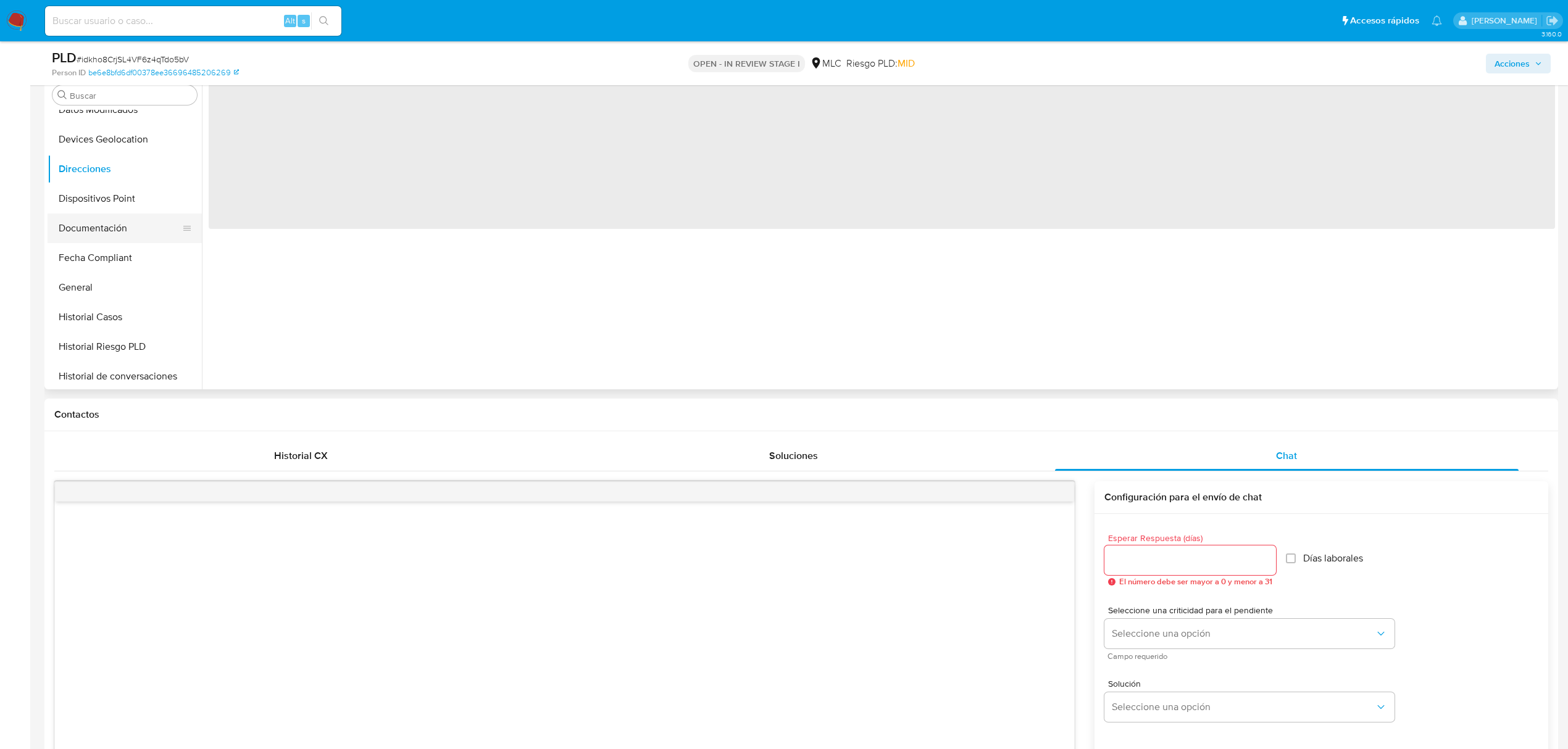
scroll to position [0, 0]
click at [89, 222] on button "Documentación" at bounding box center [120, 229] width 145 height 30
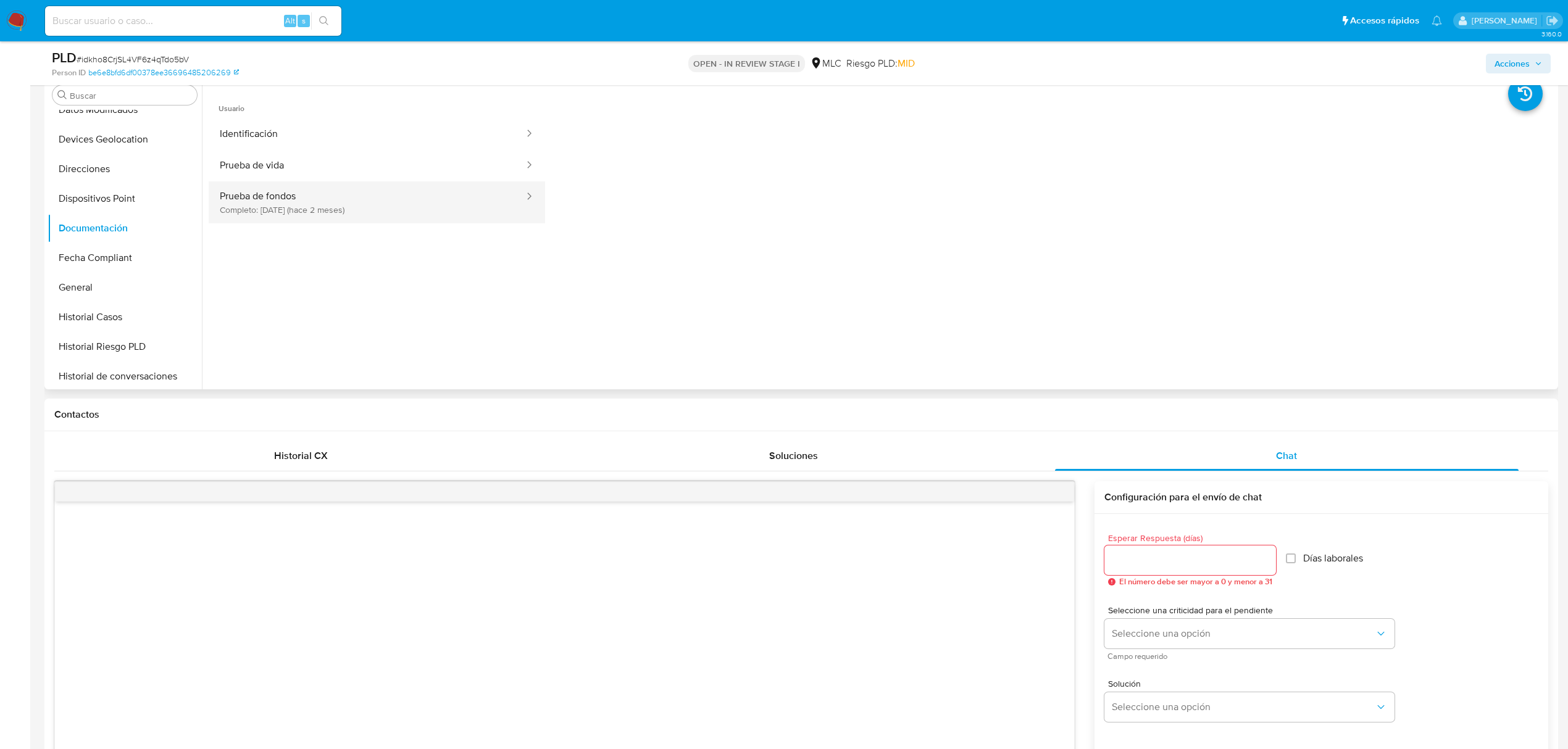
click at [267, 188] on button "Prueba de fondos Completo: [DATE] (hace 2 meses)" at bounding box center [367, 202] width 317 height 42
